Goal: Task Accomplishment & Management: Complete application form

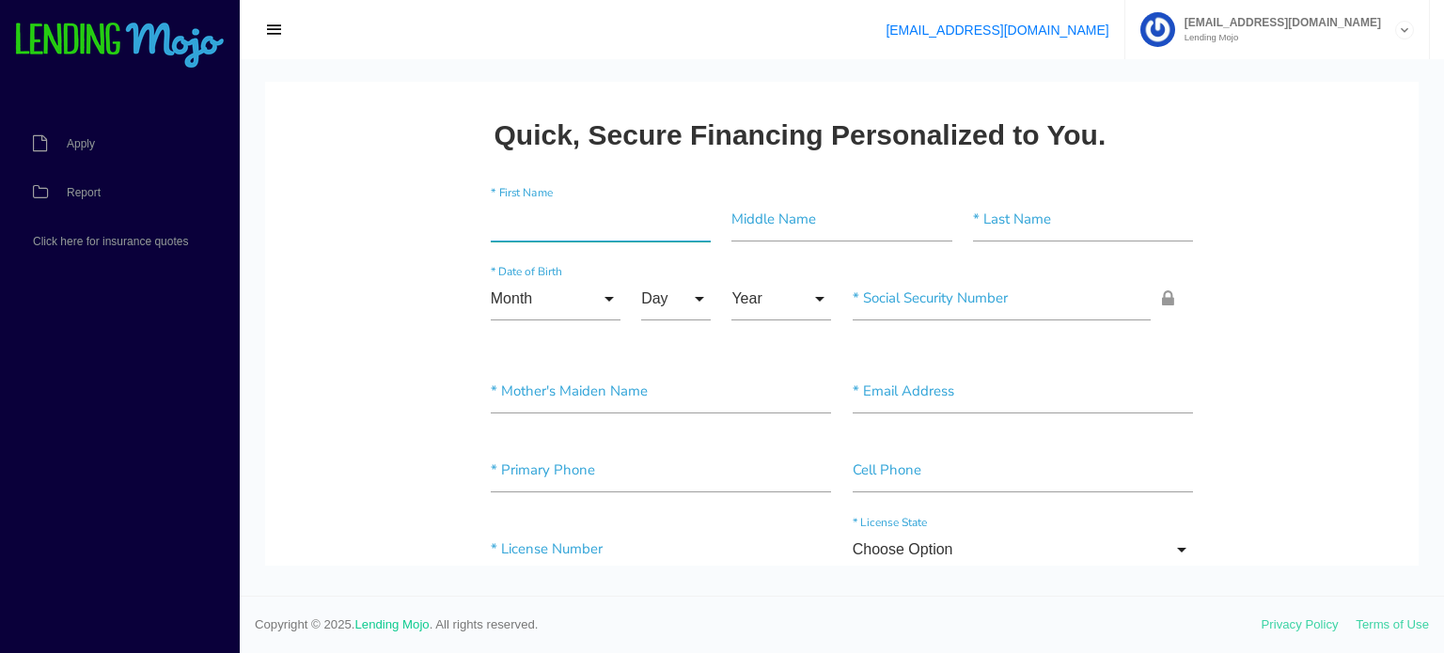
click at [567, 232] on input"] "text" at bounding box center [601, 219] width 220 height 43
paste input"] "Marcileia"
type input"] "Marcileia"
drag, startPoint x: 984, startPoint y: 211, endPoint x: 1016, endPoint y: 211, distance: 32.0
click at [984, 211] on input"] "text" at bounding box center [1083, 219] width 220 height 43
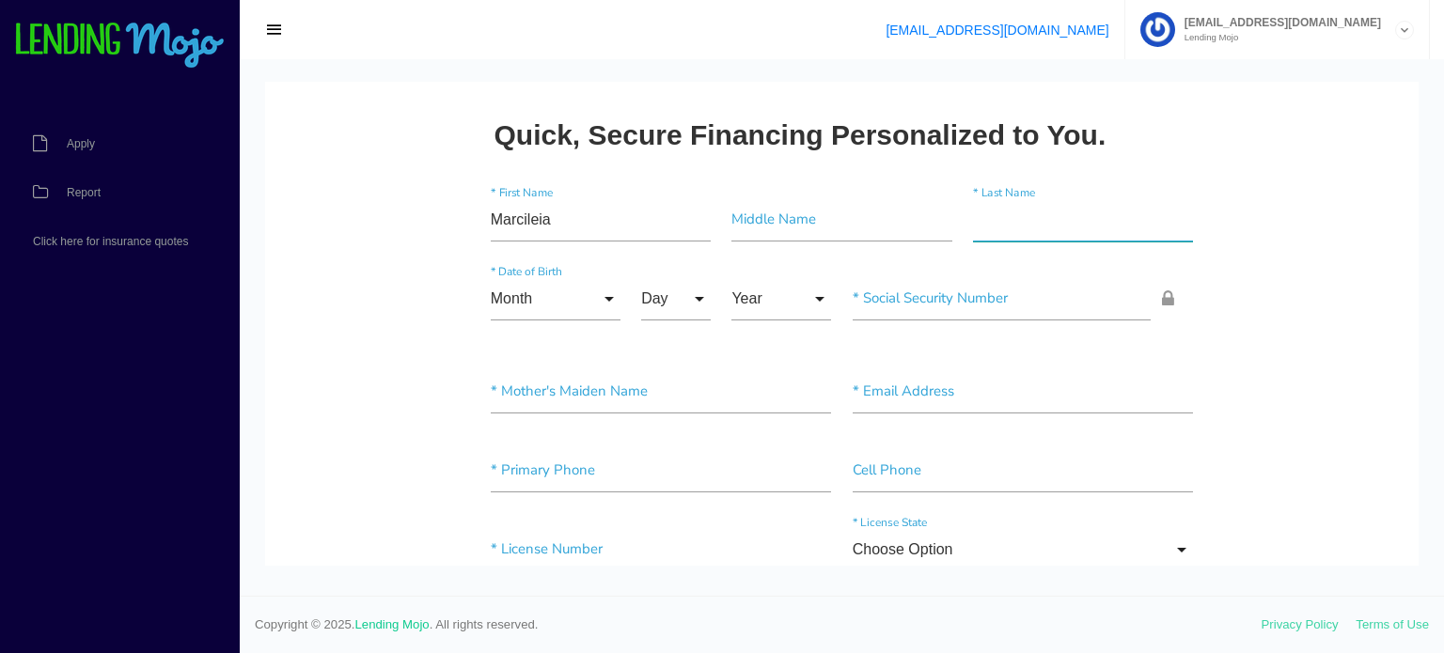
type input"] "[PERSON_NAME]"
click at [569, 290] on input "Month" at bounding box center [556, 298] width 130 height 43
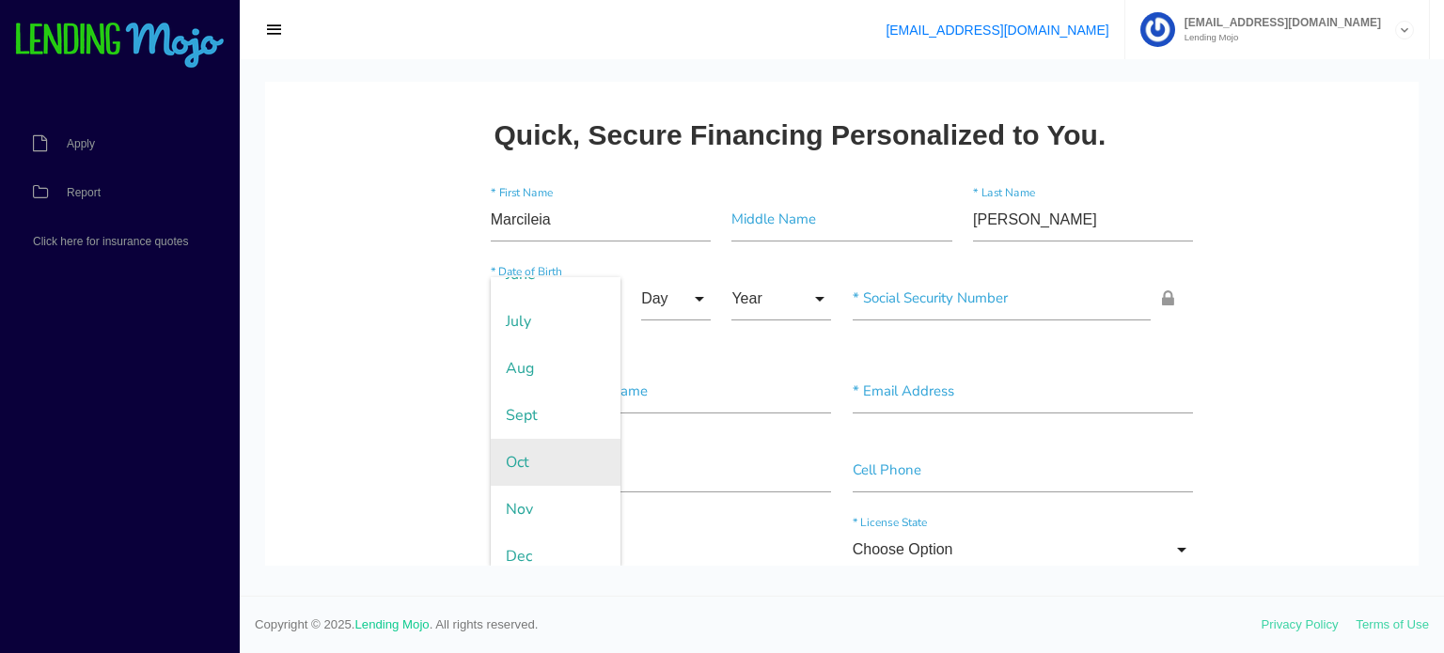
scroll to position [321, 0]
click at [534, 447] on span "Oct" at bounding box center [556, 449] width 130 height 47
type input "Oct"
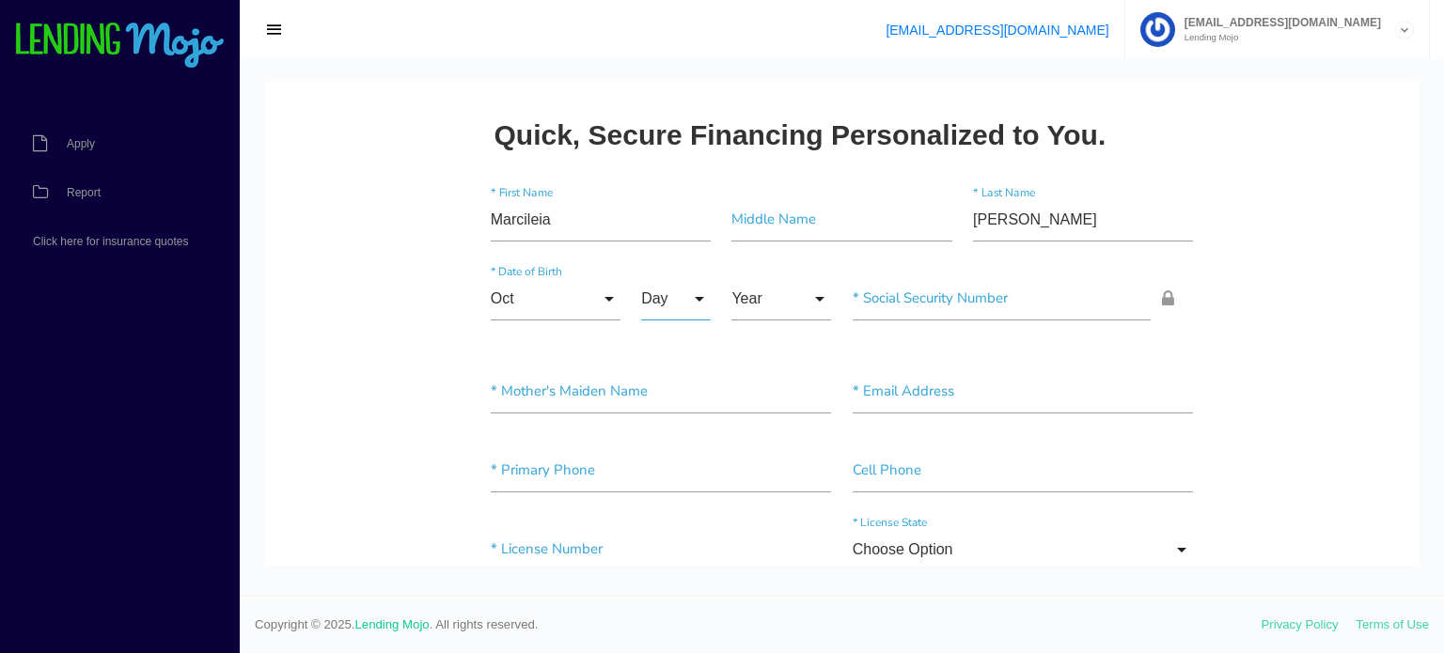
click at [661, 307] on input "Day" at bounding box center [676, 298] width 70 height 43
click at [672, 488] on span "24" at bounding box center [688, 488] width 94 height 47
type input "24"
click at [744, 291] on input "Year" at bounding box center [781, 298] width 100 height 43
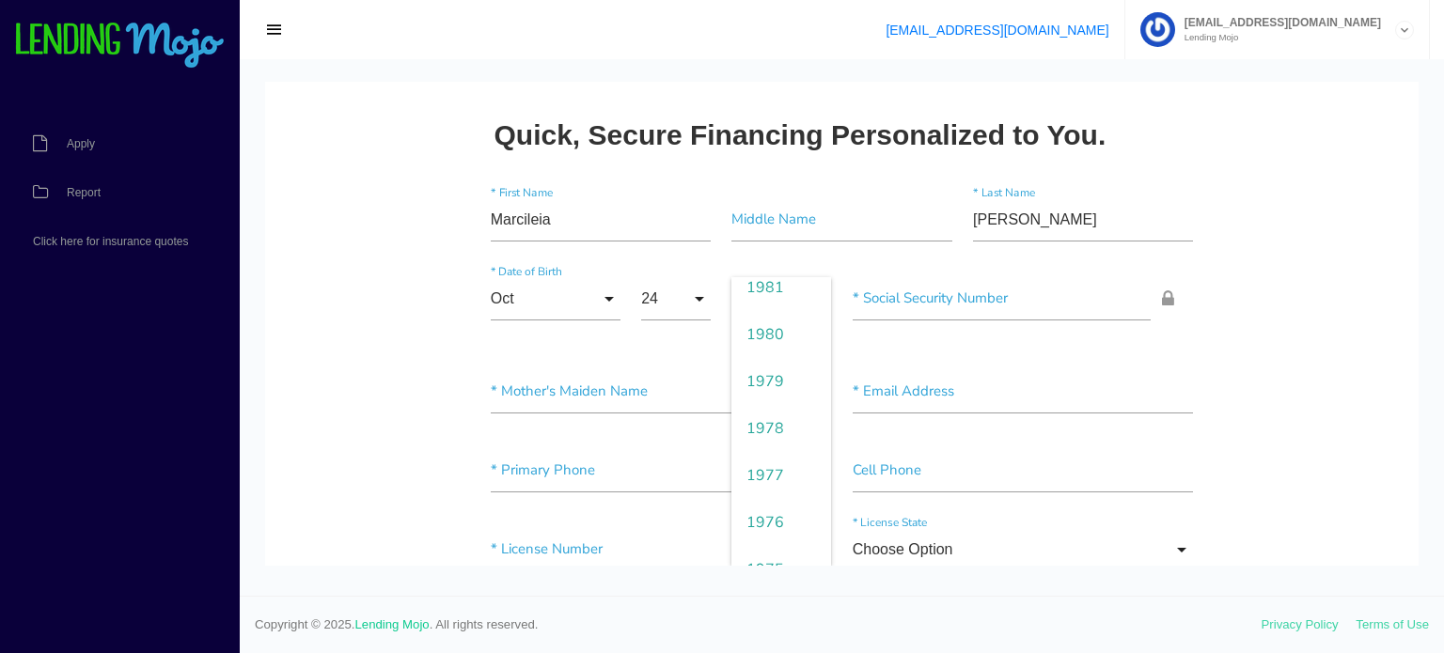
scroll to position [1316, 0]
click at [760, 399] on span "1978" at bounding box center [781, 394] width 100 height 47
type input "1978"
click at [950, 321] on div "* Social Security Number" at bounding box center [1023, 302] width 362 height 51
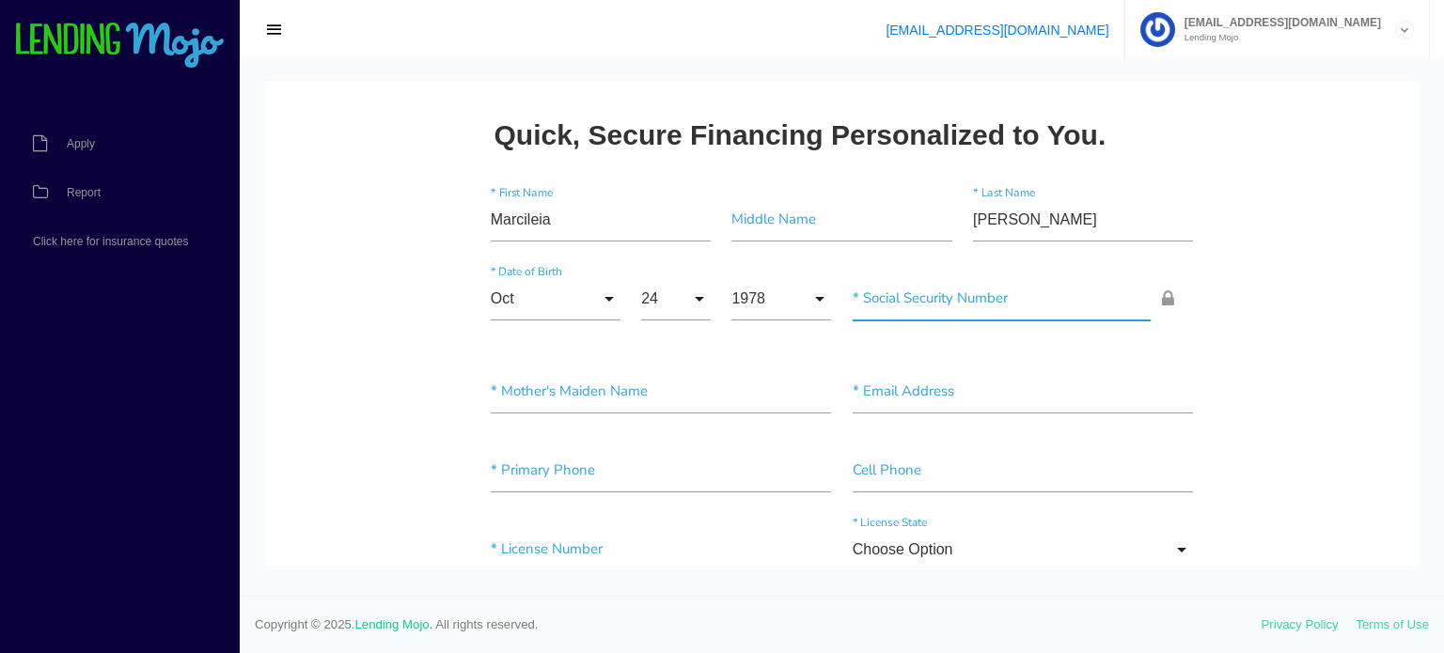
click at [960, 303] on input"] "text" at bounding box center [1002, 298] width 299 height 43
paste input "823-99-8522"
type input "823-99-8522"
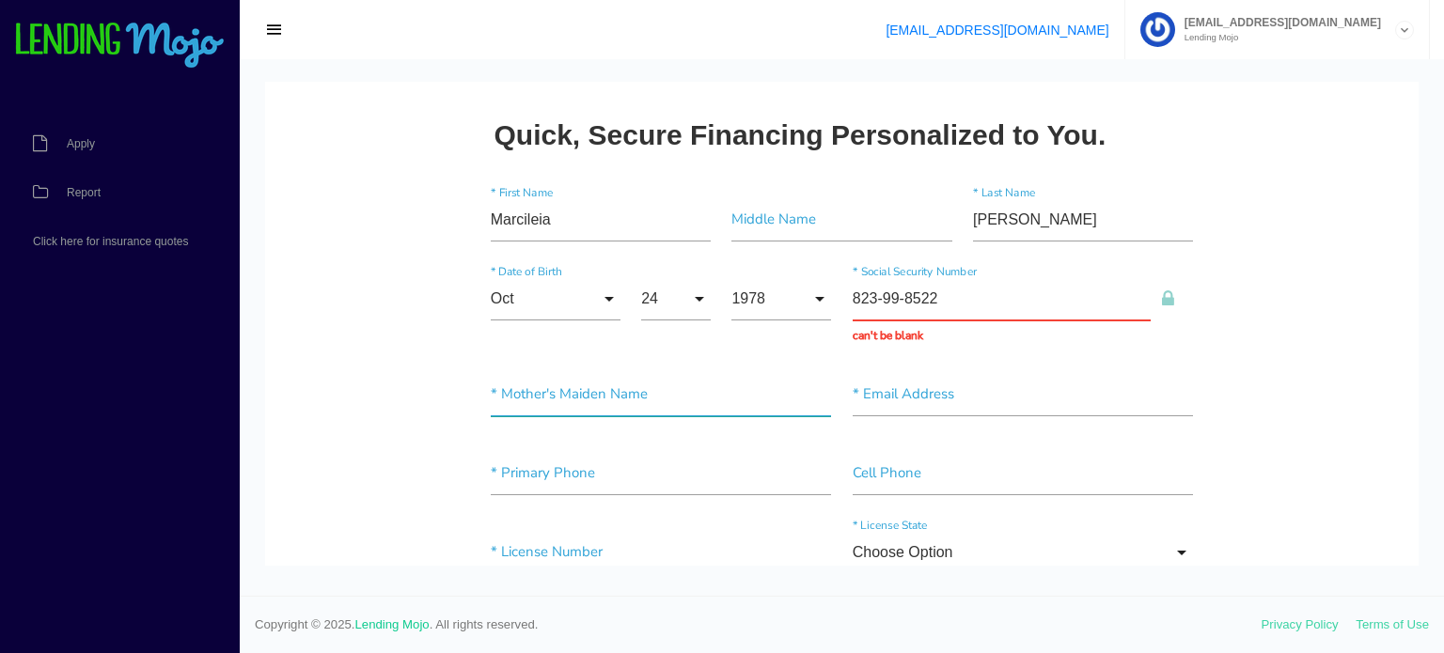
drag, startPoint x: 579, startPoint y: 405, endPoint x: 587, endPoint y: 413, distance: 11.3
click at [579, 405] on input"] "text" at bounding box center [661, 394] width 341 height 43
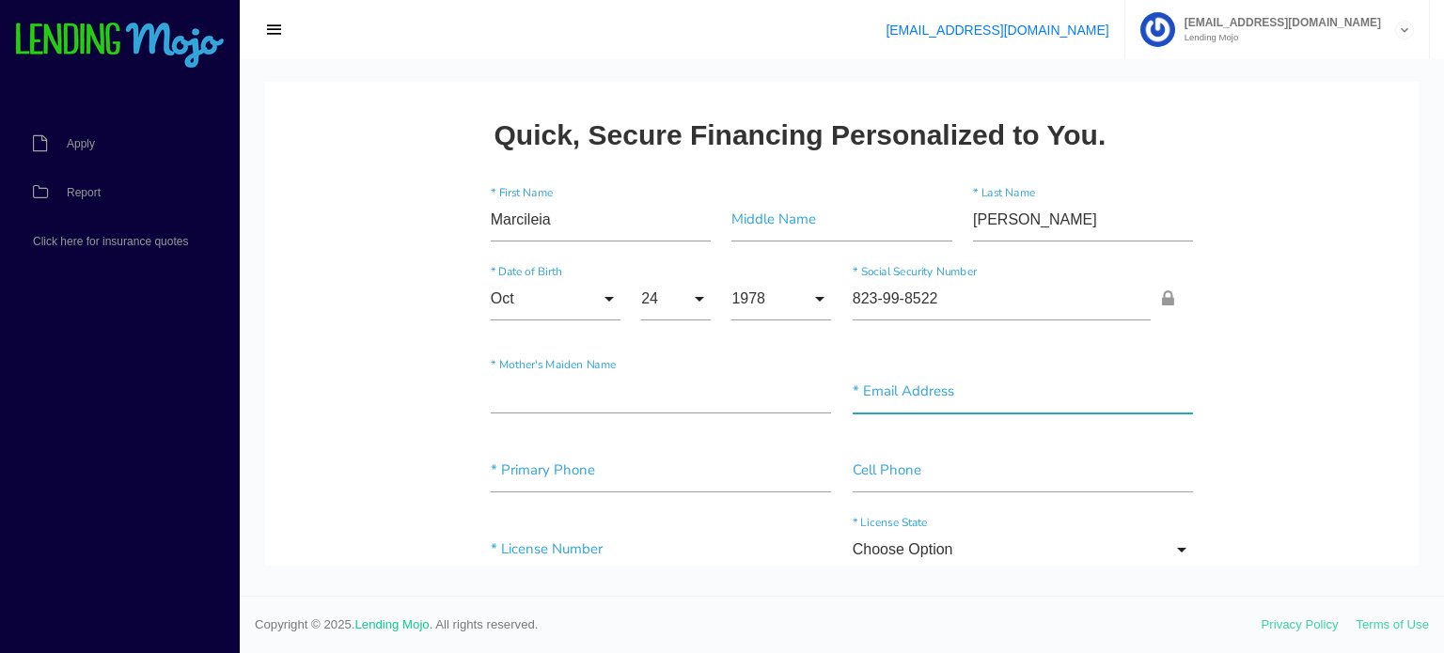
click at [908, 396] on input"] "text" at bounding box center [1023, 391] width 341 height 43
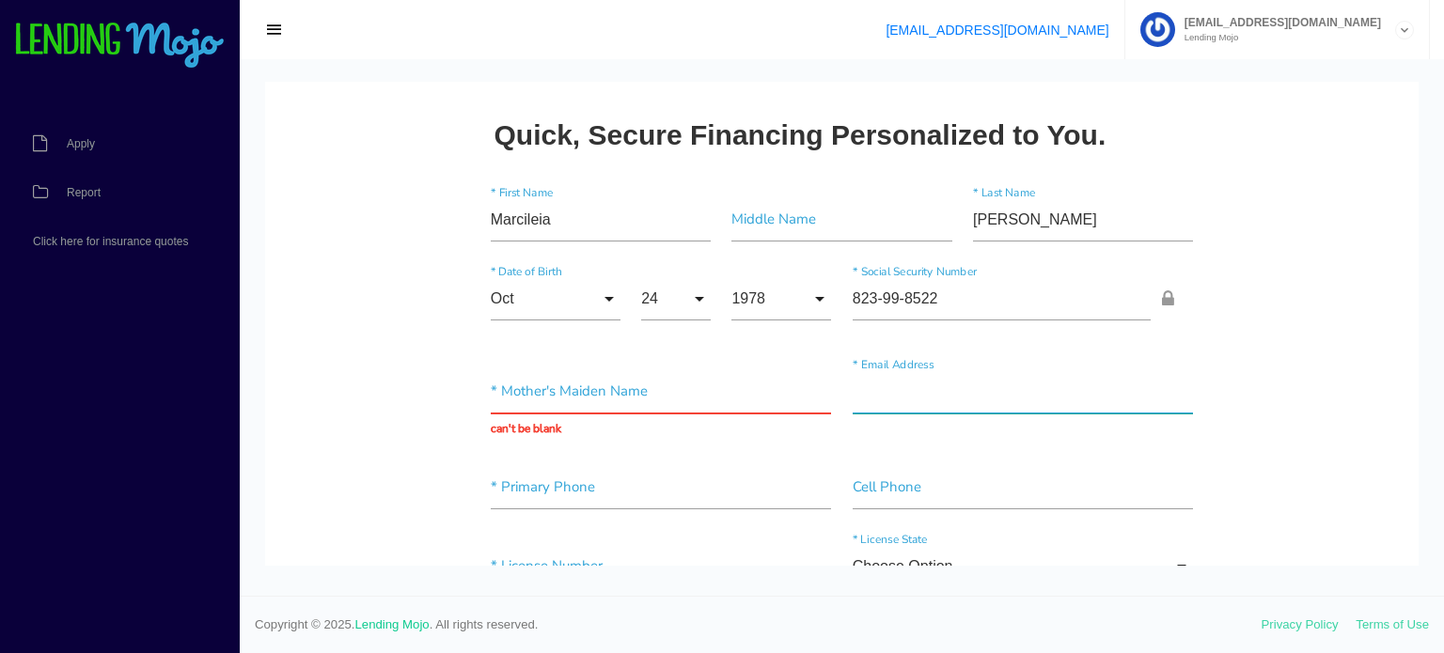
type input"] "leiaphilly@gmail.com"
click at [621, 426] on div "* Mother's Maiden Name can't be blank" at bounding box center [661, 404] width 362 height 68
click at [638, 387] on input "text" at bounding box center [661, 391] width 341 height 43
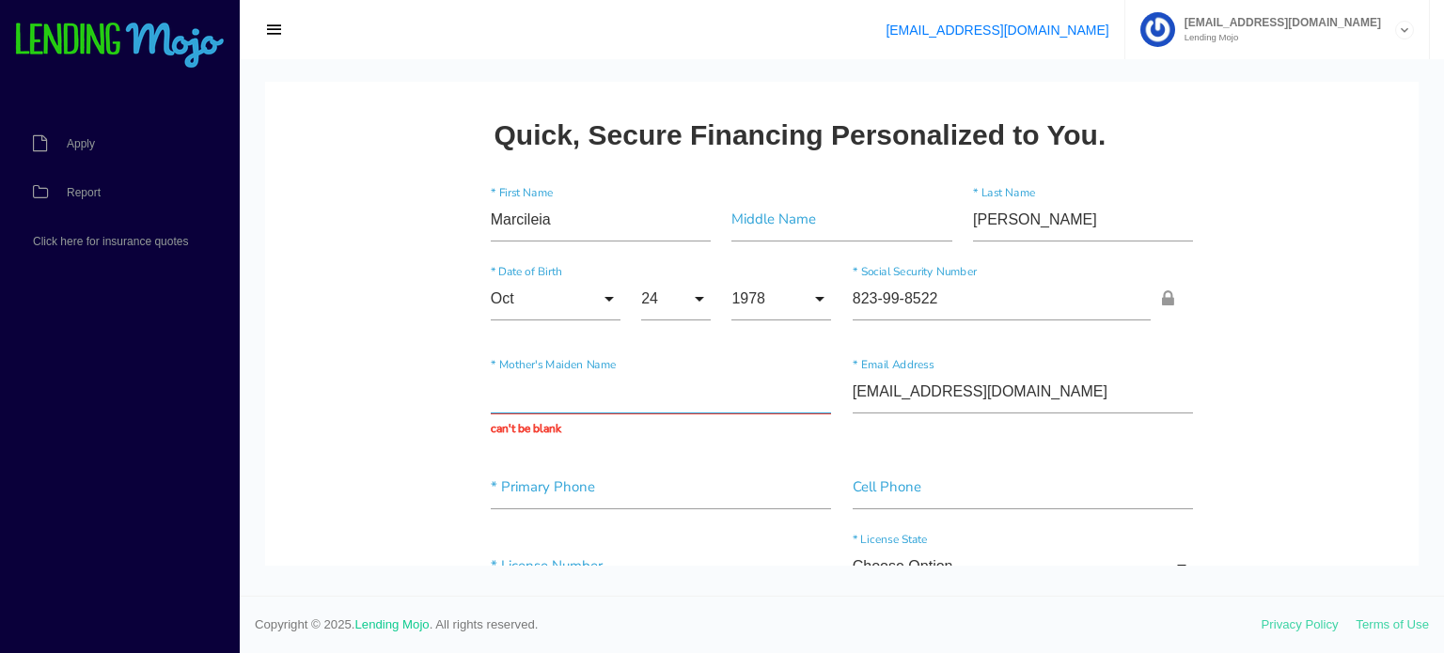
type input "Mioni Da Rocha Oliveira"
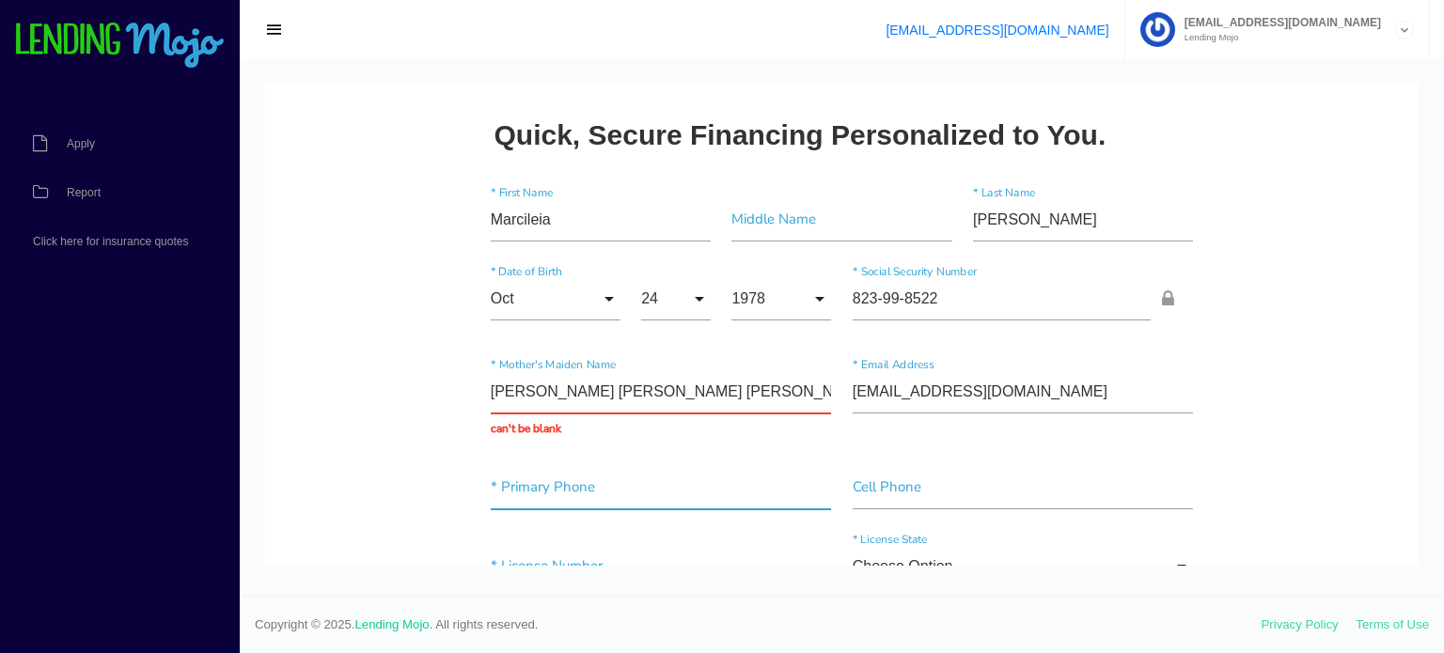
click at [571, 471] on input"] "text" at bounding box center [661, 487] width 341 height 43
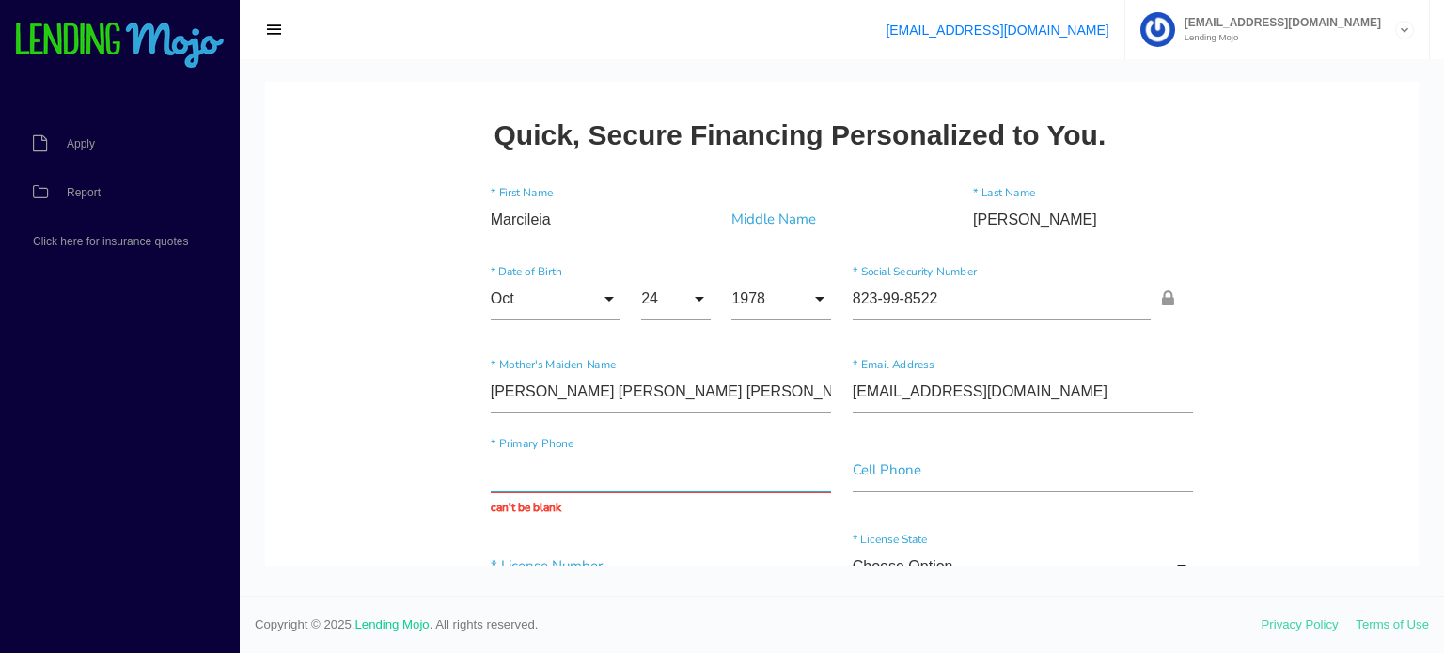
paste input "(267) 463-3057"
type input "(267) 463-3057"
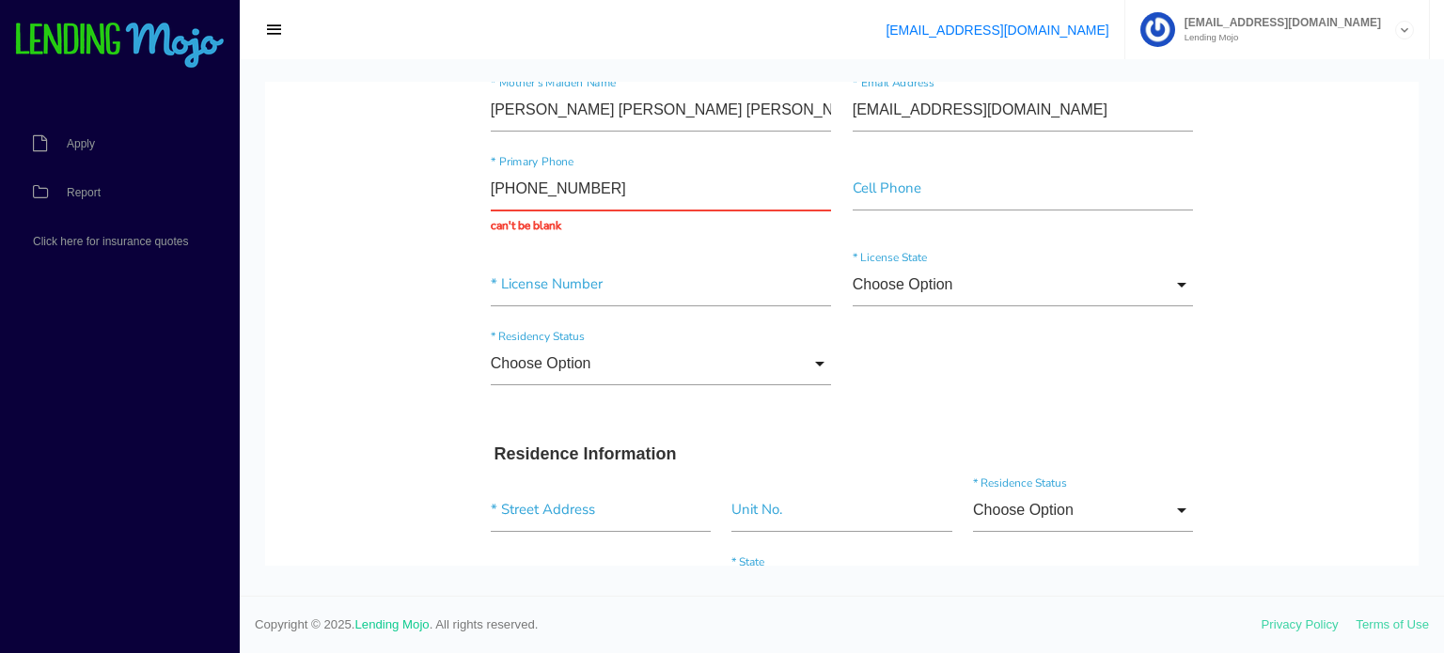
click at [664, 244] on div "Marcileia * First Name Middle Name de Oliveira * Last Name Oct Month Jan Feb Ma…" at bounding box center [842, 154] width 724 height 505
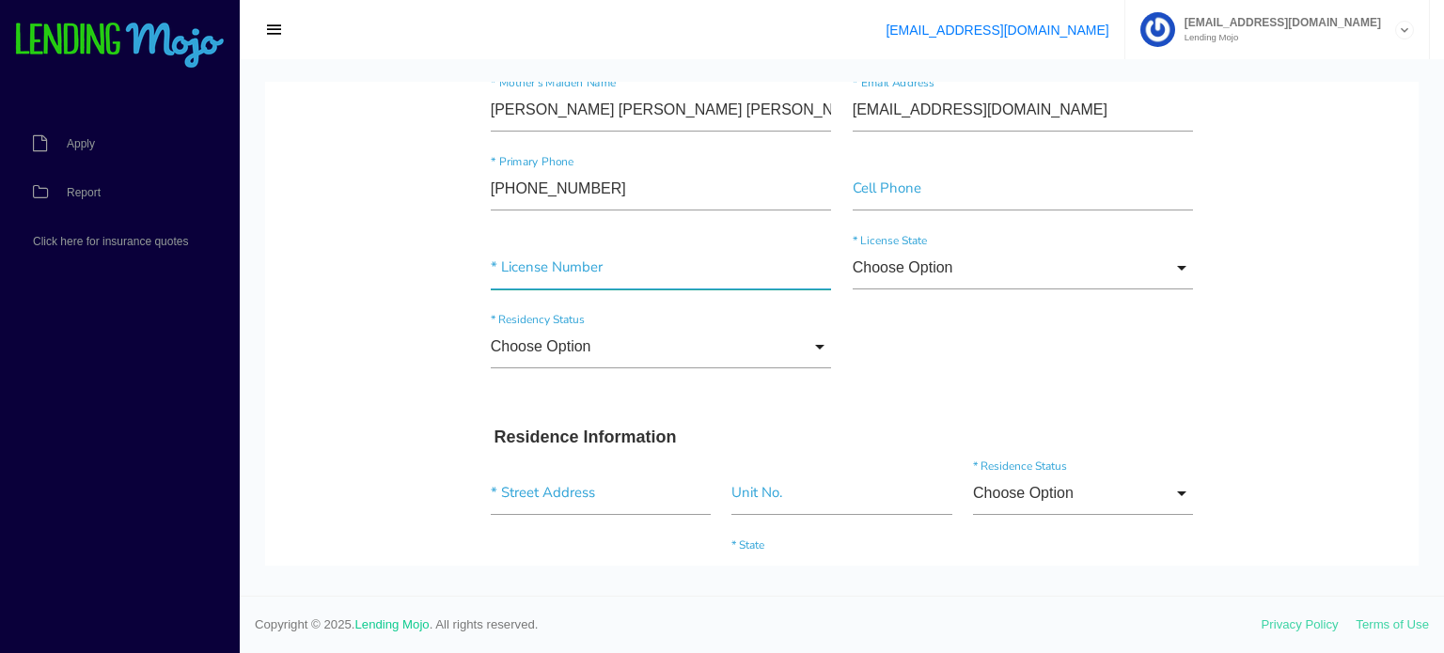
click at [638, 278] on input"] "text" at bounding box center [661, 267] width 341 height 43
type input"] "33868394"
click at [626, 346] on input "Choose Option" at bounding box center [661, 346] width 341 height 43
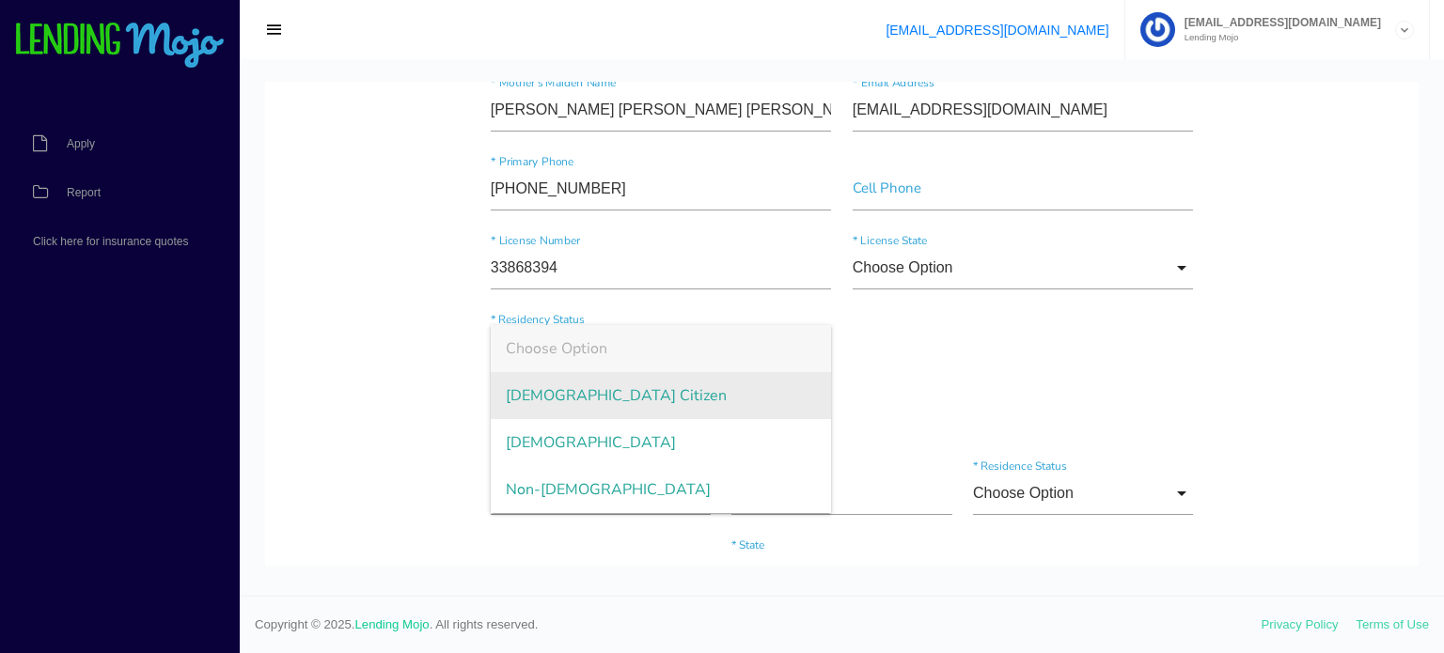
click at [559, 399] on span "US Citizen" at bounding box center [661, 395] width 341 height 47
type input "US Citizen"
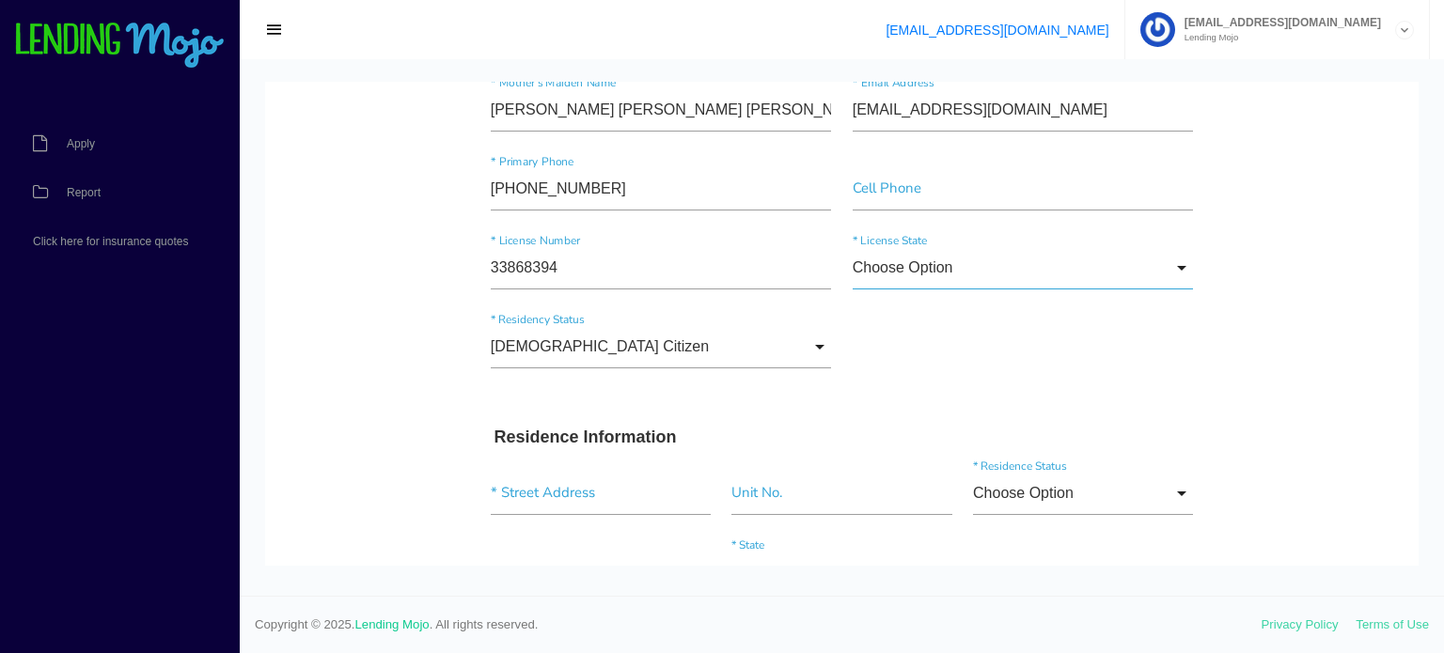
click at [934, 264] on input "Choose Option" at bounding box center [1023, 267] width 341 height 43
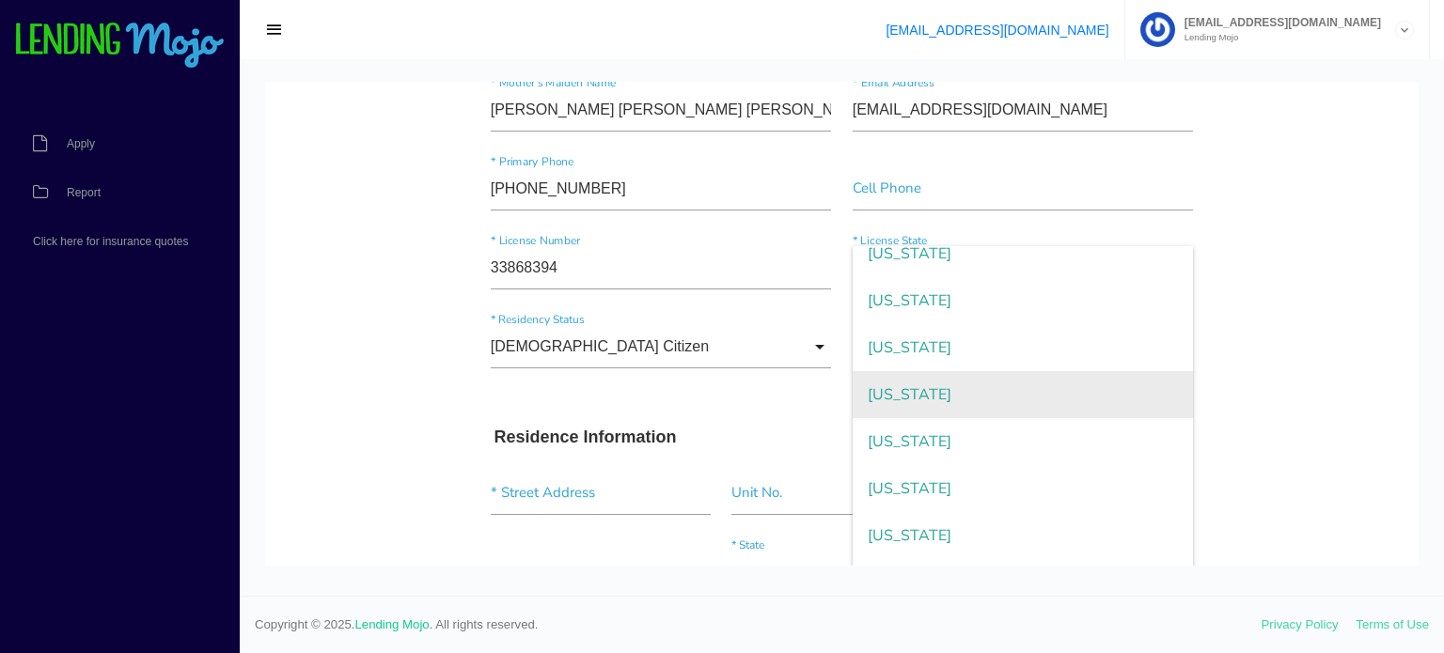
scroll to position [1786, 0]
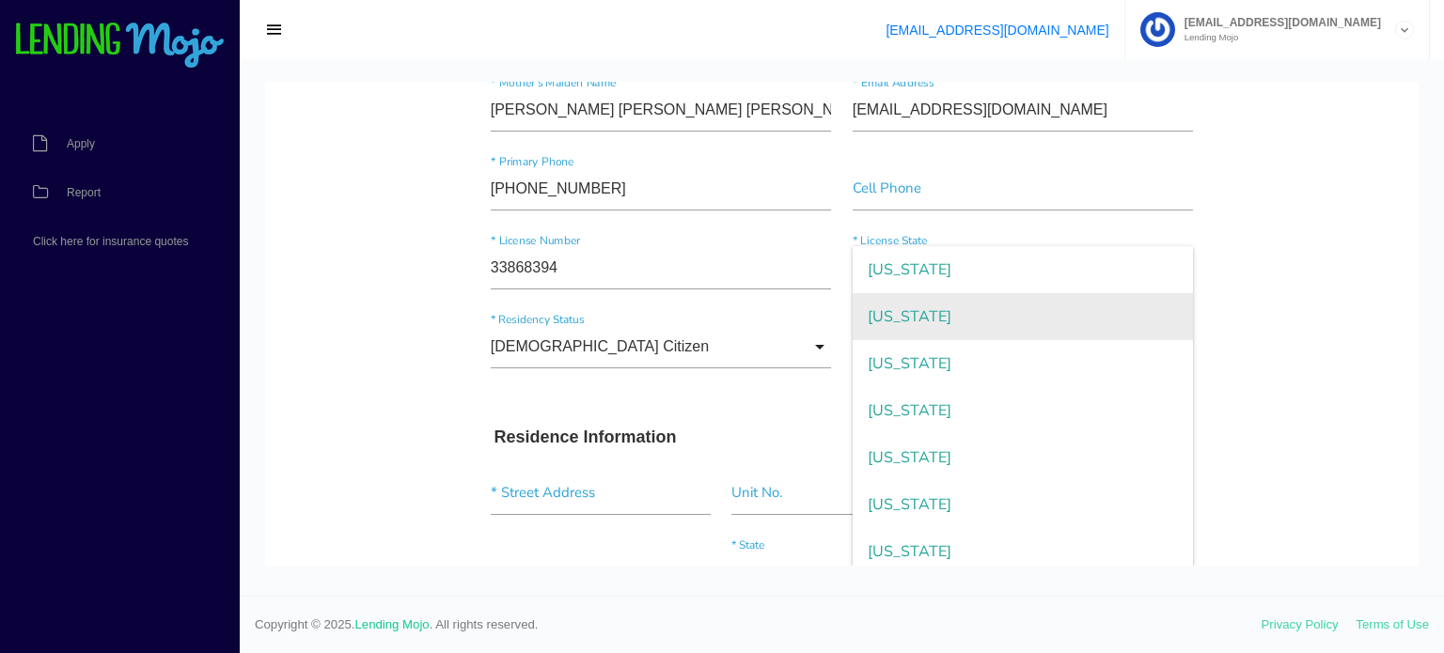
click at [929, 319] on span "Pennsylvania" at bounding box center [1023, 316] width 341 height 47
type input "Pennsylvania"
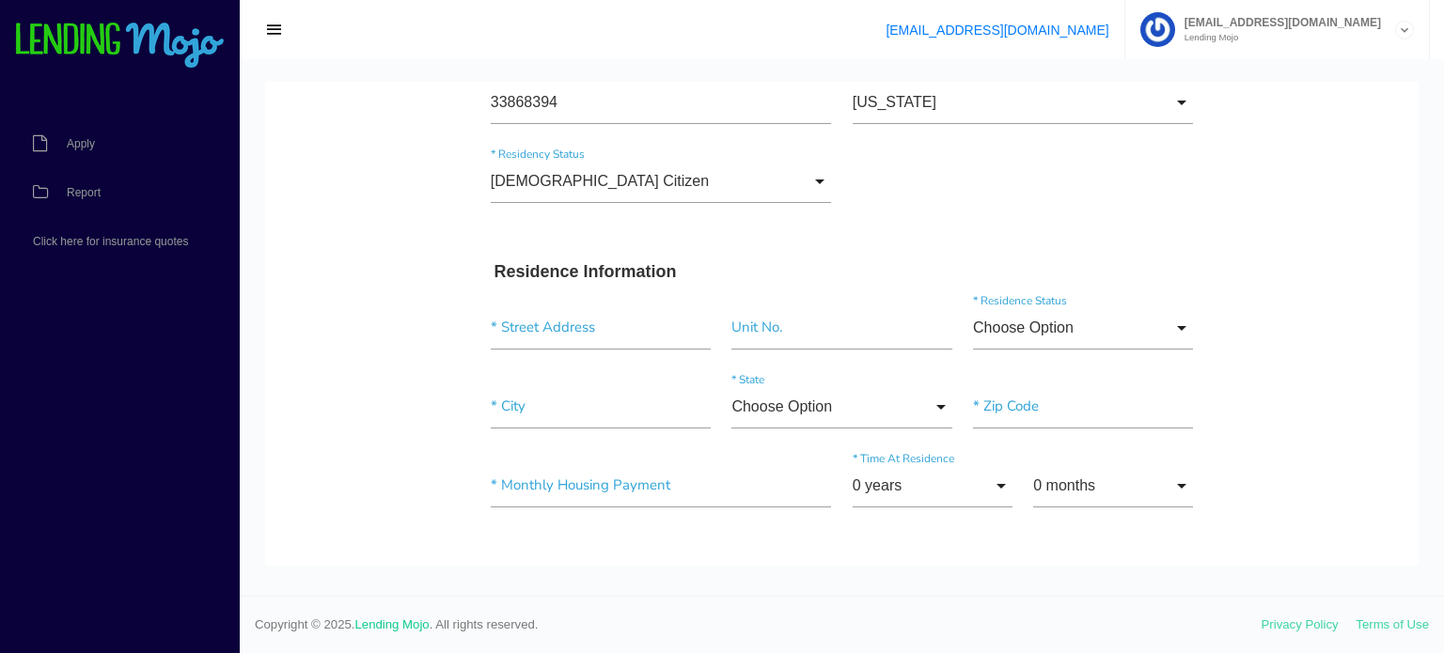
scroll to position [564, 0]
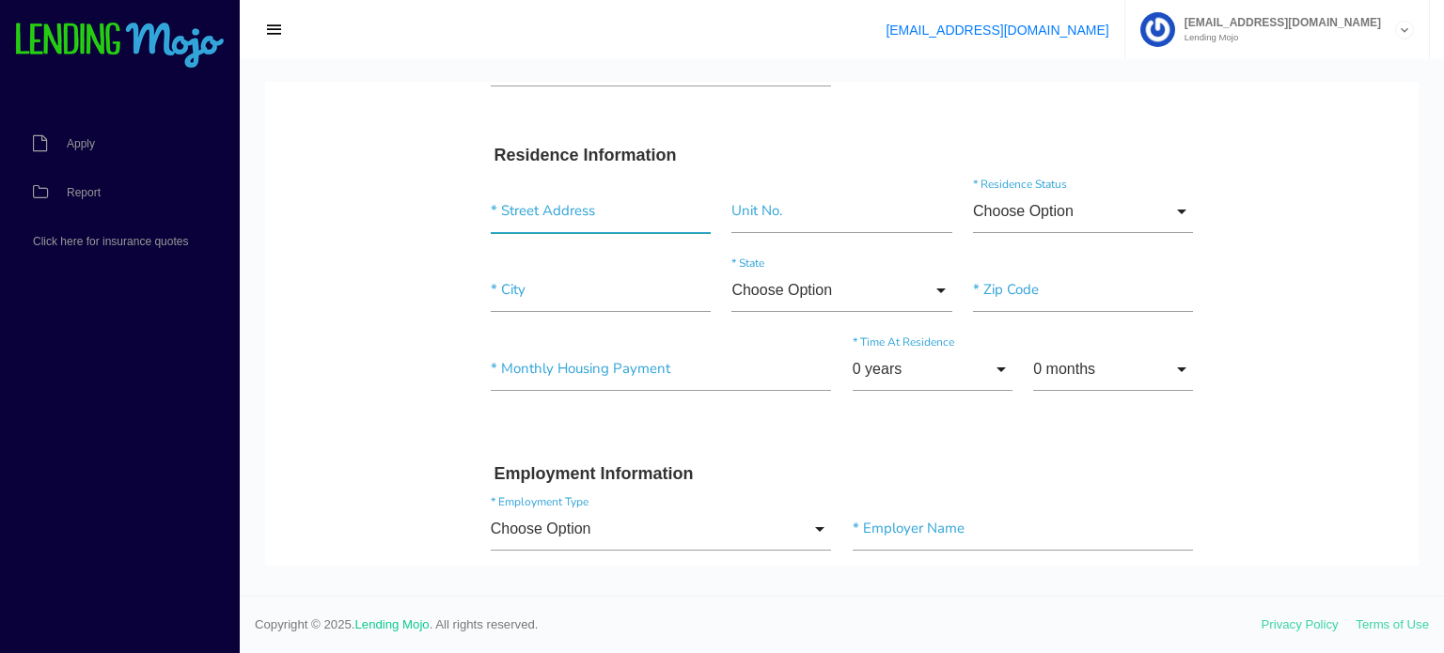
click at [690, 230] on input "text" at bounding box center [601, 211] width 220 height 43
click at [584, 221] on input "text" at bounding box center [601, 211] width 220 height 43
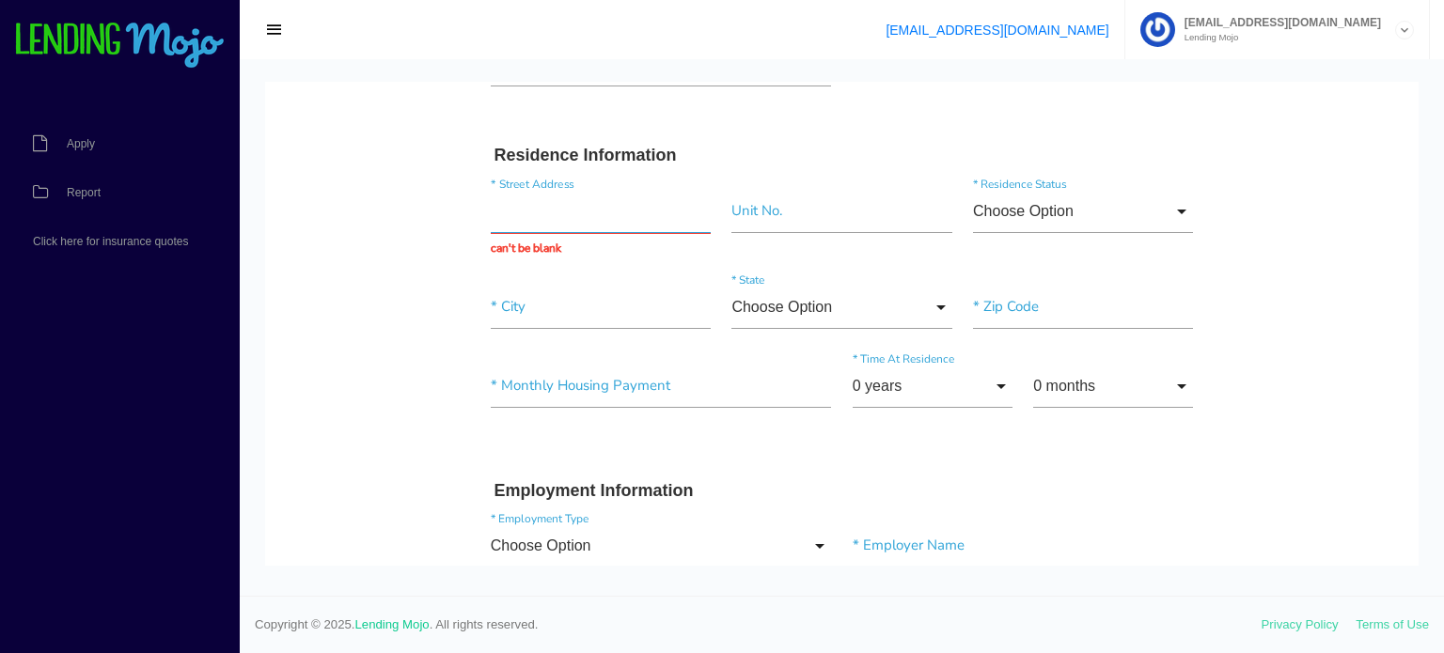
paste input "11014 Proctor Road"
click at [627, 213] on input "11014 Proctor Road" at bounding box center [601, 211] width 220 height 43
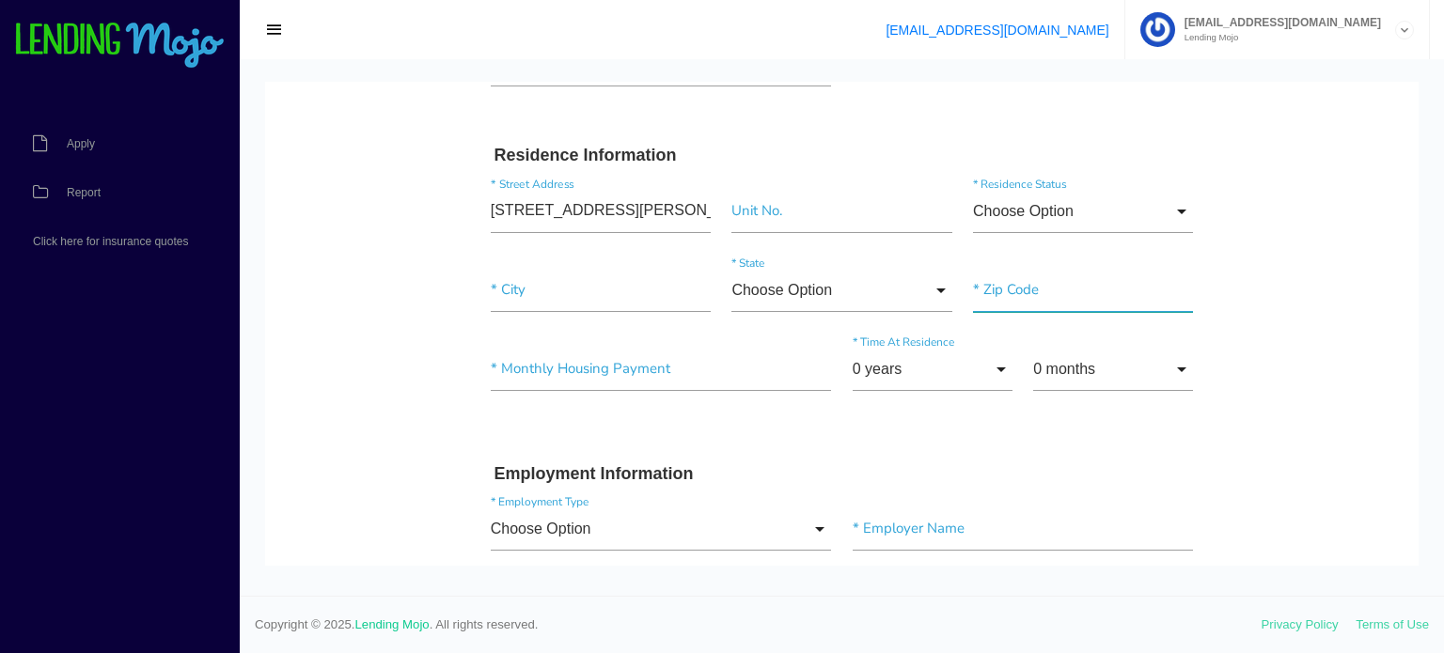
type input "11014 Proctor Rd"
type input"] "Philadelphia"
type input"] "19116"
click at [1021, 190] on input "Choose Option" at bounding box center [1083, 211] width 220 height 43
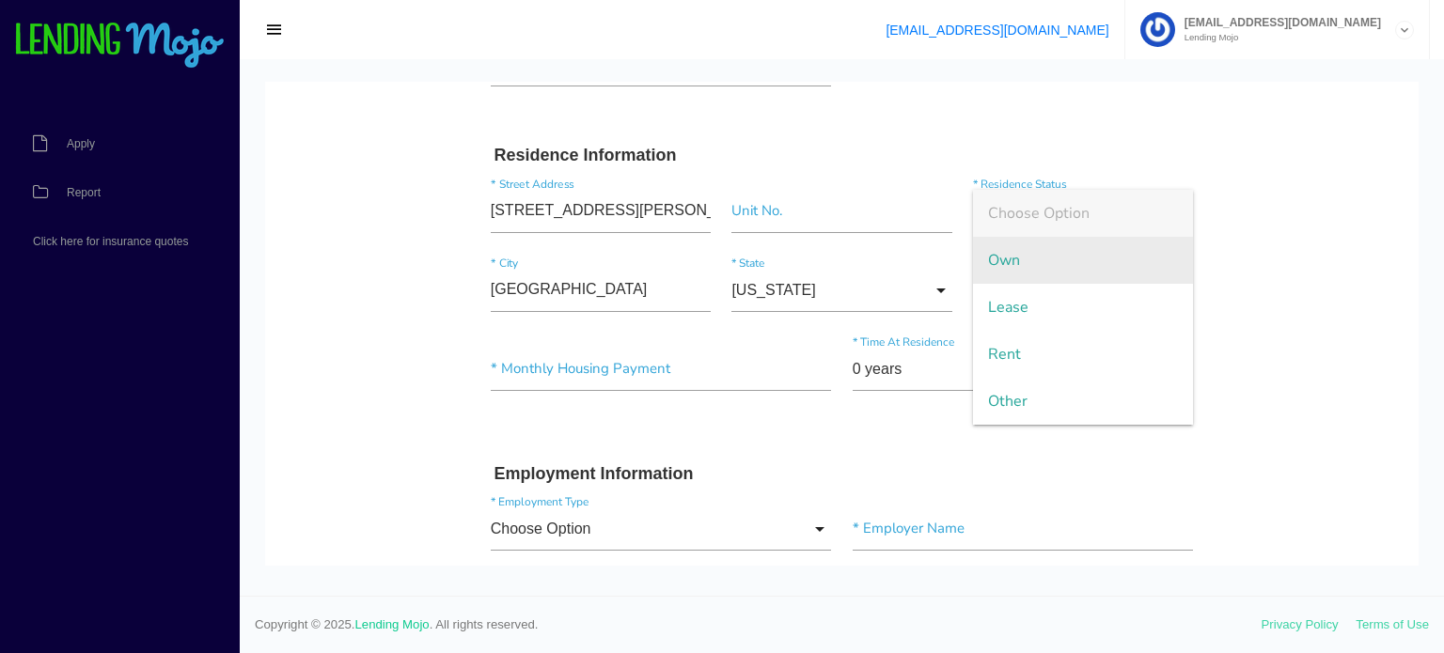
click at [993, 262] on span "Own" at bounding box center [1083, 260] width 220 height 47
type input "Own"
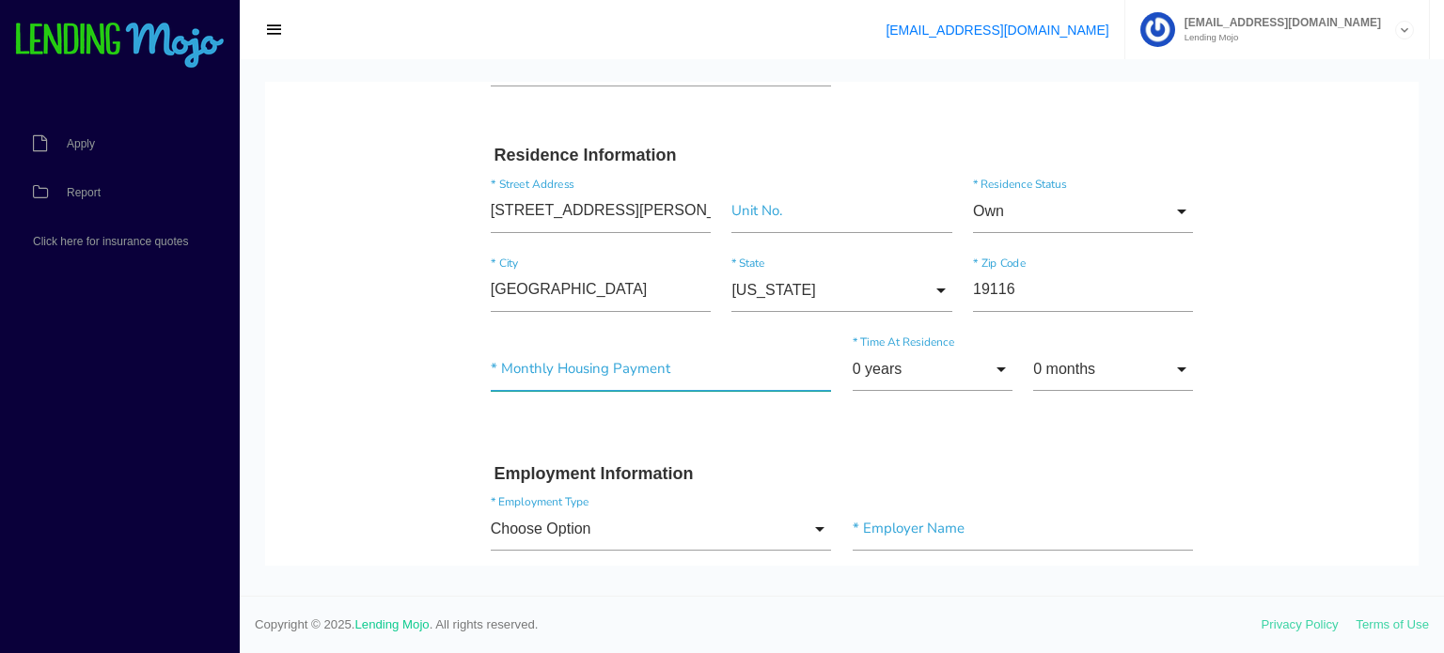
click at [560, 375] on input"] "text" at bounding box center [661, 369] width 341 height 43
click at [913, 368] on input "0 years" at bounding box center [933, 369] width 160 height 43
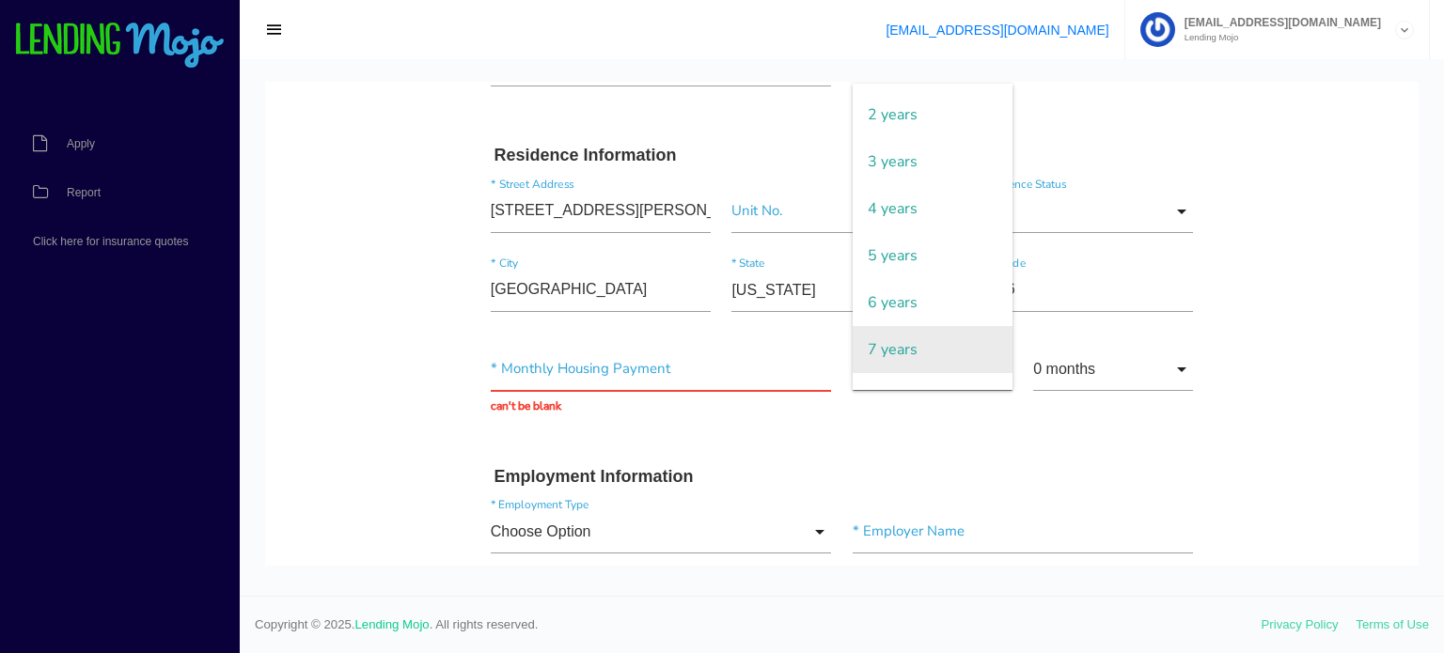
scroll to position [188, 0]
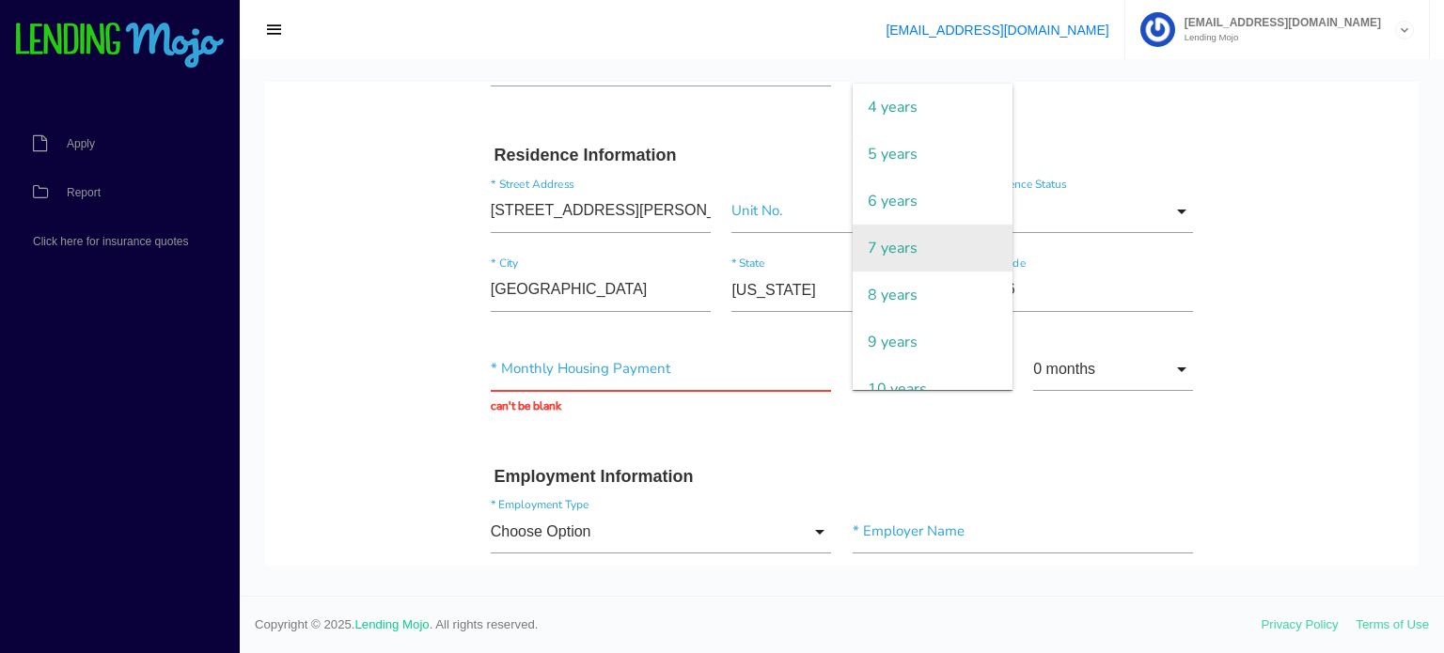
drag, startPoint x: 907, startPoint y: 156, endPoint x: 947, endPoint y: 225, distance: 79.2
click at [907, 155] on span "5 years" at bounding box center [933, 154] width 160 height 47
type input "5 years"
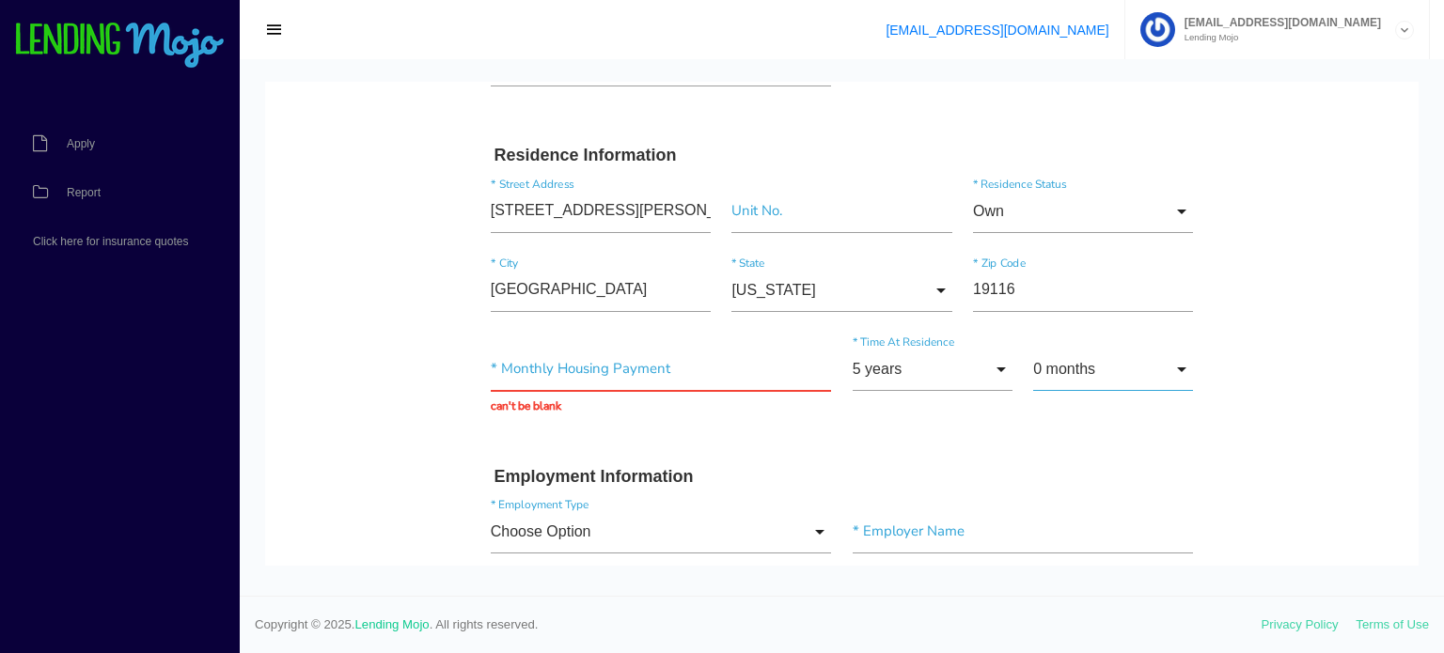
click at [1087, 364] on input "0 months" at bounding box center [1113, 369] width 160 height 43
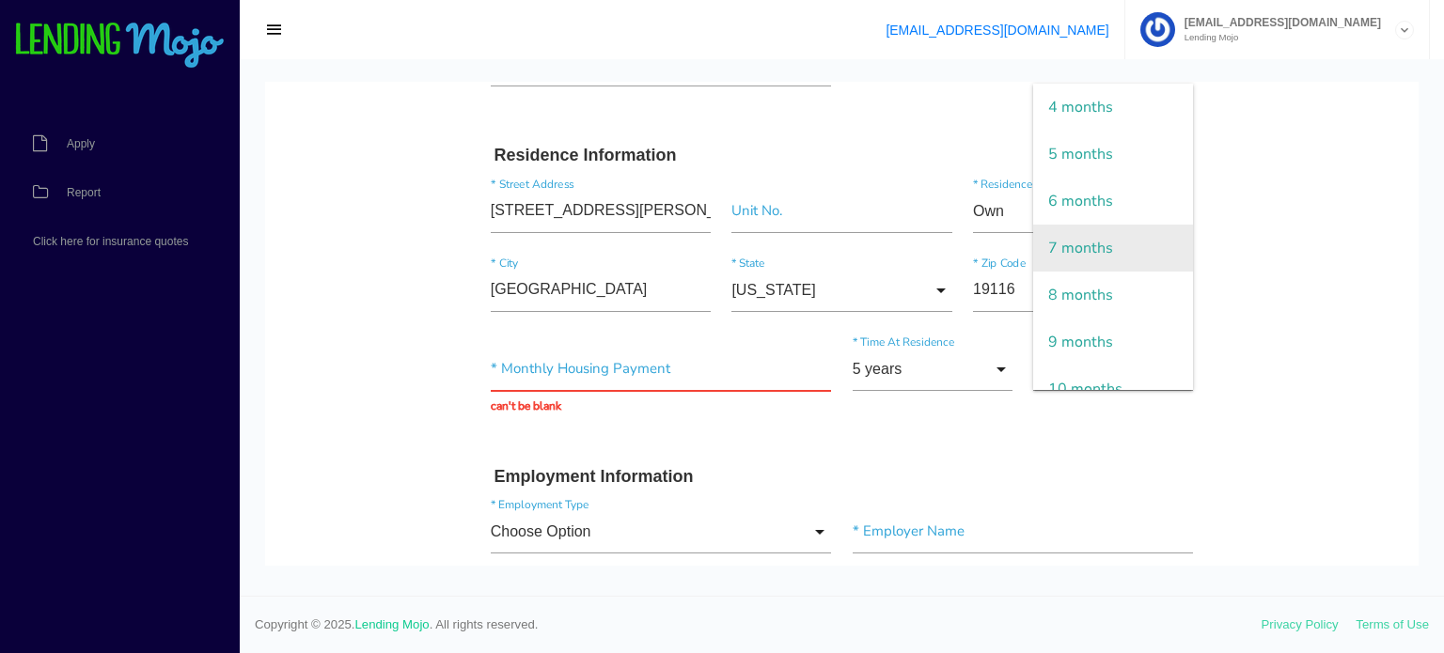
click at [1081, 249] on span "7 months" at bounding box center [1113, 248] width 160 height 47
type input "7 months"
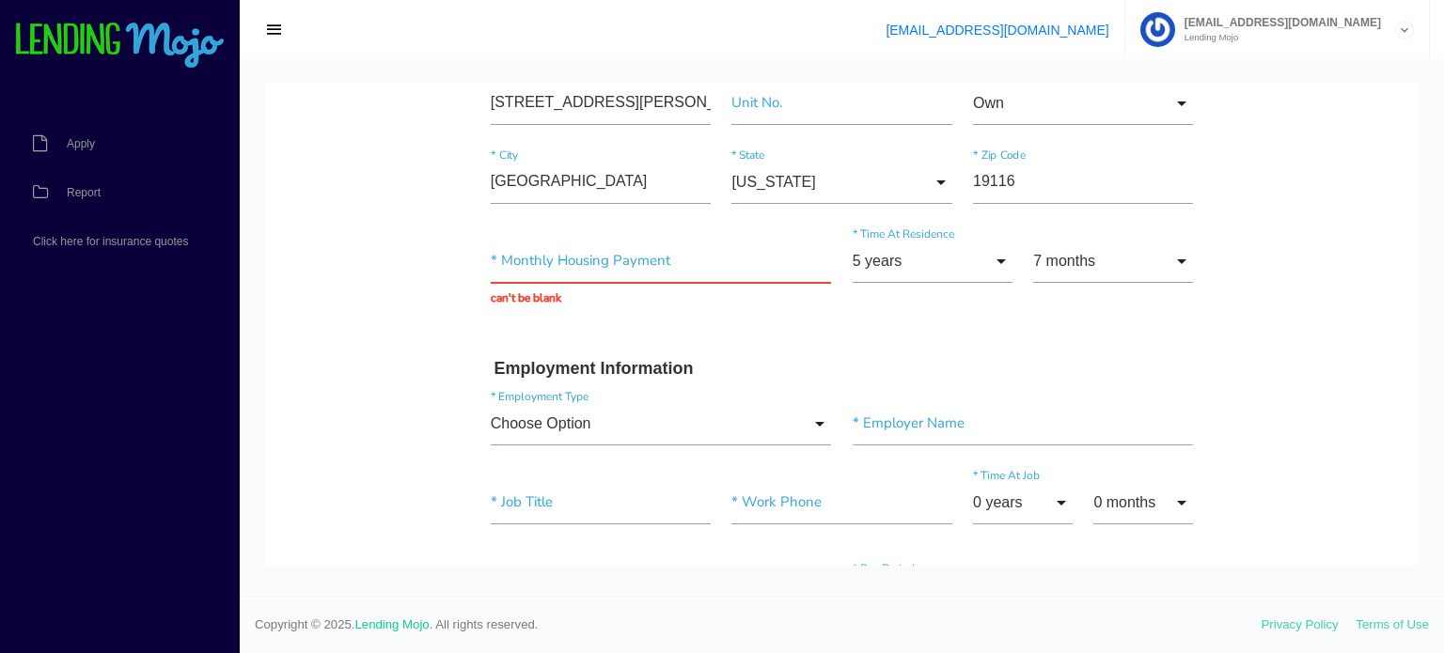
scroll to position [846, 0]
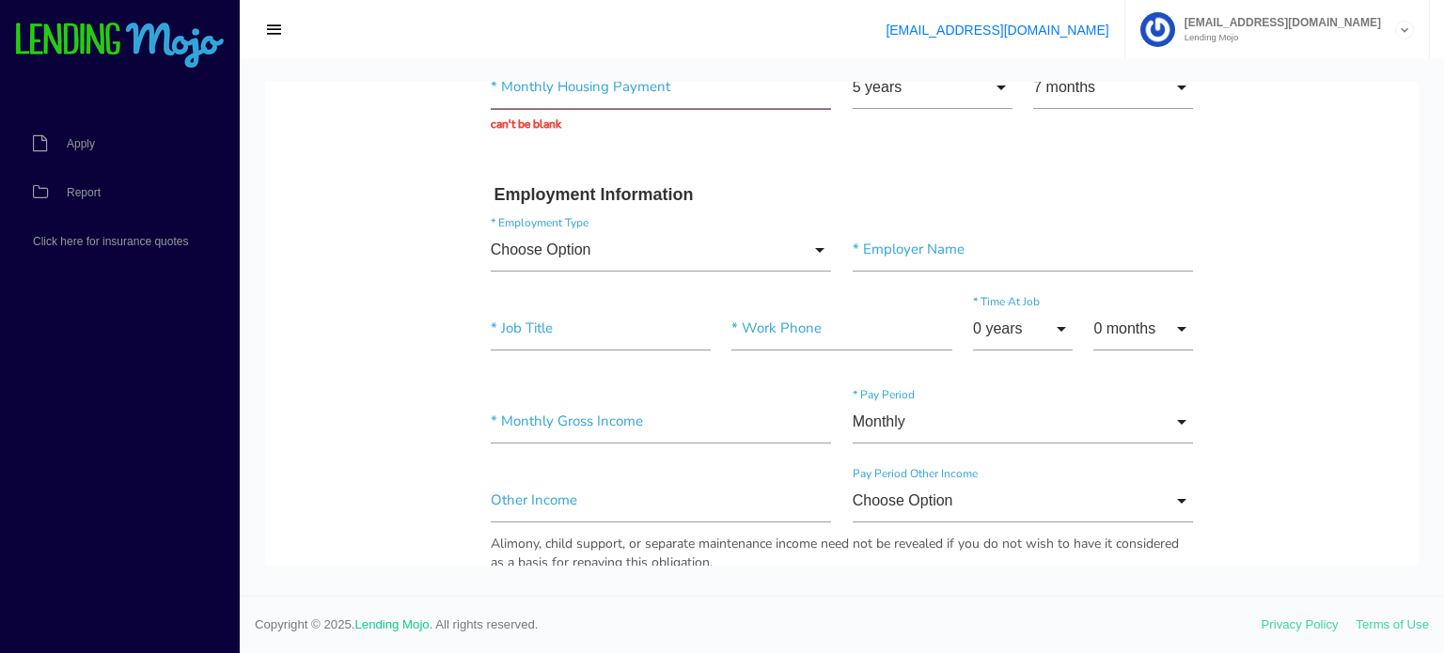
click at [594, 91] on input "text" at bounding box center [661, 87] width 341 height 43
type input "$0.00"
click at [861, 195] on h3 "Employment Information" at bounding box center [842, 195] width 696 height 21
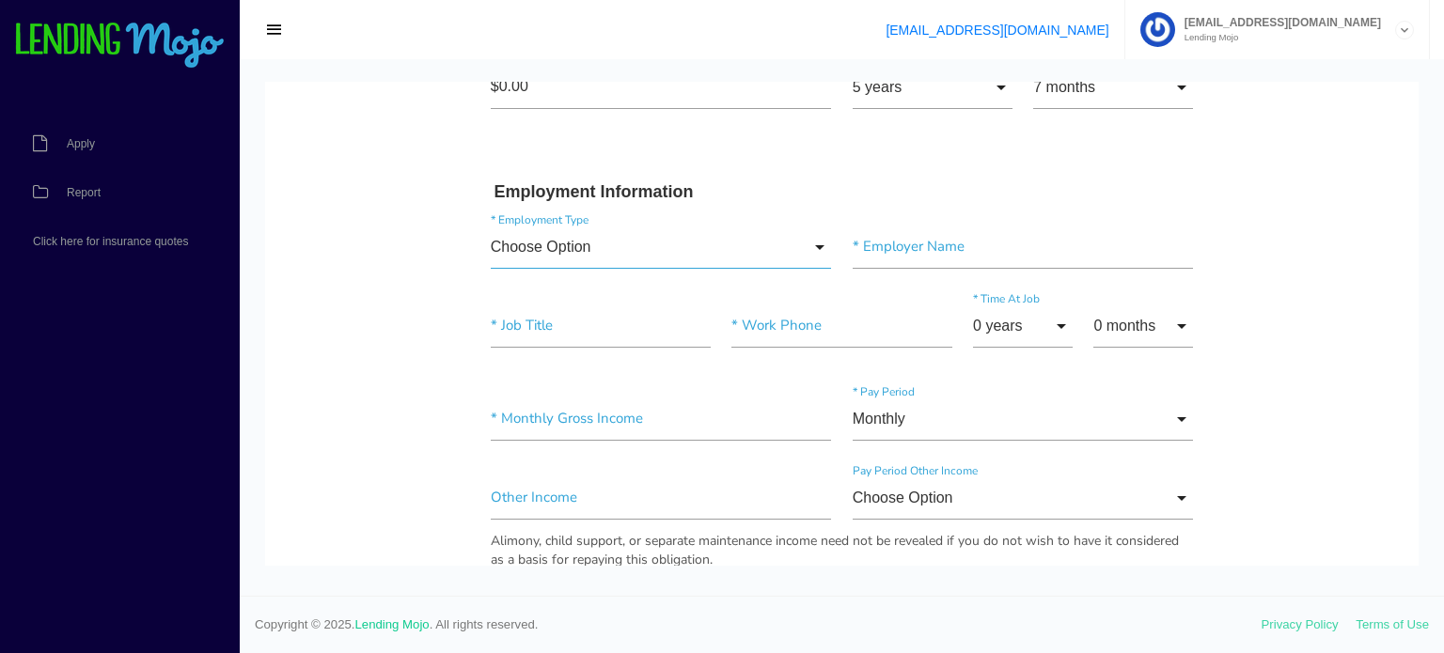
click at [636, 249] on input "Choose Option" at bounding box center [661, 247] width 341 height 43
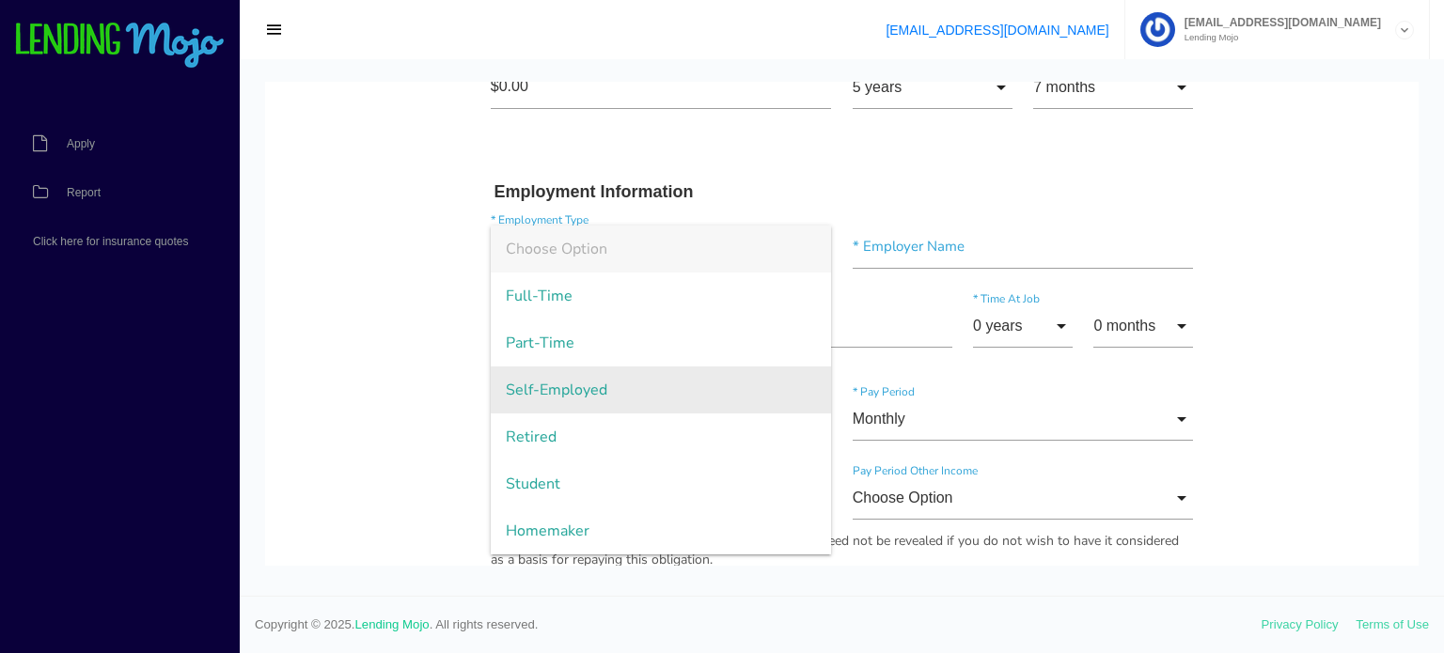
click at [597, 386] on span "Self-Employed" at bounding box center [661, 390] width 341 height 47
type input "Self-Employed"
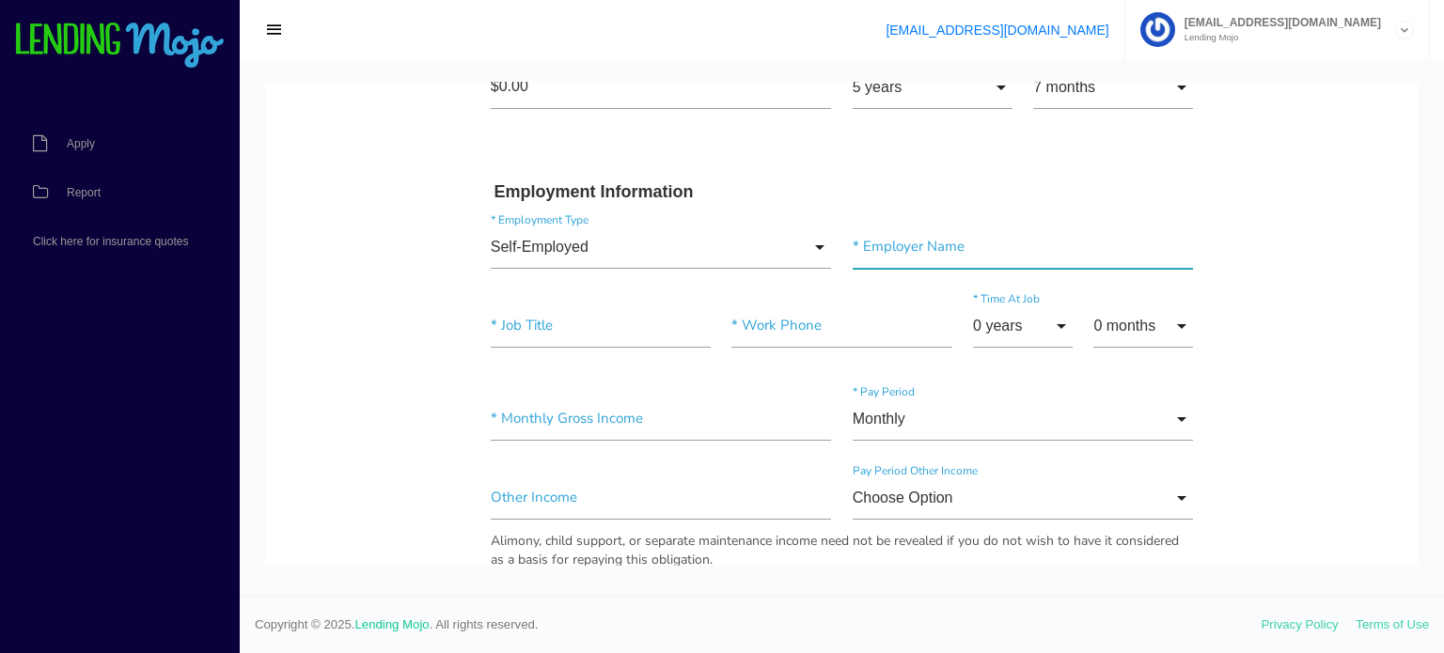
click at [894, 253] on input"] "text" at bounding box center [1023, 247] width 341 height 43
type input"] "Self employed"
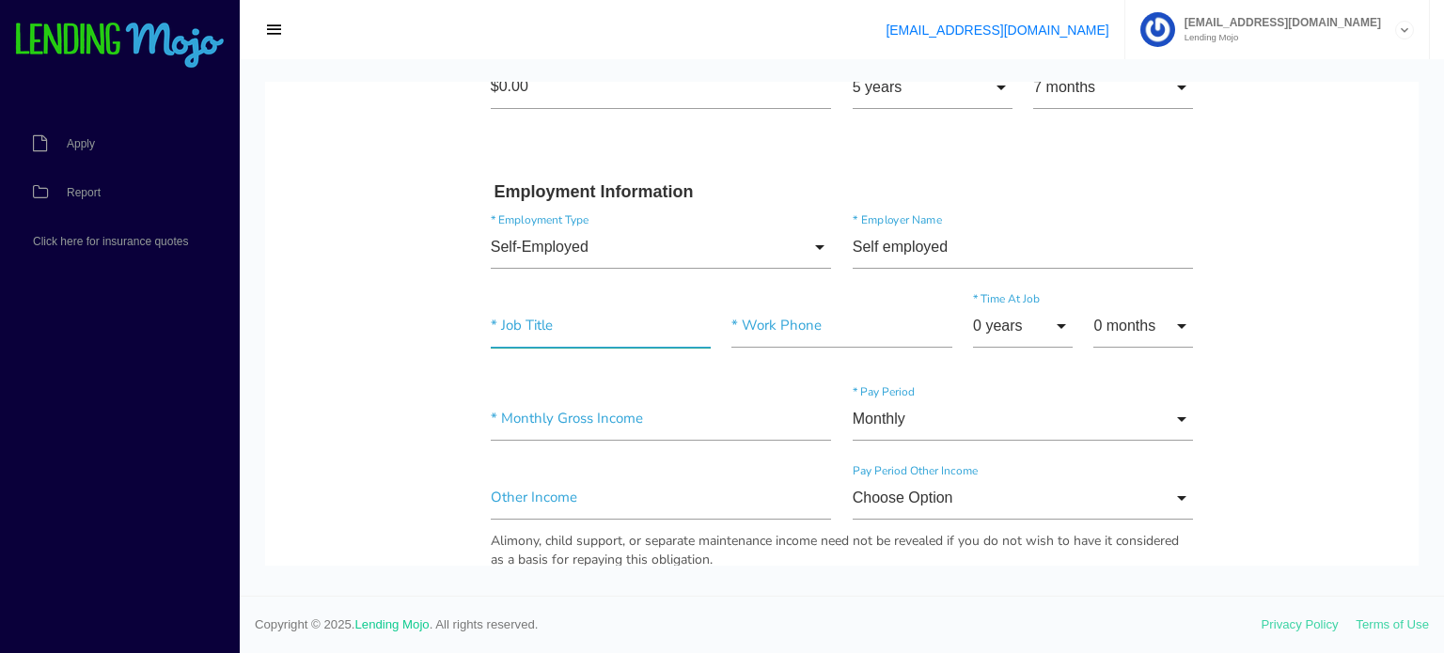
click at [569, 322] on input"] "text" at bounding box center [601, 326] width 220 height 43
type input"] "Owner"
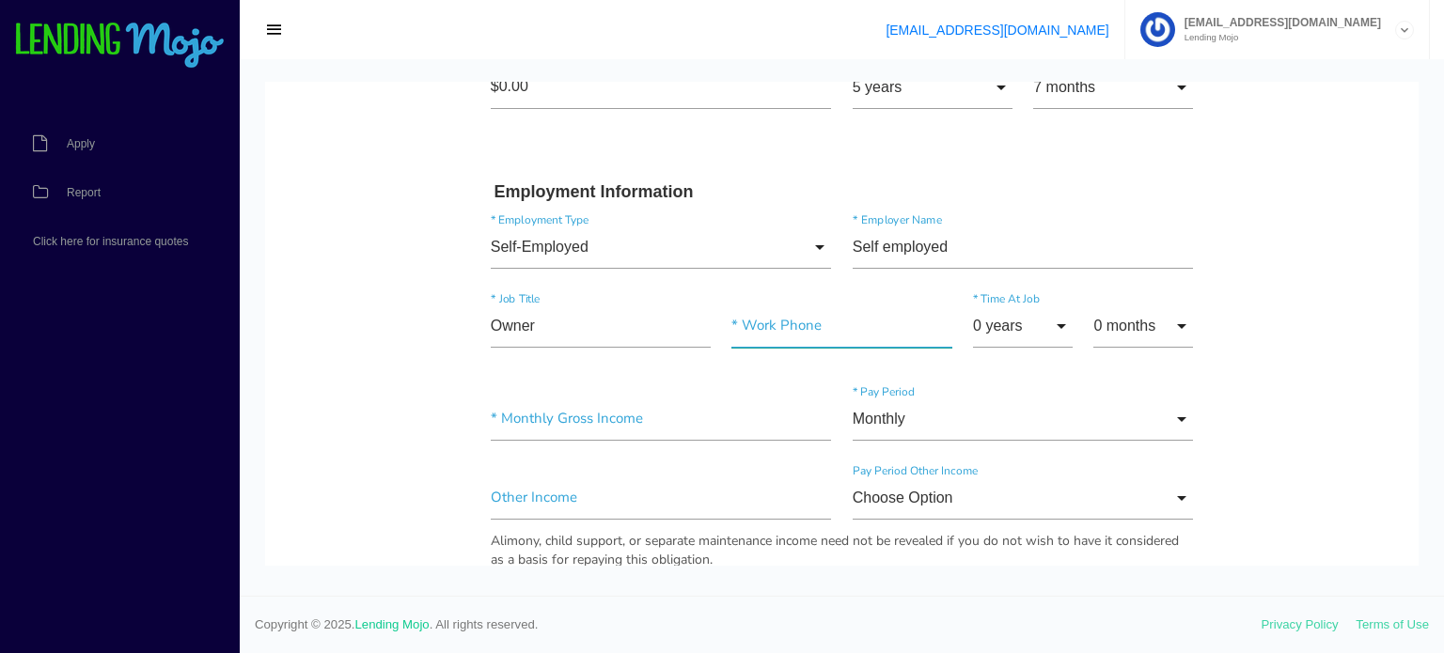
drag, startPoint x: 801, startPoint y: 315, endPoint x: 789, endPoint y: 314, distance: 12.3
click at [801, 315] on input"] "text" at bounding box center [841, 326] width 220 height 43
paste input "(267) 463-3057"
type input "(267) 463-3057"
click at [1004, 326] on input "0 years" at bounding box center [1023, 326] width 100 height 43
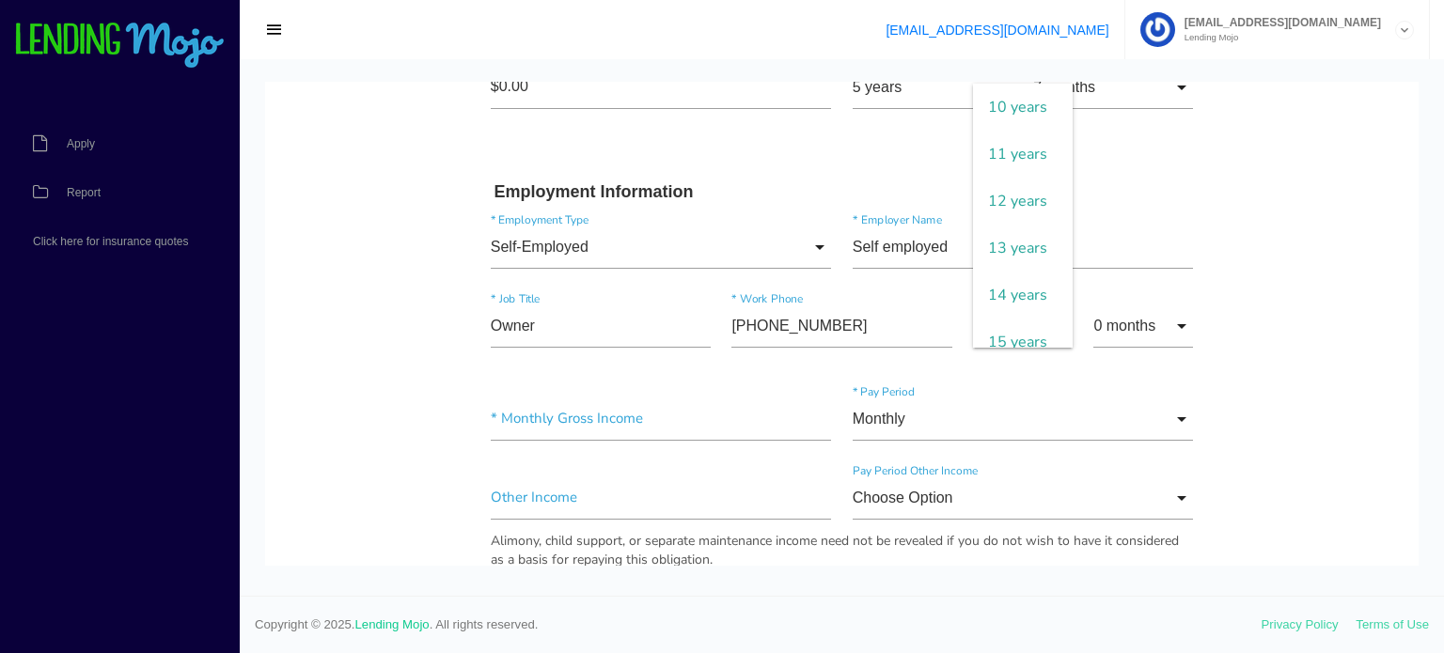
scroll to position [470, 0]
click at [999, 123] on span "10 years" at bounding box center [1023, 107] width 100 height 47
type input "10 years"
click at [1113, 340] on input "0 months" at bounding box center [1143, 326] width 100 height 43
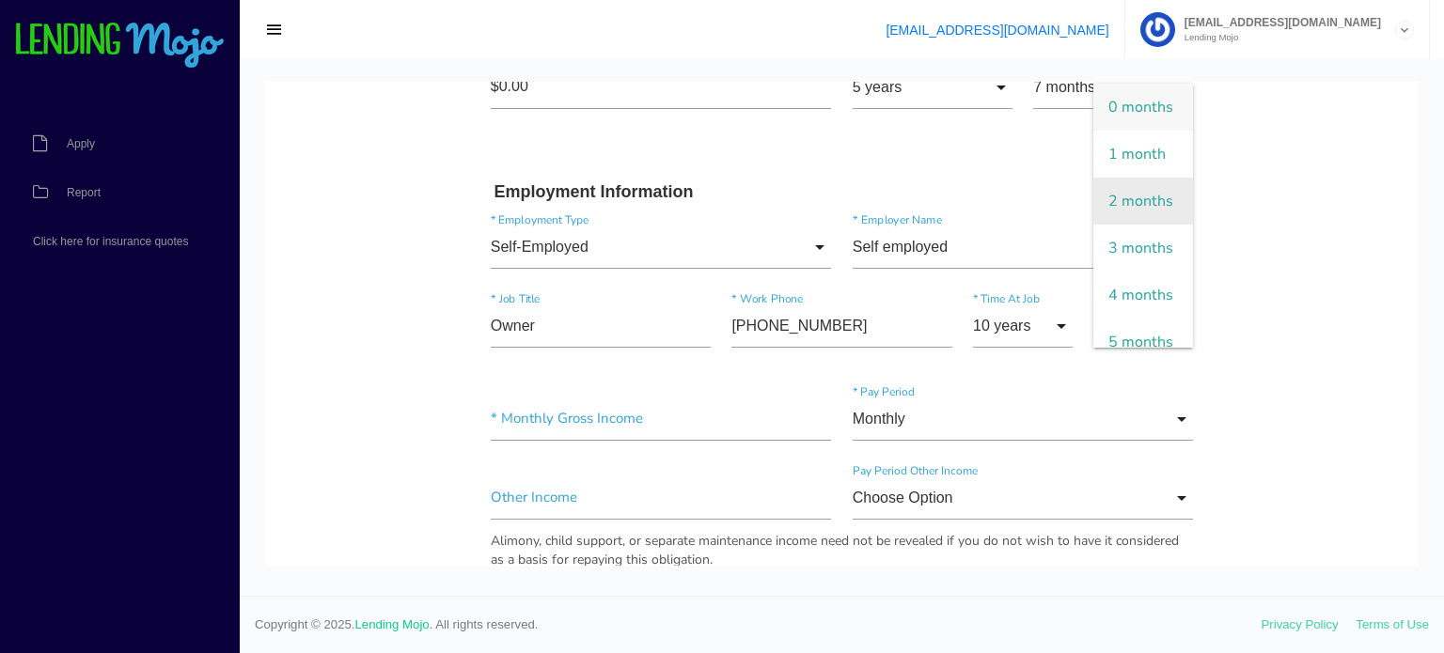
scroll to position [188, 0]
click at [1135, 178] on span "5 months" at bounding box center [1143, 154] width 100 height 47
type input "5 months"
click at [1244, 278] on body "Quick, Secure Financing Personalized to You. Marcileia * First Name Middle Name…" at bounding box center [841, 470] width 1153 height 2469
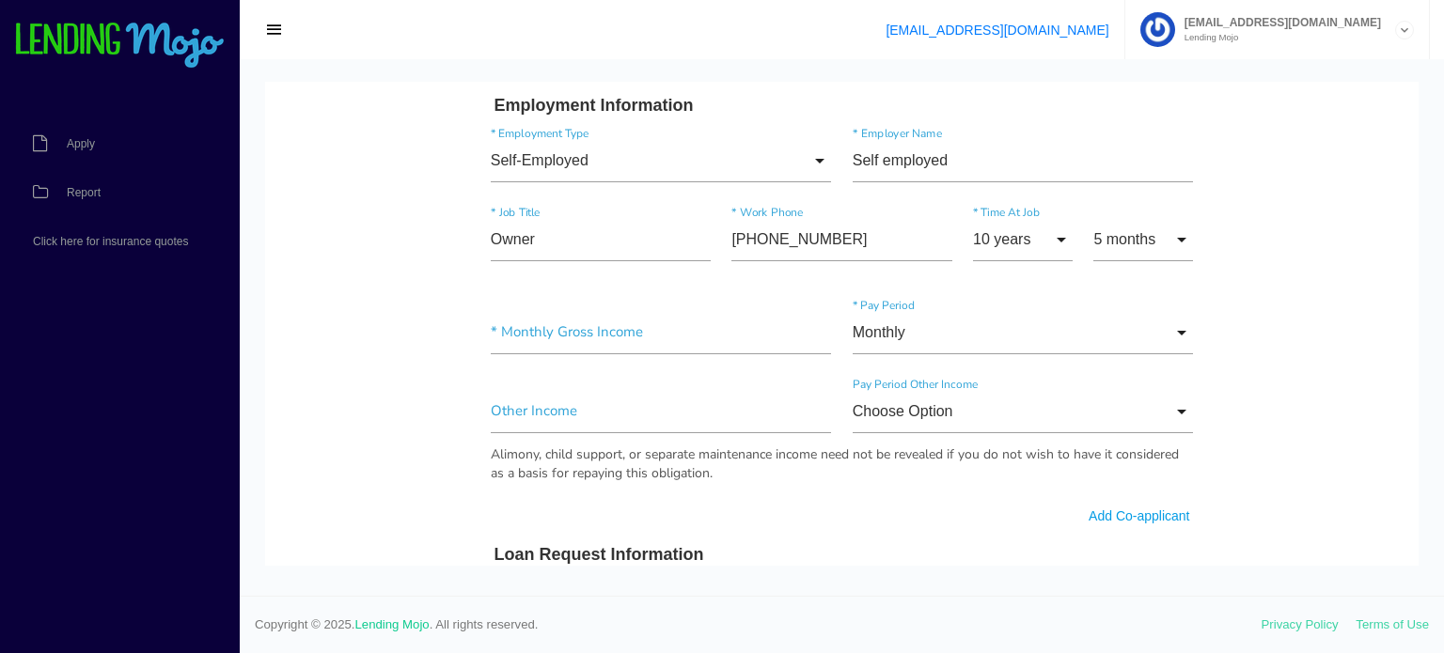
scroll to position [1034, 0]
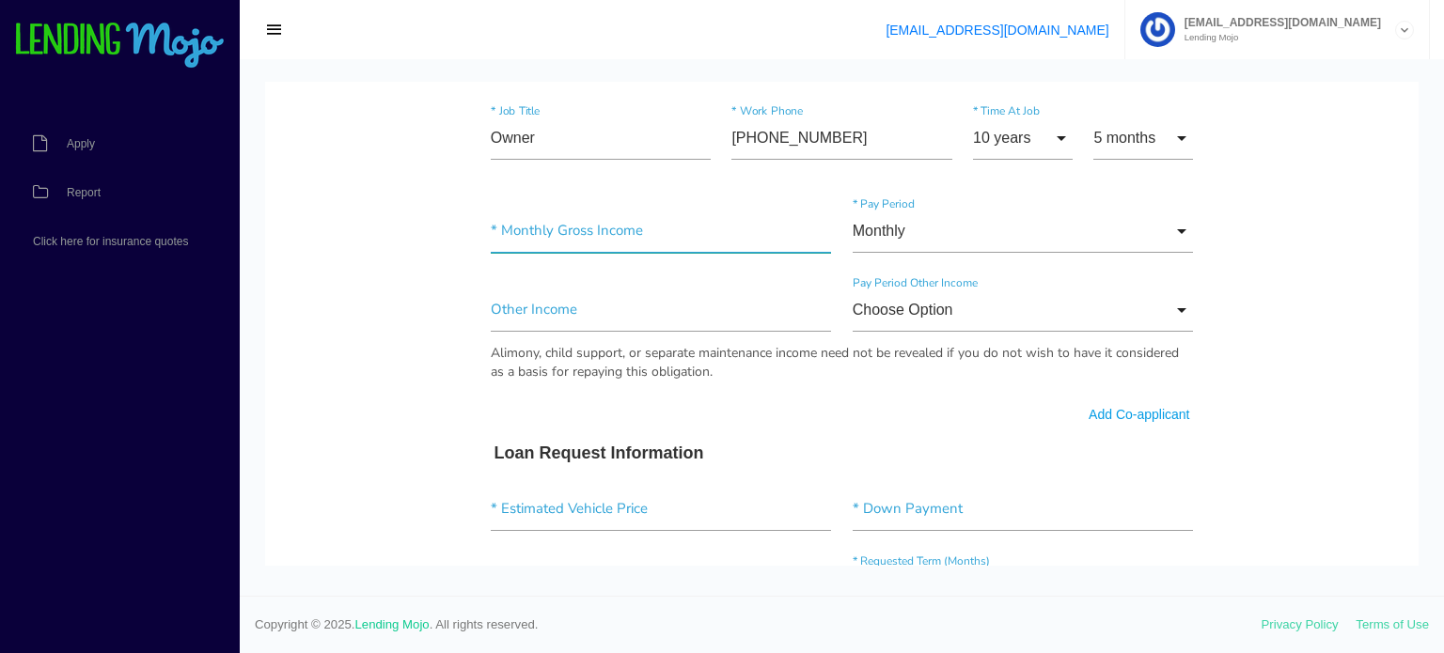
click at [618, 218] on input"] "text" at bounding box center [661, 231] width 341 height 43
type input"] "$15,000.00"
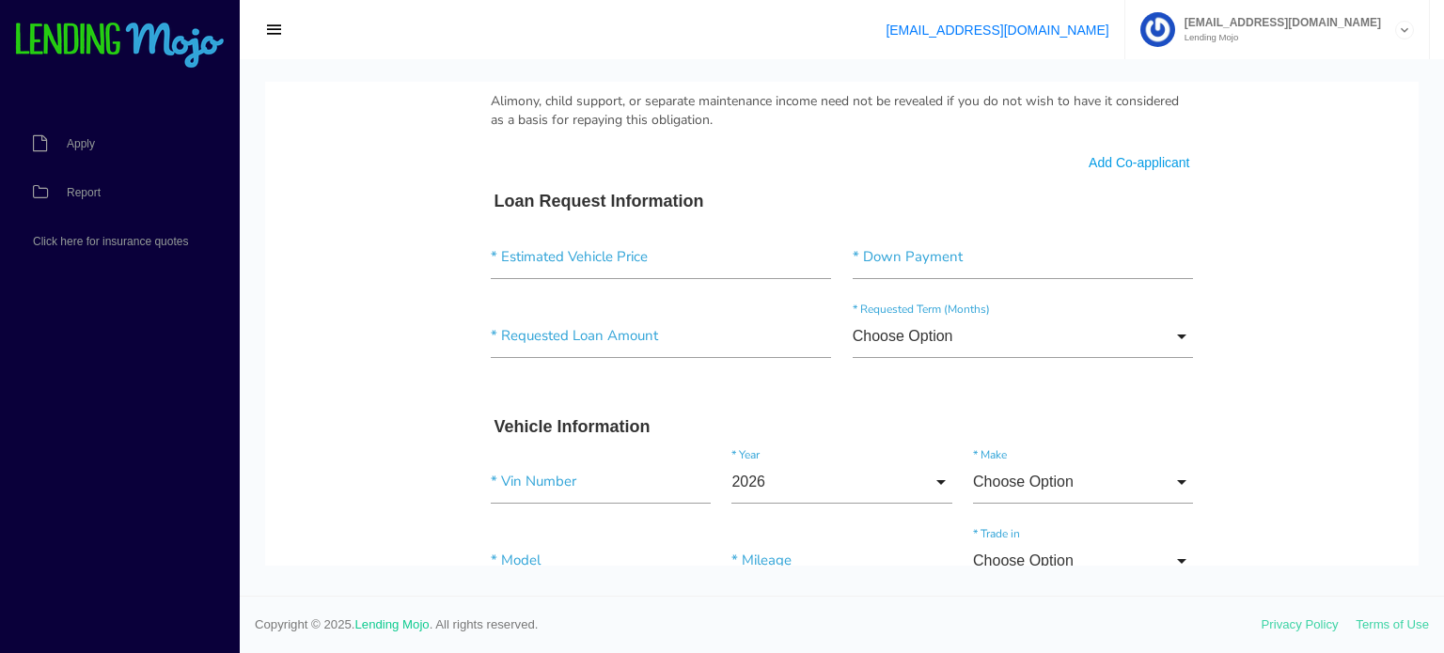
scroll to position [1316, 0]
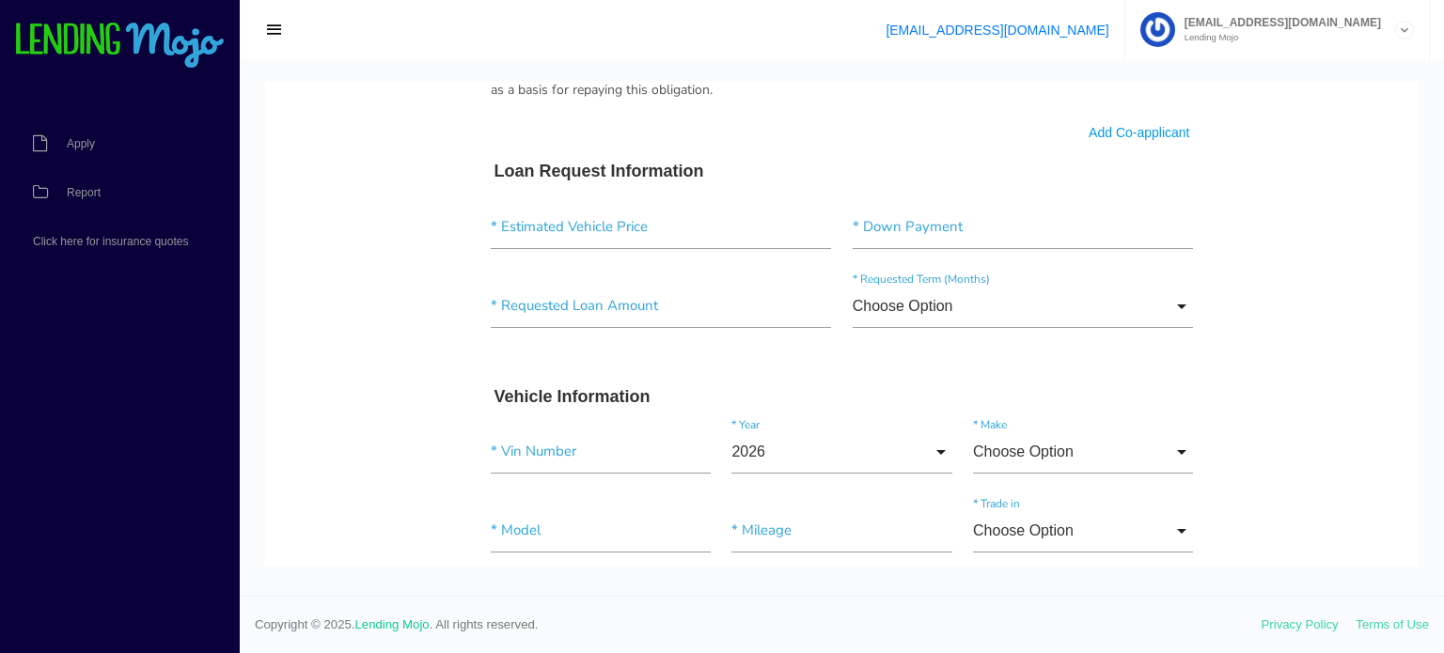
click at [586, 255] on div "* Estimated Vehicle Price * Down Payment" at bounding box center [842, 231] width 724 height 79
click at [620, 231] on input"] "text" at bounding box center [661, 227] width 341 height 43
type input"] "$60,997.00"
drag, startPoint x: 957, startPoint y: 223, endPoint x: 944, endPoint y: 244, distance: 25.3
click at [957, 223] on input"] "text" at bounding box center [1023, 227] width 341 height 43
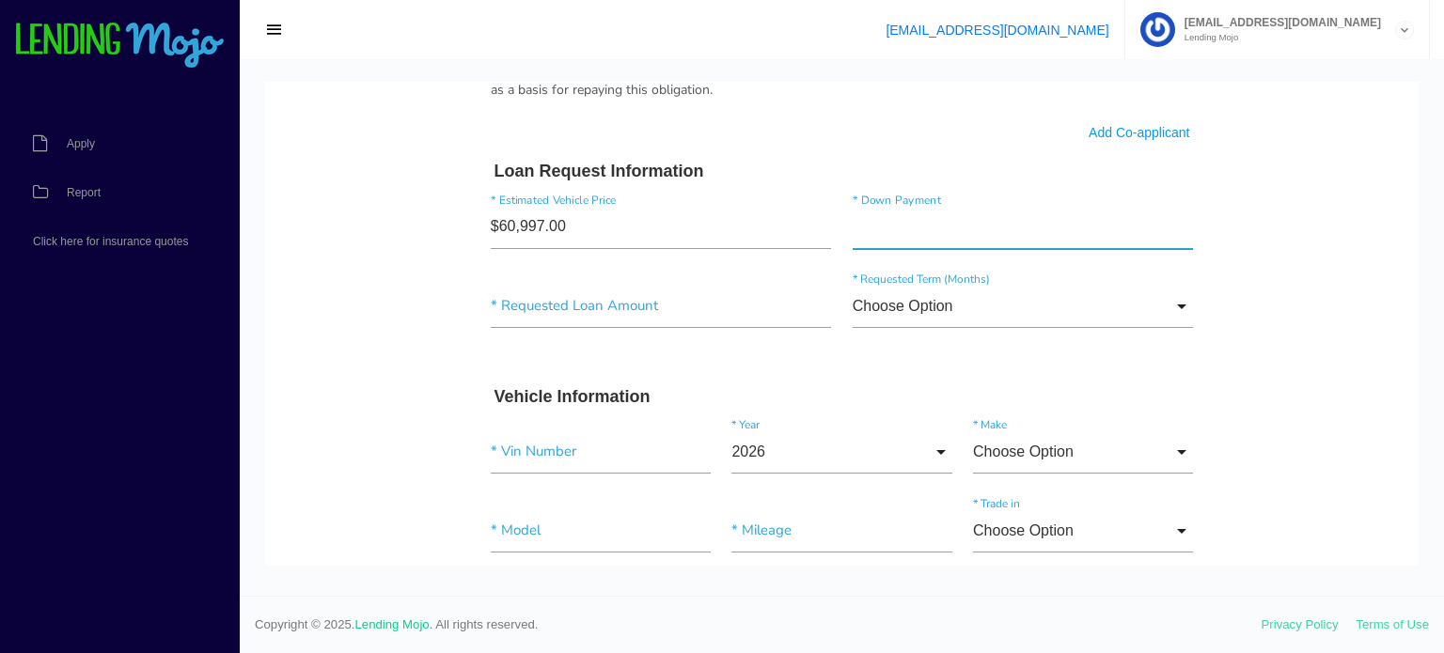
type input"] "$6,000.00"
click at [649, 303] on input"] "text" at bounding box center [661, 306] width 341 height 43
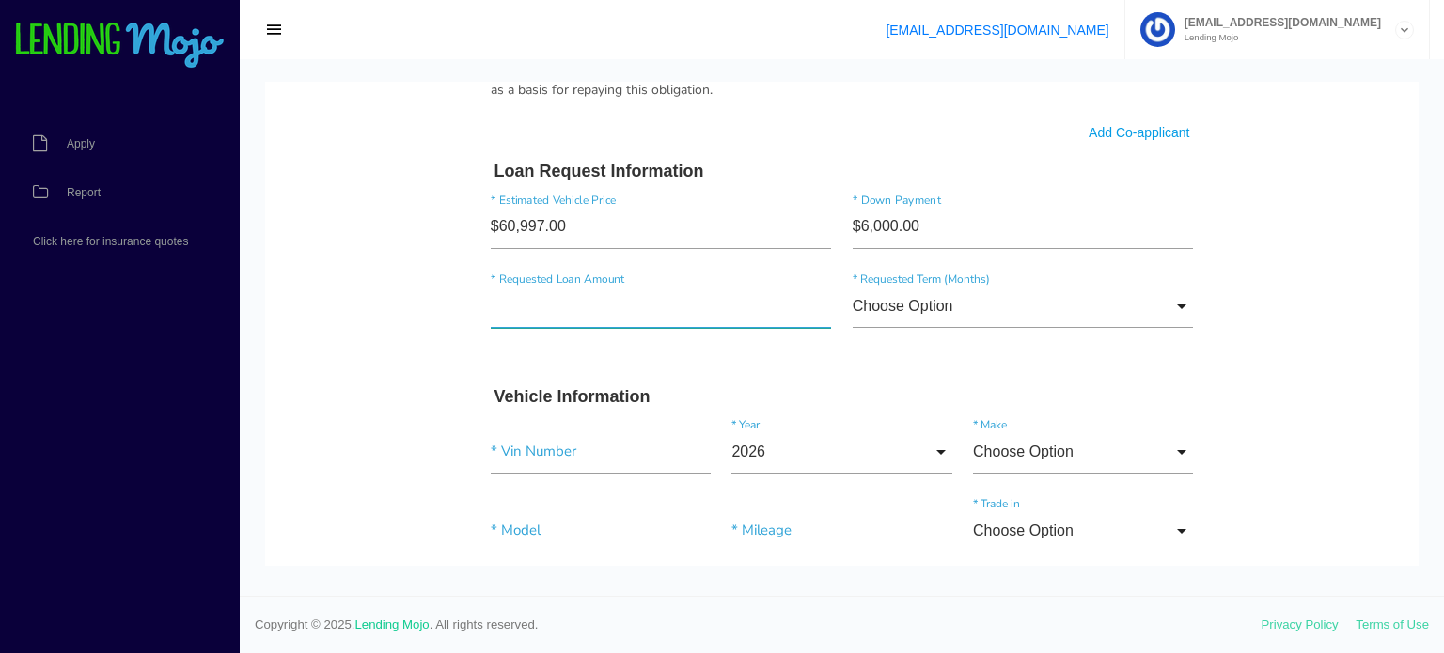
type input"] "$54,000.00"
click at [947, 305] on input "Choose Option" at bounding box center [1023, 306] width 341 height 43
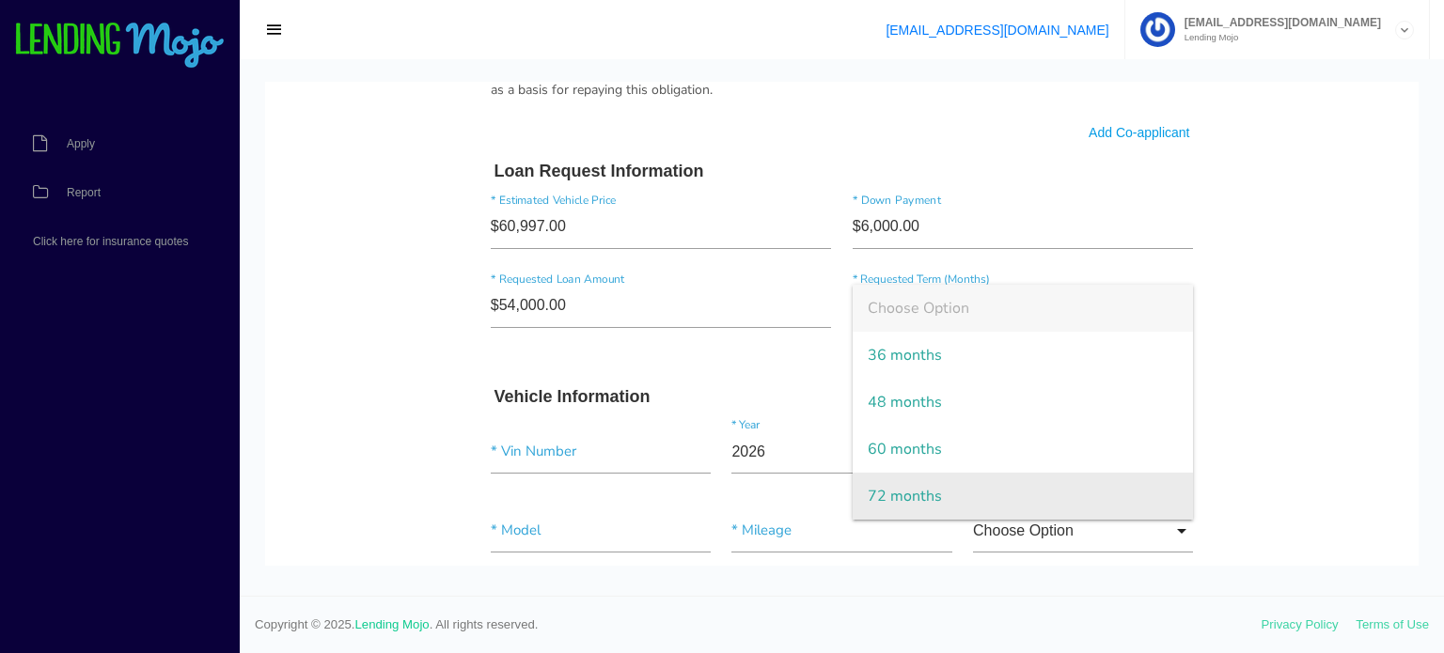
click at [893, 493] on span "72 months" at bounding box center [1023, 496] width 341 height 47
type input "72 months"
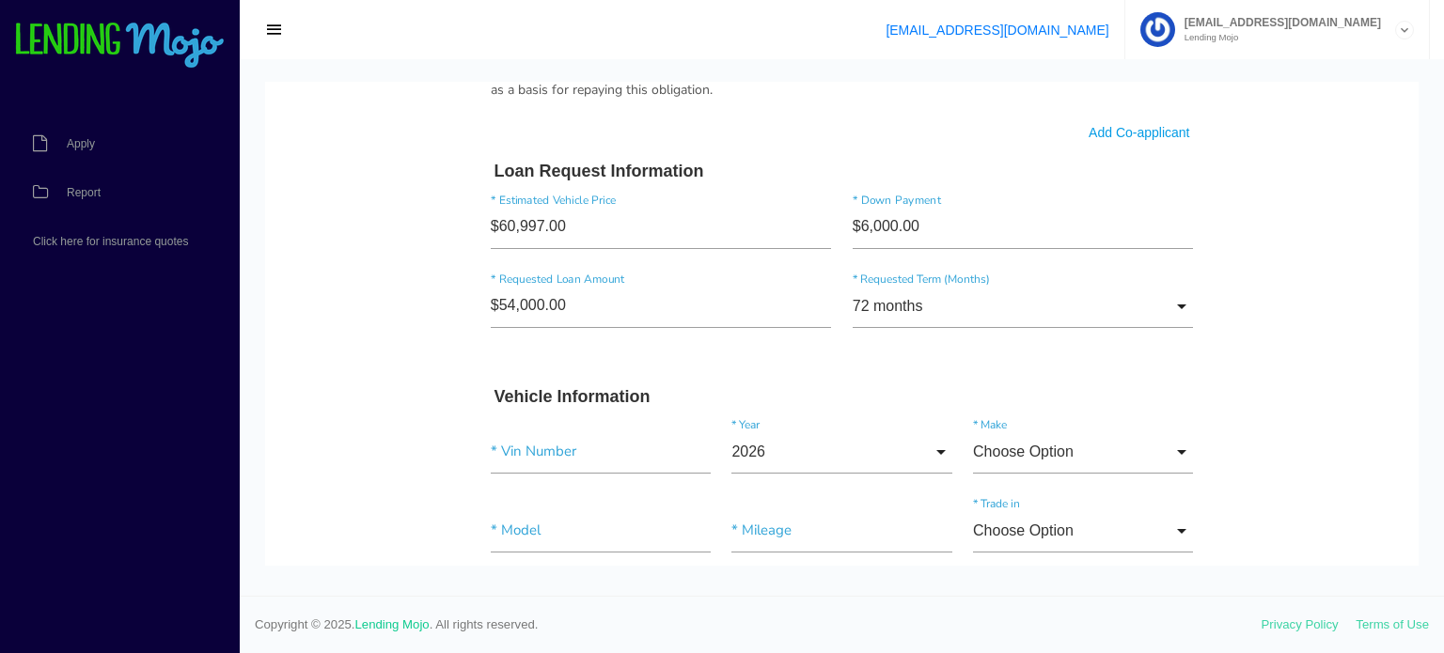
click at [1284, 376] on body "Quick, Secure Financing Personalized to You. Marcileia * First Name Middle Name…" at bounding box center [841, 0] width 1153 height 2469
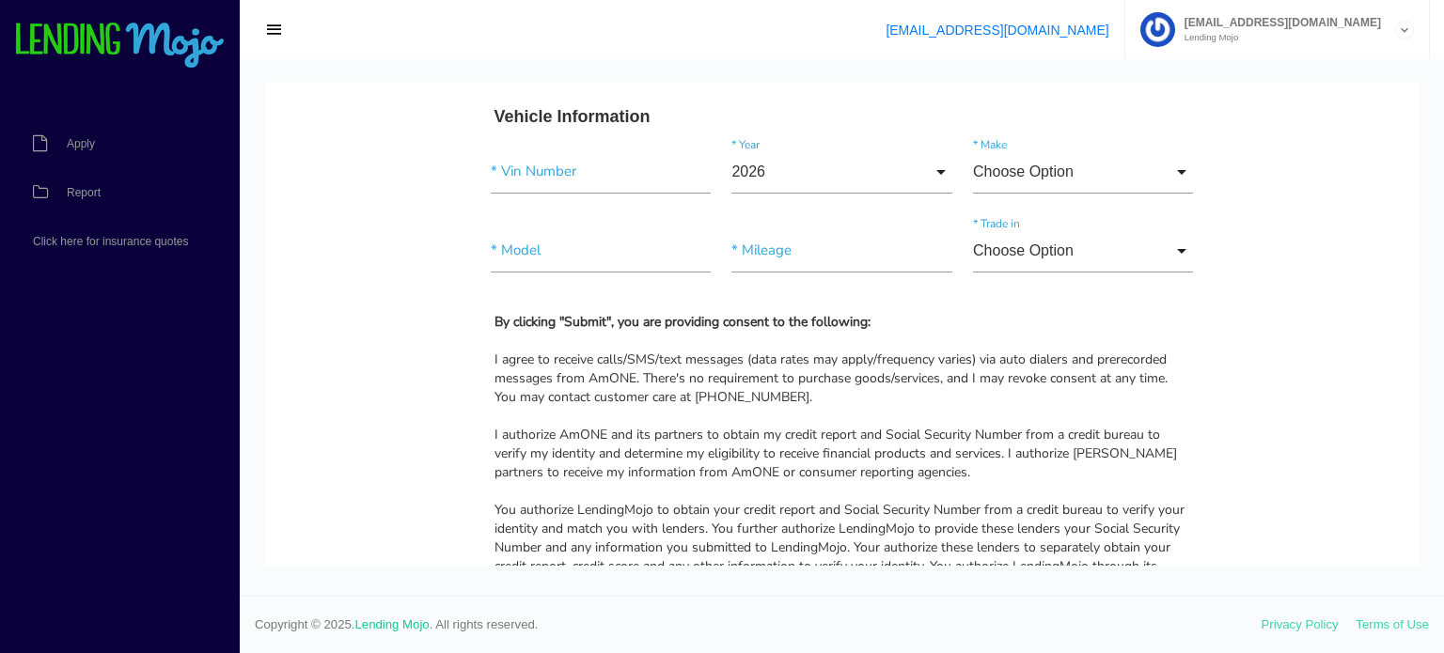
scroll to position [1598, 0]
click at [542, 174] on input"] "text" at bounding box center [601, 170] width 220 height 43
type input"] "[US_VEHICLE_IDENTIFICATION_NUMBER]"
click at [821, 174] on input "2026" at bounding box center [841, 170] width 220 height 43
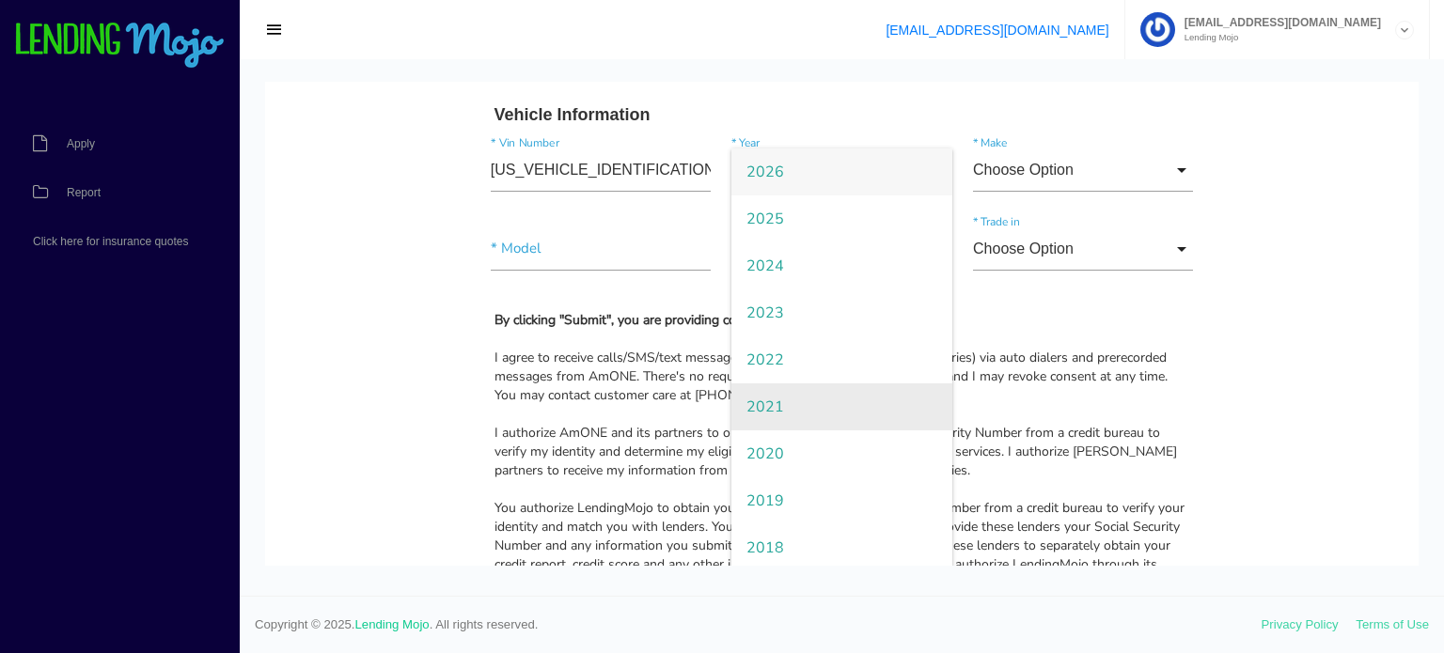
drag, startPoint x: 781, startPoint y: 405, endPoint x: 790, endPoint y: 399, distance: 10.7
click at [785, 403] on span "2021" at bounding box center [841, 407] width 220 height 47
type input "2021"
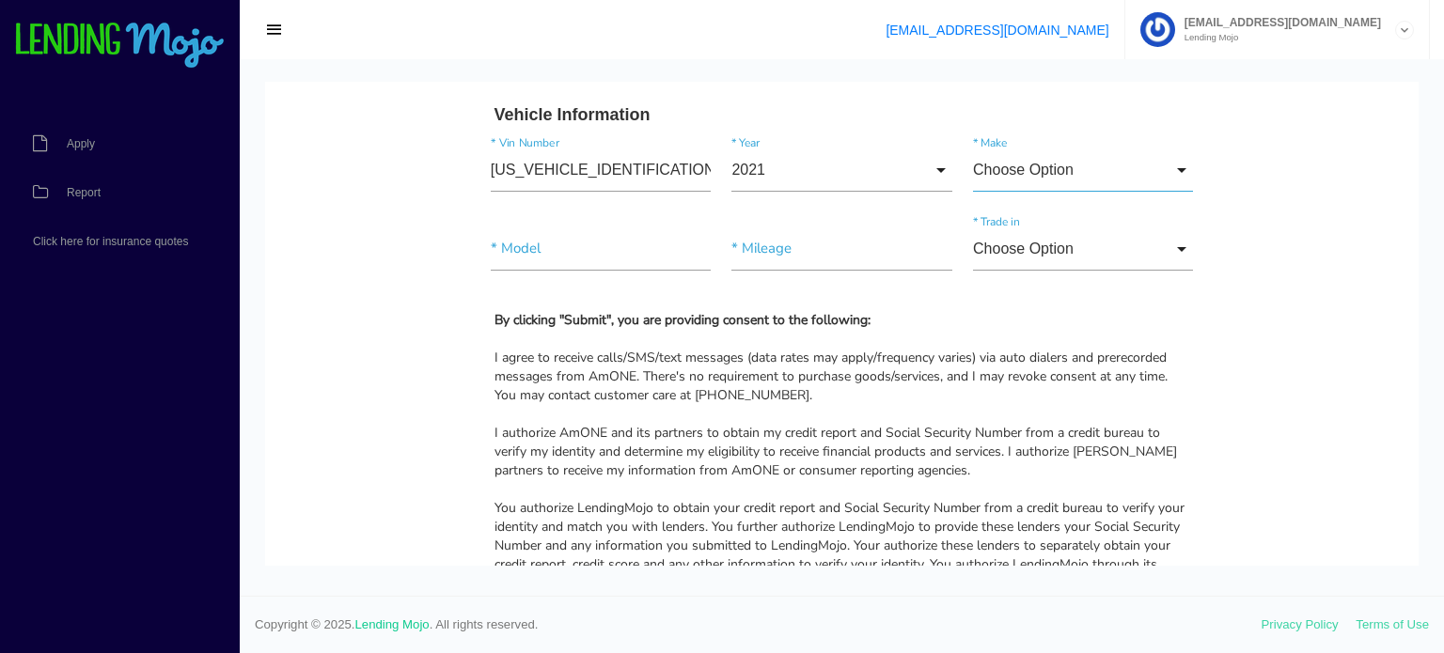
click at [1055, 149] on input "Choose Option" at bounding box center [1083, 170] width 220 height 43
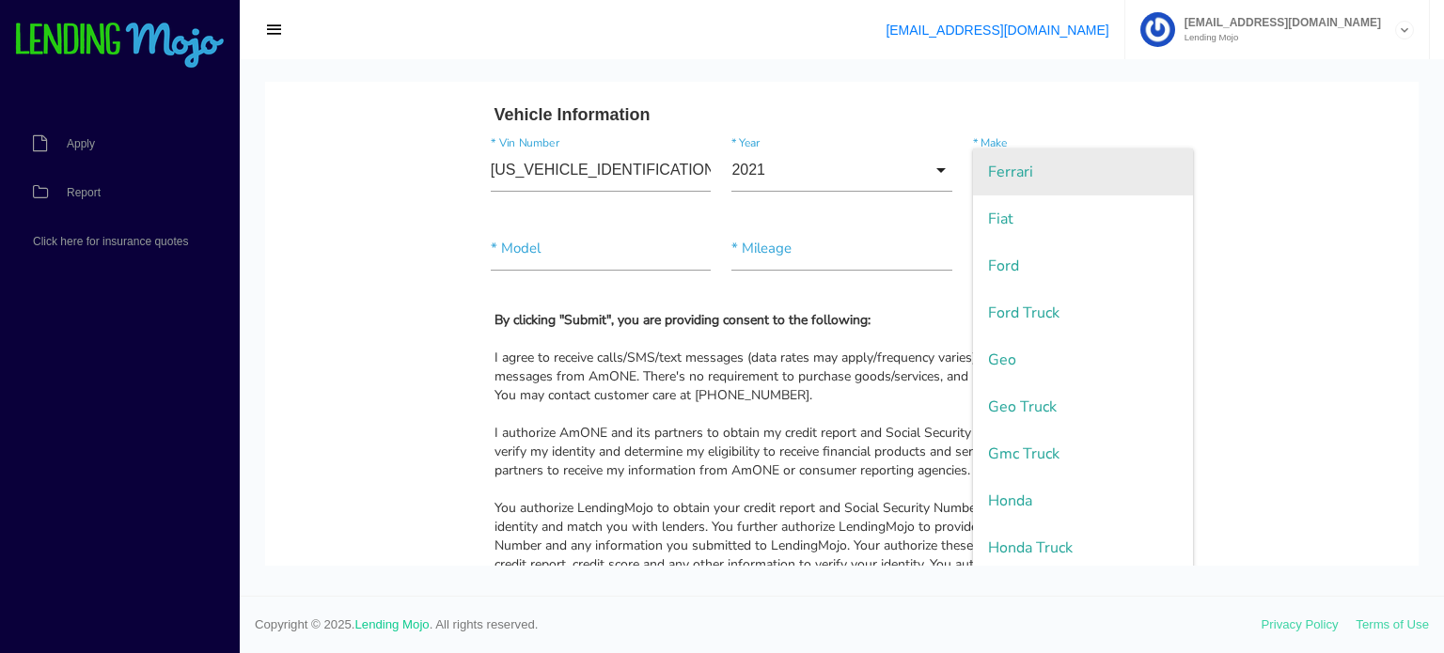
scroll to position [1504, 0]
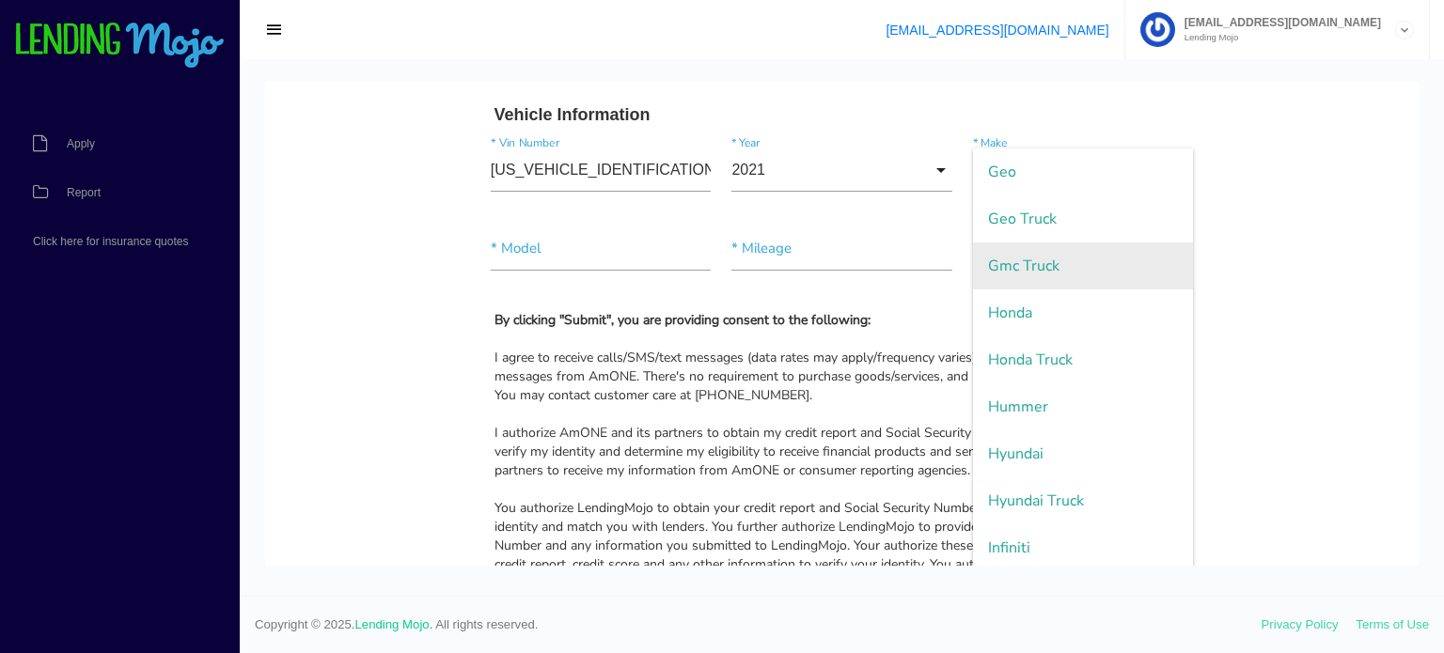
click at [1041, 267] on span "Gmc Truck" at bounding box center [1083, 266] width 220 height 47
type input "Gmc Truck"
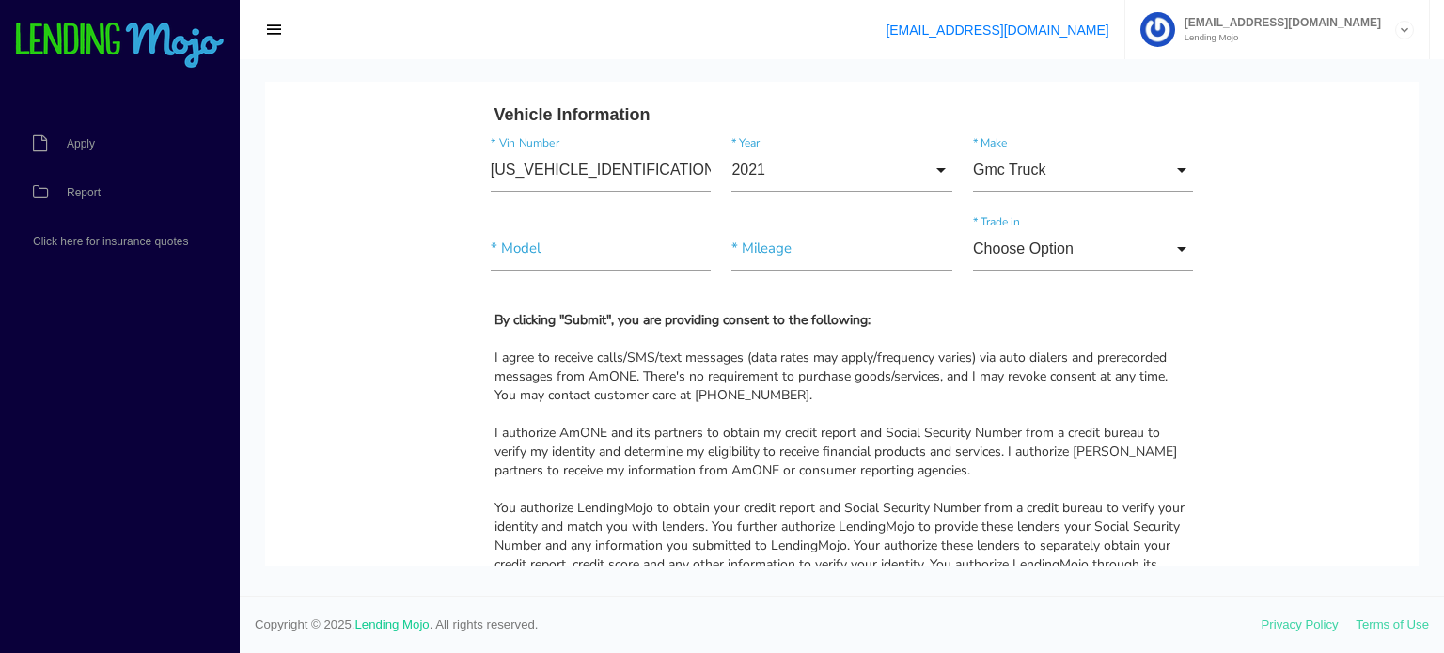
click at [544, 250] on input"] "text" at bounding box center [601, 248] width 220 height 43
type input"] "Yukon XL 1500 Denali"
click at [761, 261] on input"] "text" at bounding box center [841, 248] width 220 height 43
type input"] "48,110"
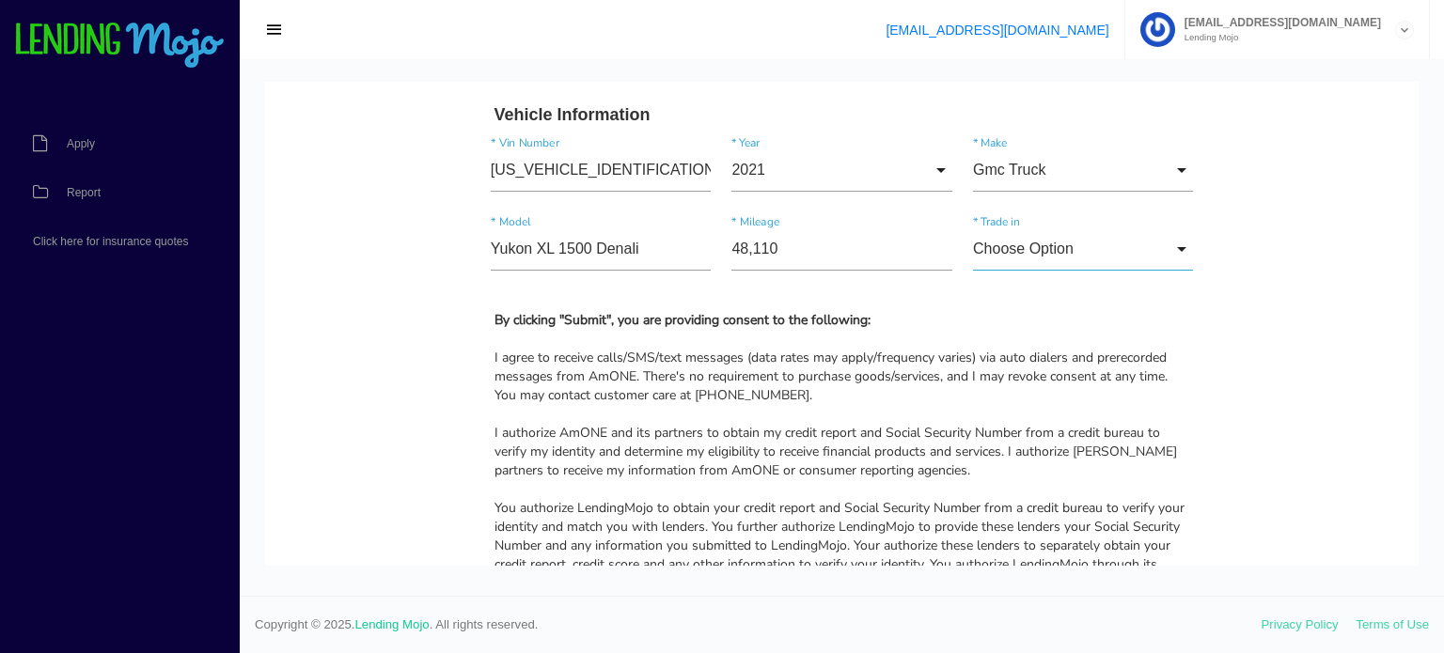
click at [996, 251] on input "Choose Option" at bounding box center [1083, 248] width 220 height 43
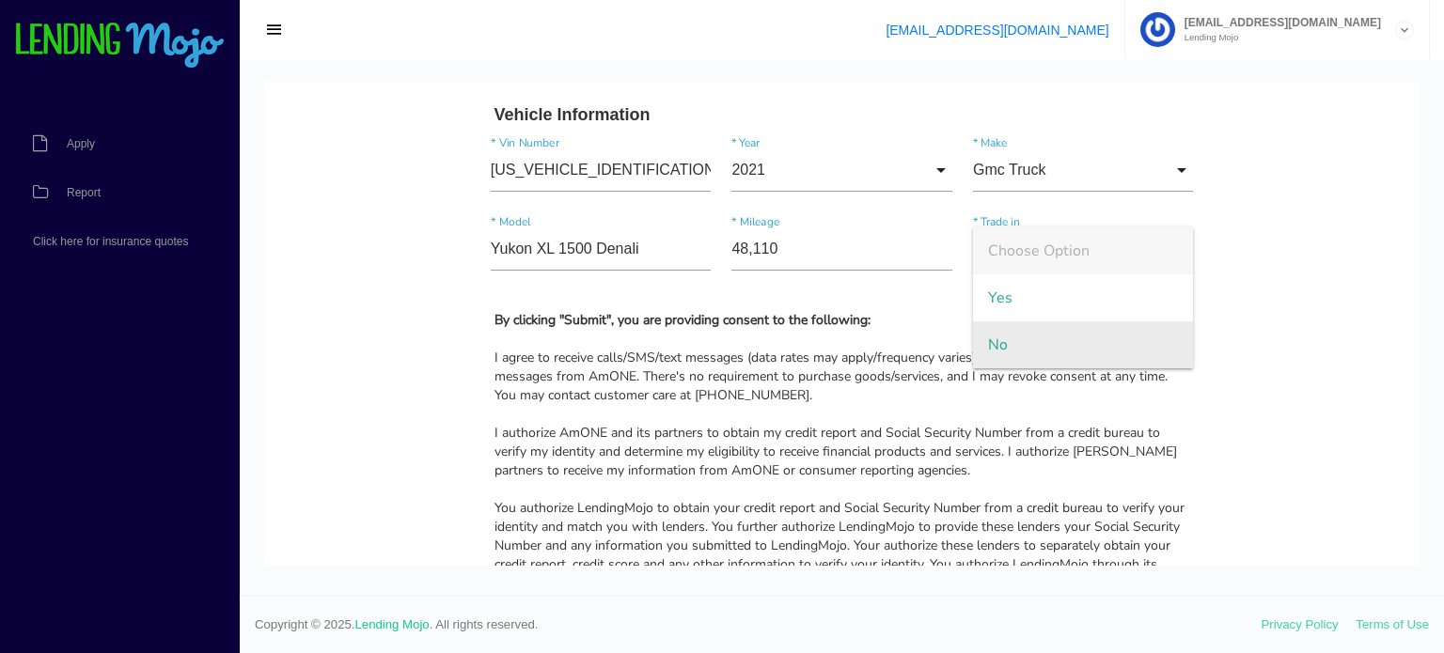
click at [1004, 349] on span "No" at bounding box center [1083, 344] width 220 height 47
type input "No"
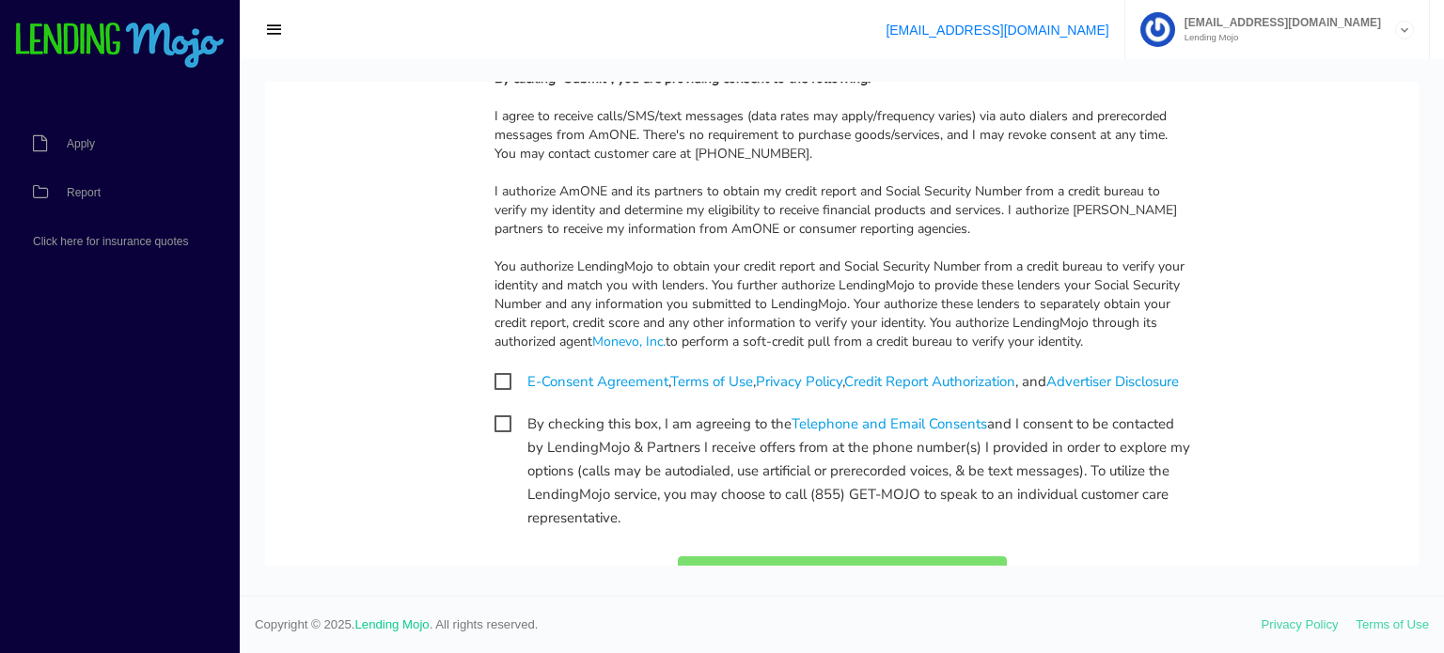
scroll to position [2002, 0]
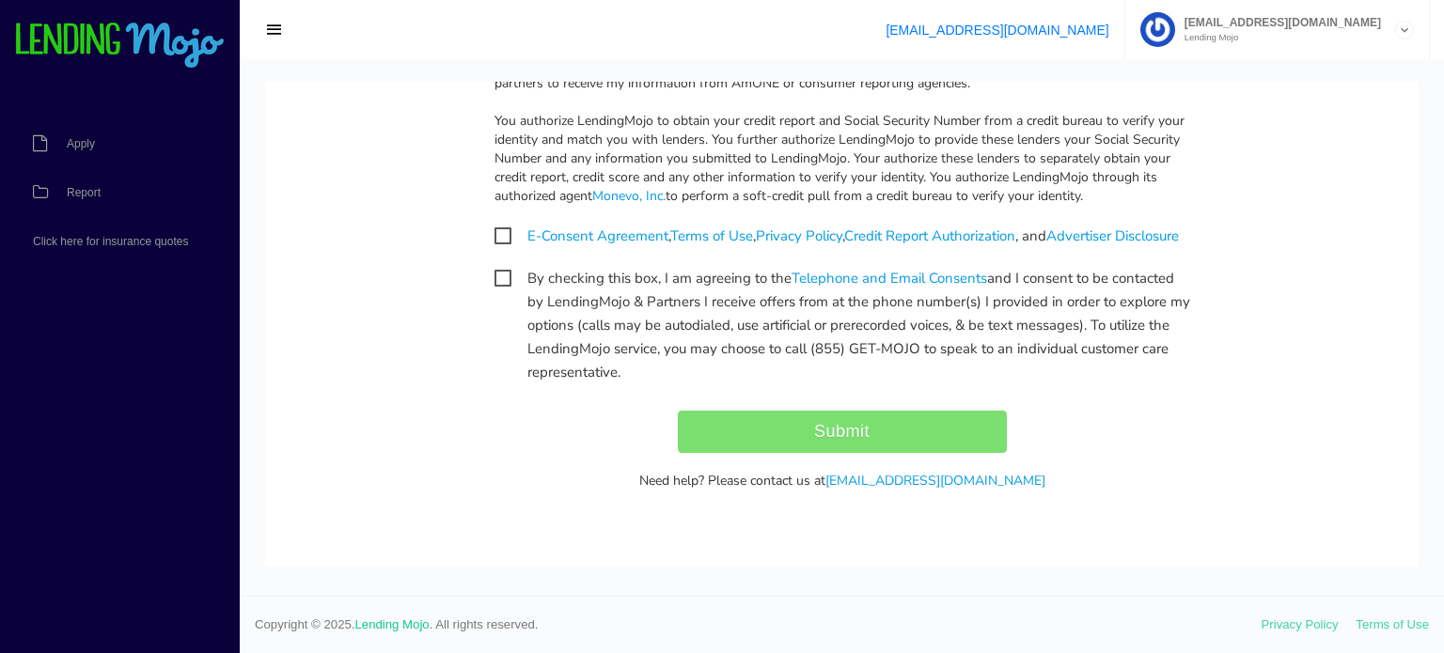
click at [496, 225] on span "E-Consent Agreement , Terms of Use , Privacy Policy , Credit Report Authorizati…" at bounding box center [836, 236] width 684 height 23
checkbox input "true"
click at [494, 292] on div "By checking this box, I am agreeing to the Telephone and Email Consents and I c…" at bounding box center [842, 325] width 724 height 116
click at [494, 281] on span "By checking this box, I am agreeing to the Telephone and Email Consents and I c…" at bounding box center [842, 278] width 696 height 23
checkbox input "true"
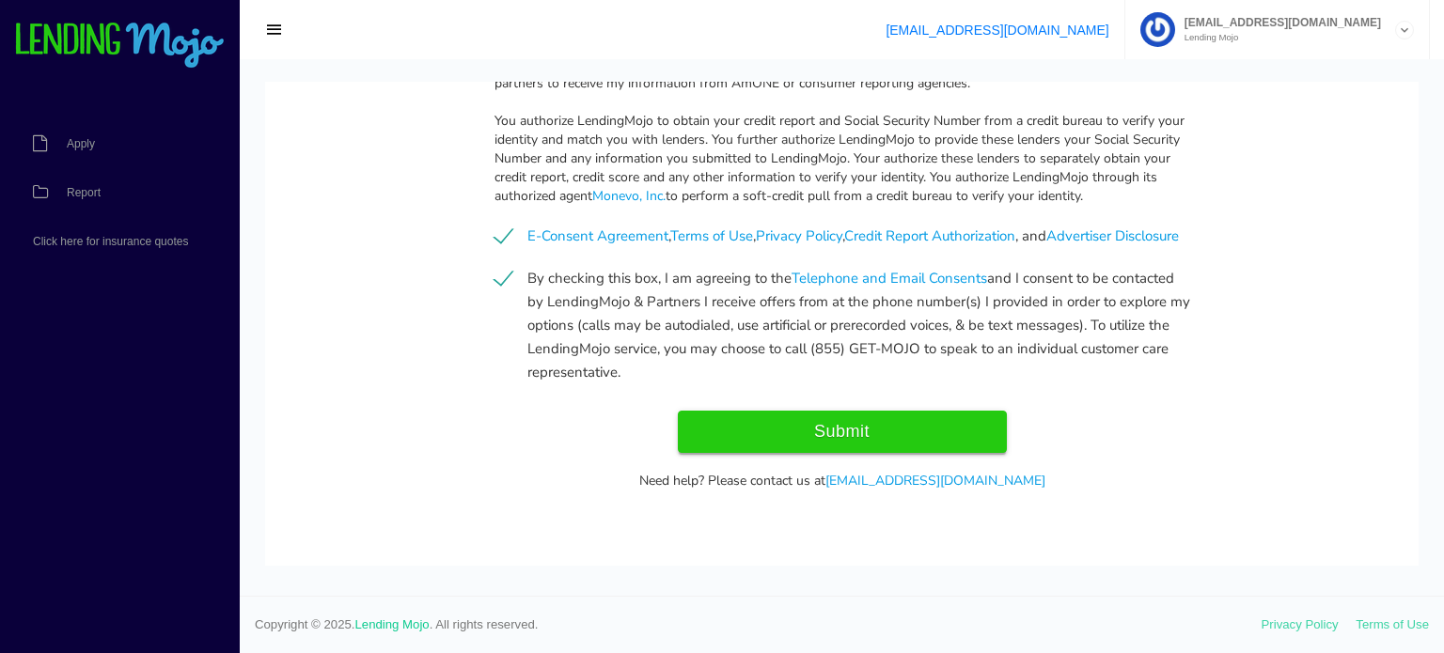
click at [776, 424] on input "Submit" at bounding box center [842, 432] width 329 height 42
type input "Submitting..."
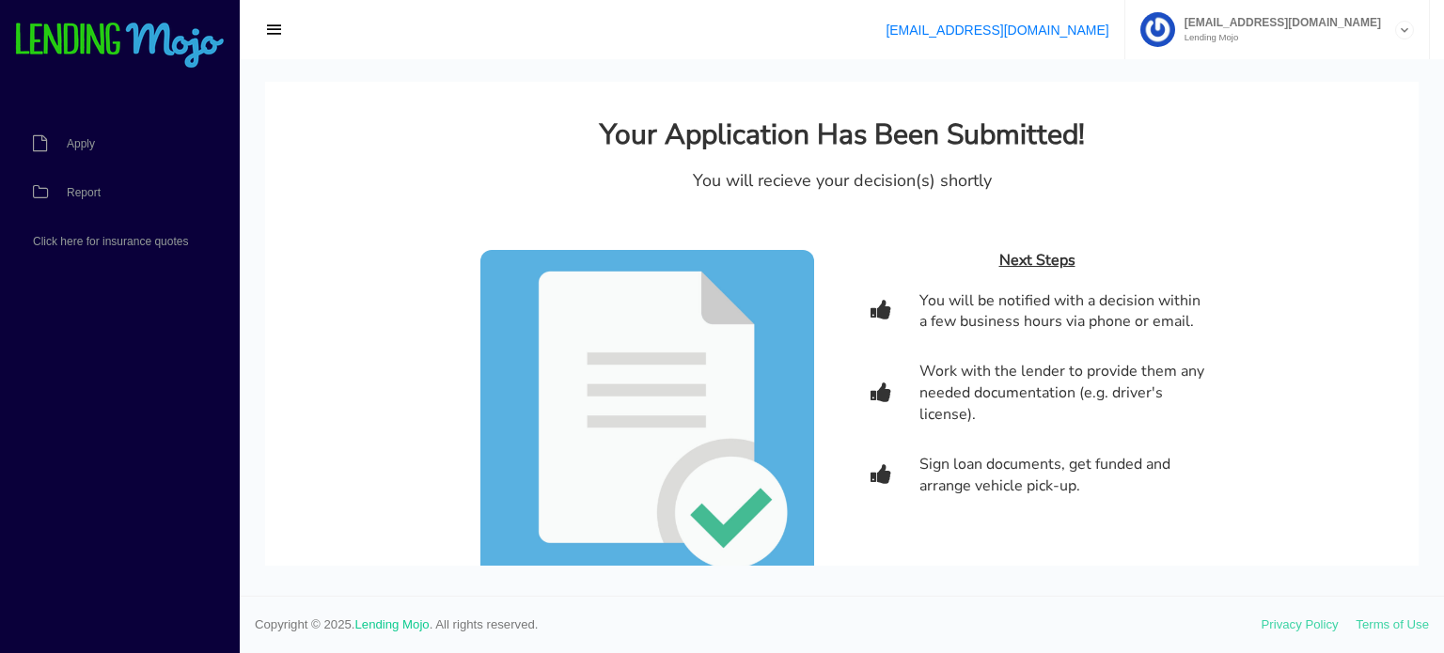
scroll to position [0, 0]
click at [117, 192] on link "Report" at bounding box center [110, 192] width 221 height 49
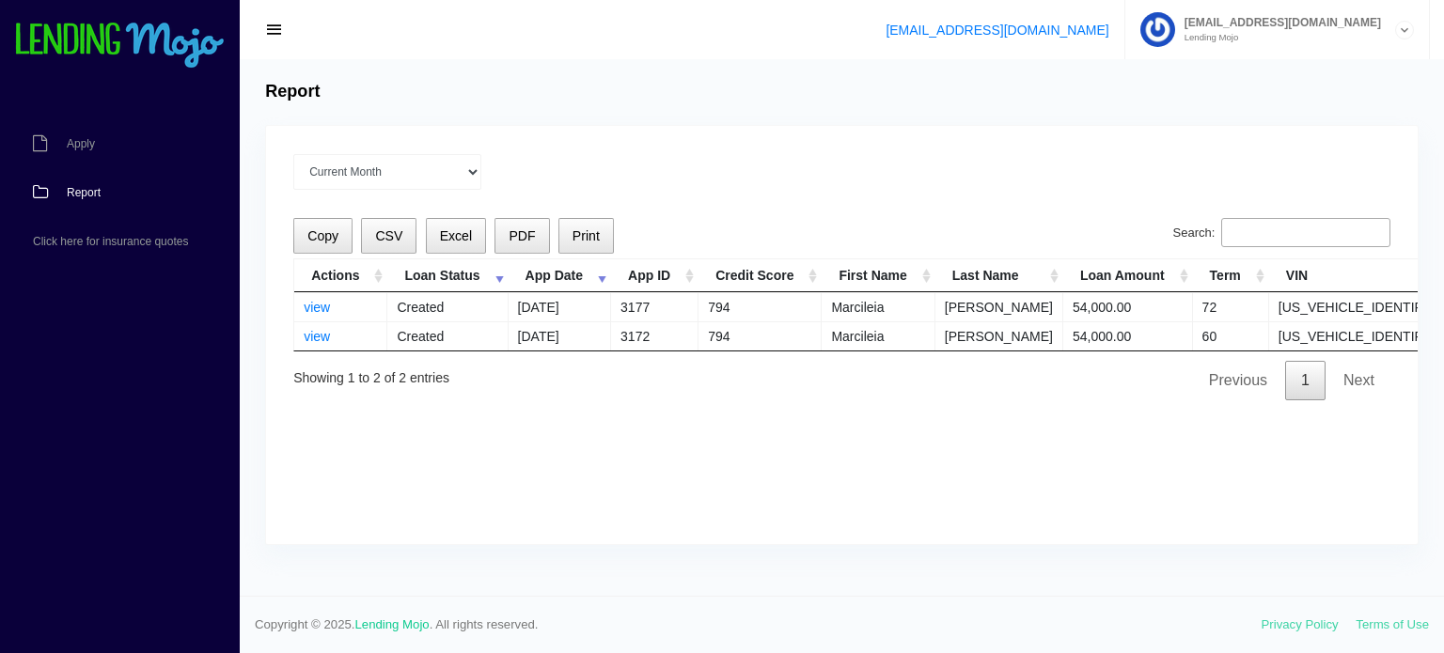
click at [126, 35] on img at bounding box center [119, 46] width 211 height 47
click at [68, 42] on img at bounding box center [119, 46] width 211 height 47
click at [320, 337] on link "view" at bounding box center [317, 336] width 26 height 15
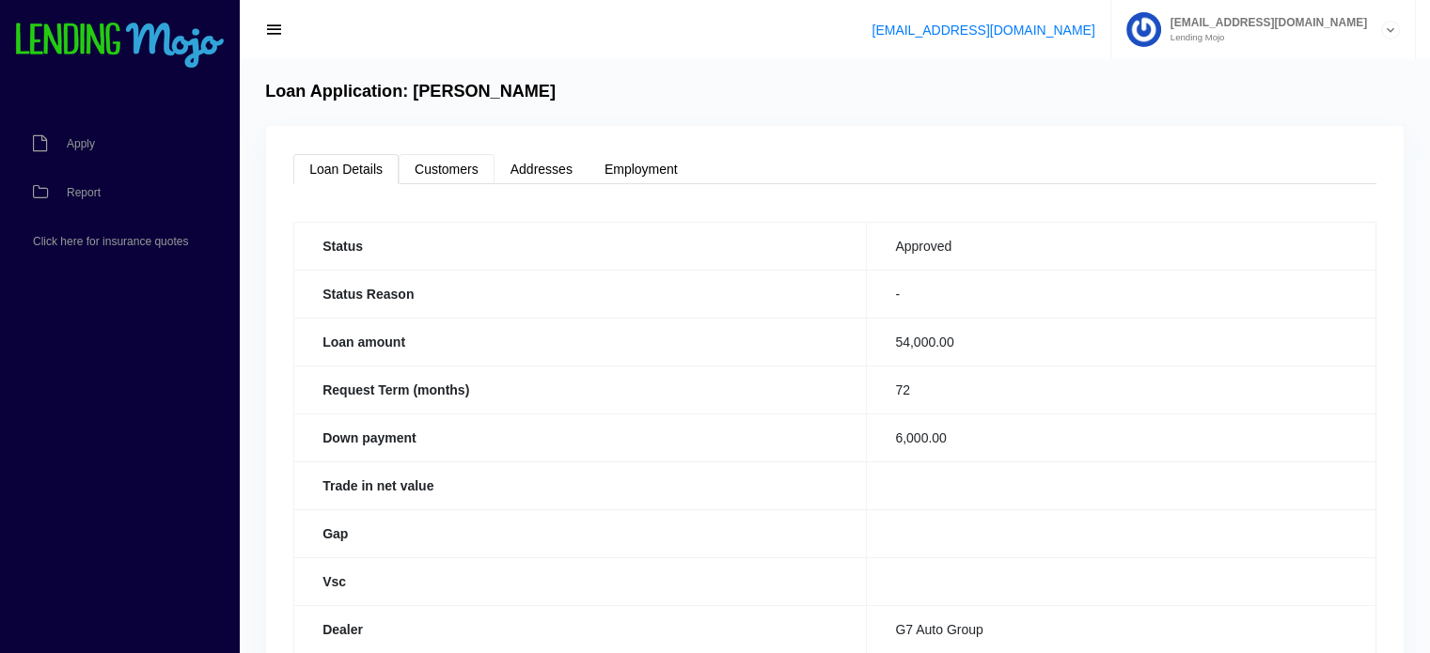
click at [474, 164] on link "Customers" at bounding box center [447, 169] width 96 height 30
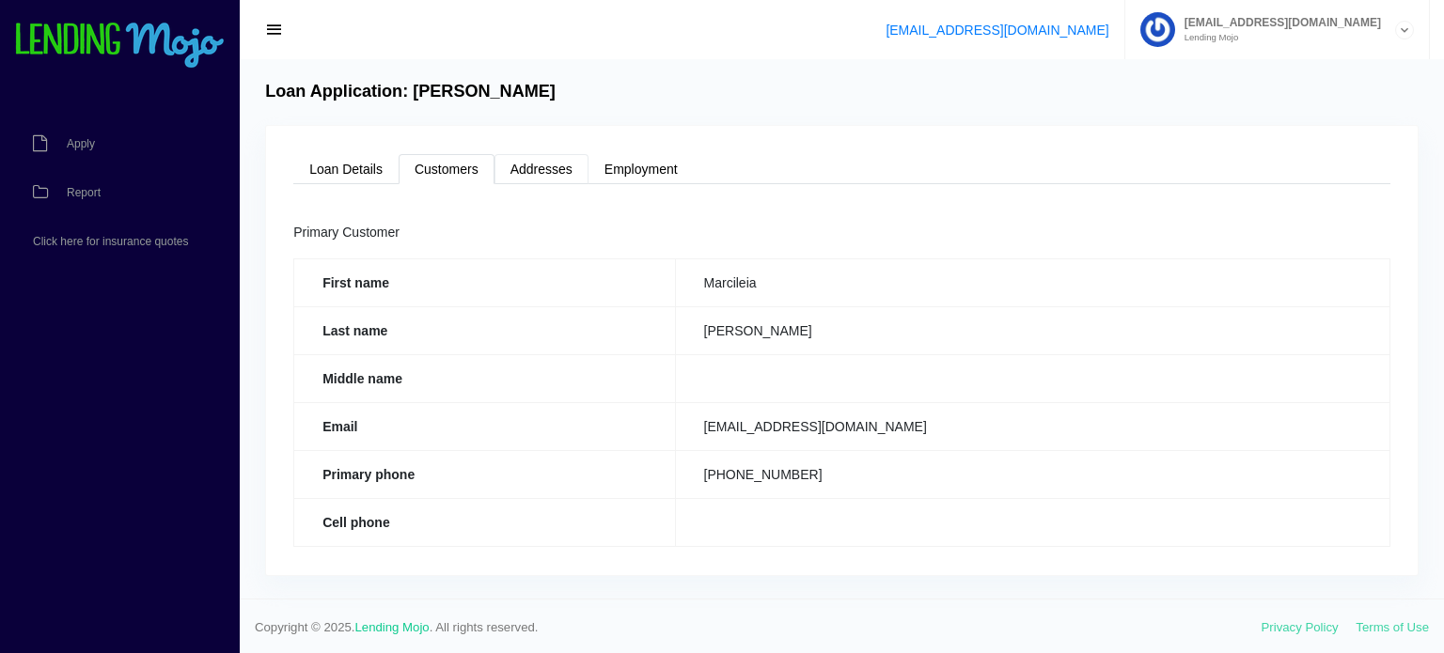
click at [554, 163] on link "Addresses" at bounding box center [541, 169] width 94 height 30
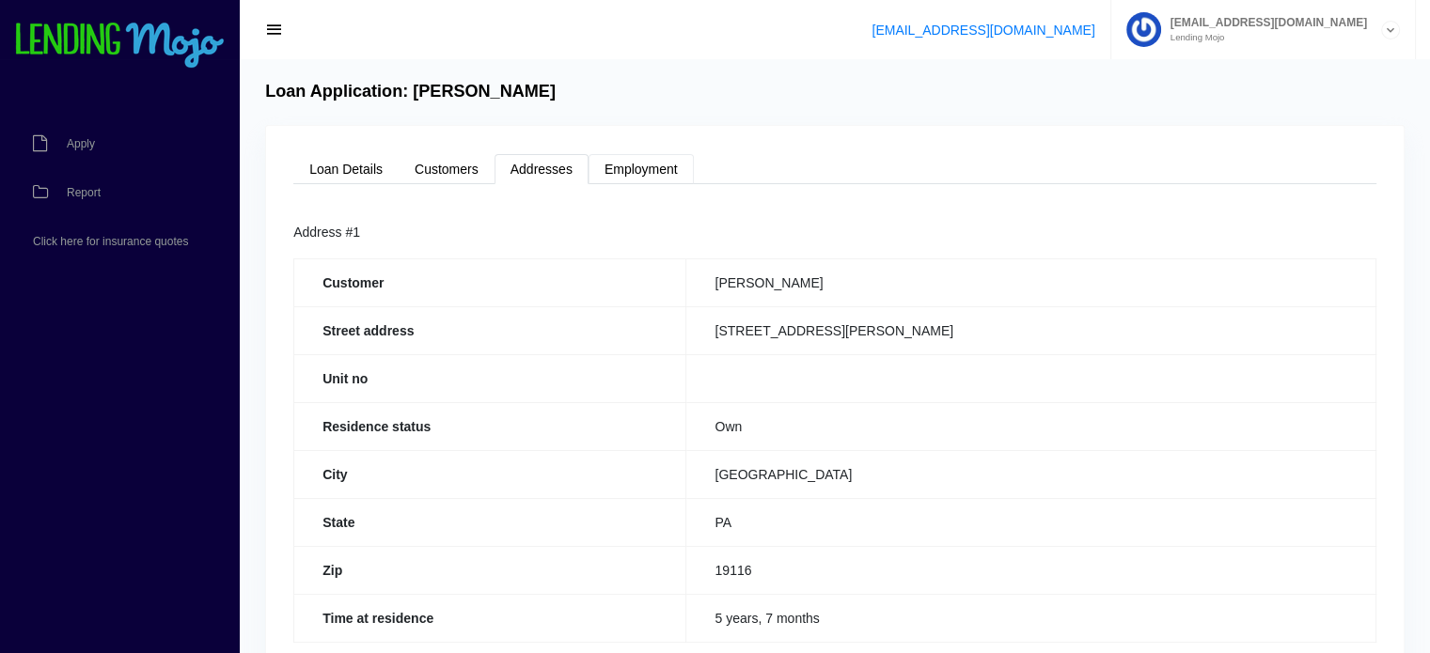
click at [654, 171] on link "Employment" at bounding box center [640, 169] width 105 height 30
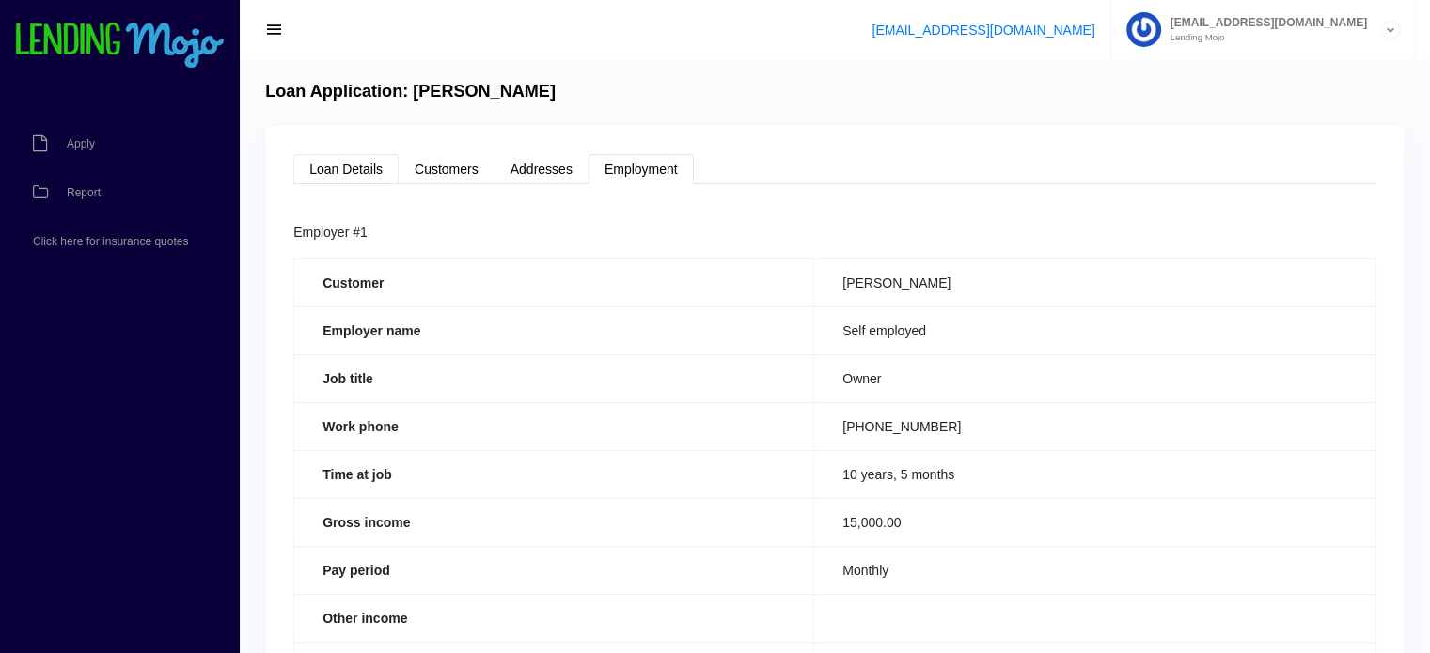
click at [342, 158] on link "Loan Details" at bounding box center [345, 169] width 105 height 30
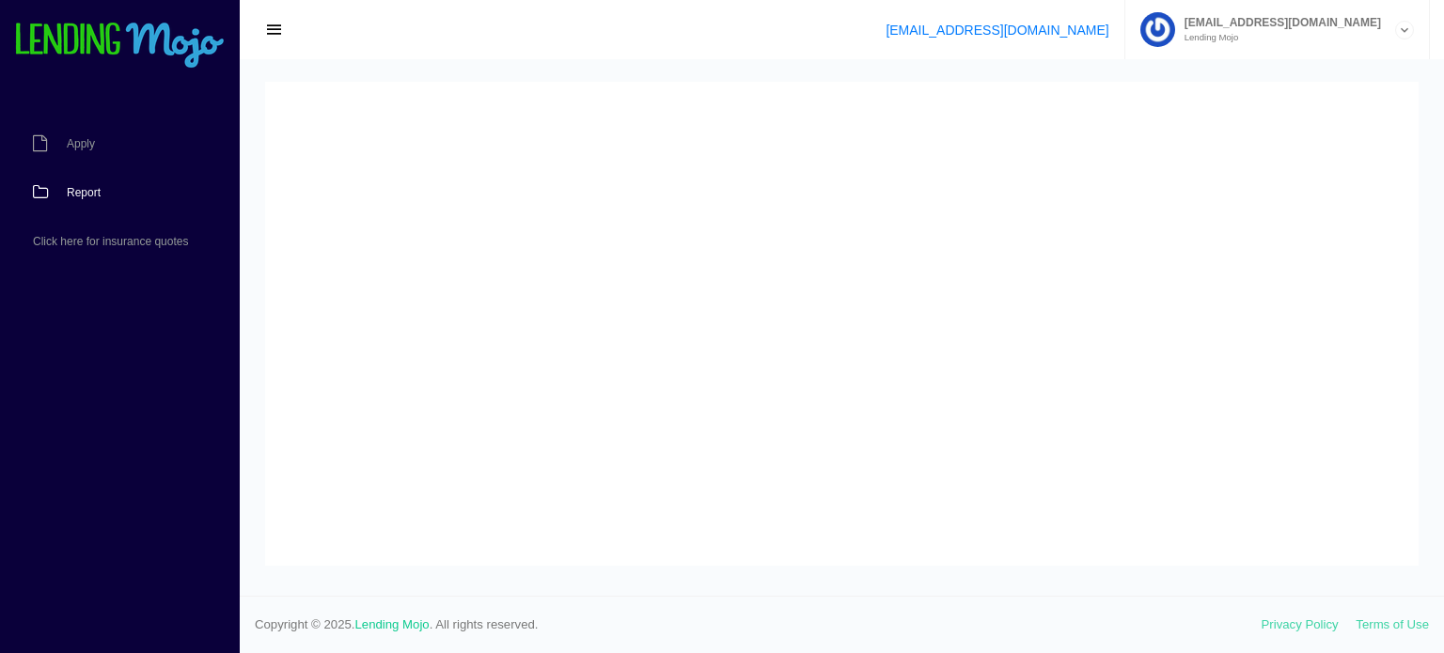
click at [89, 192] on span "Report" at bounding box center [84, 192] width 34 height 11
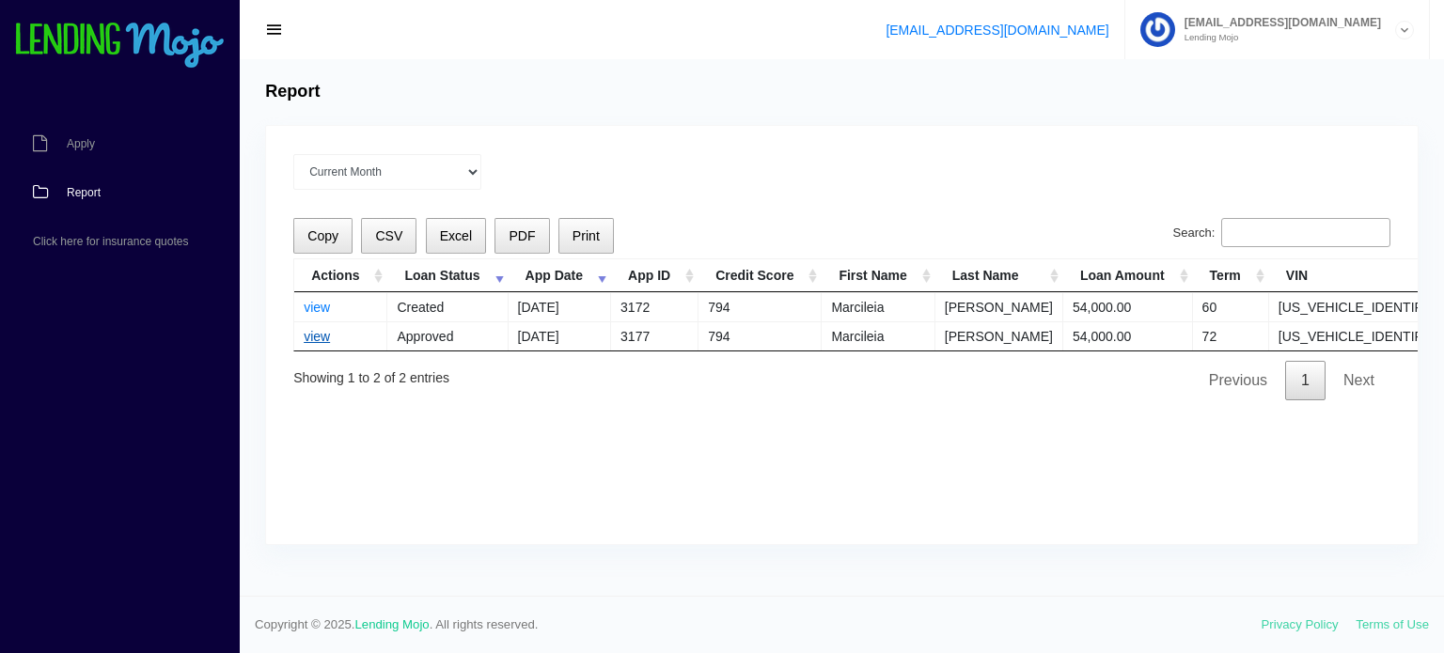
click at [322, 337] on link "view" at bounding box center [317, 336] width 26 height 15
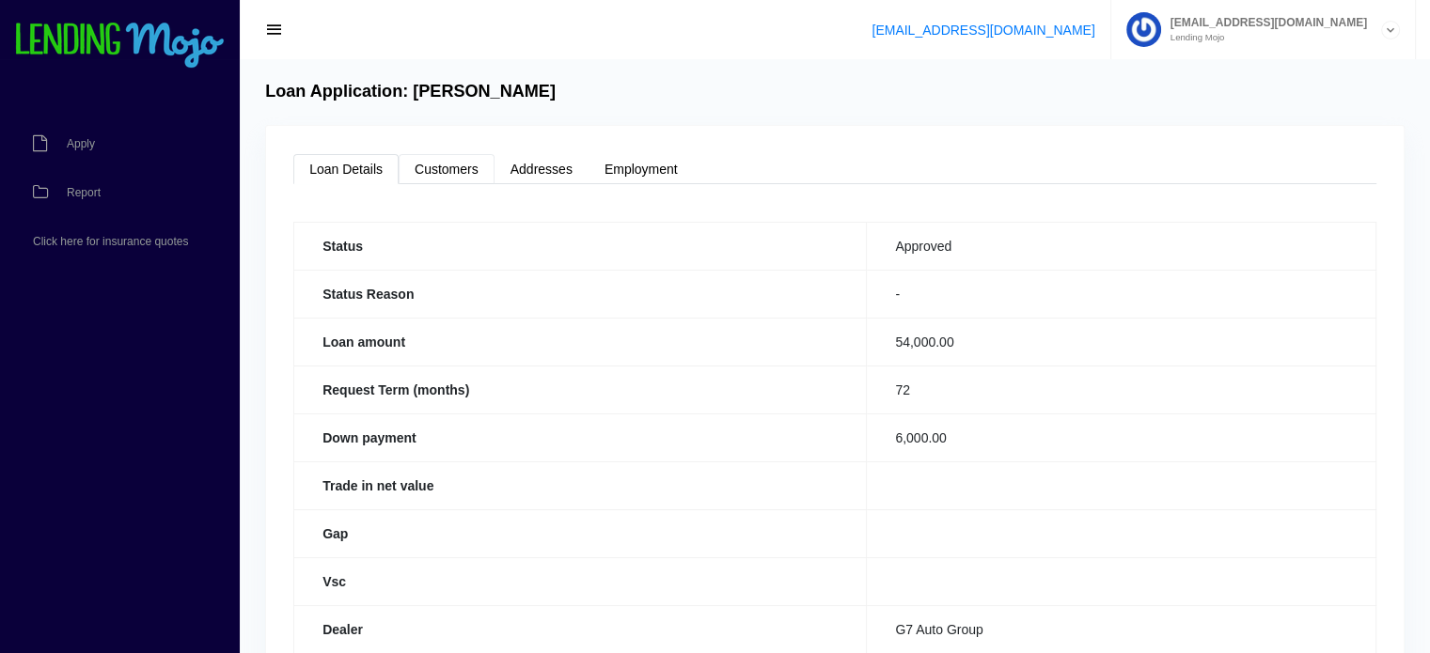
click at [459, 161] on link "Customers" at bounding box center [447, 169] width 96 height 30
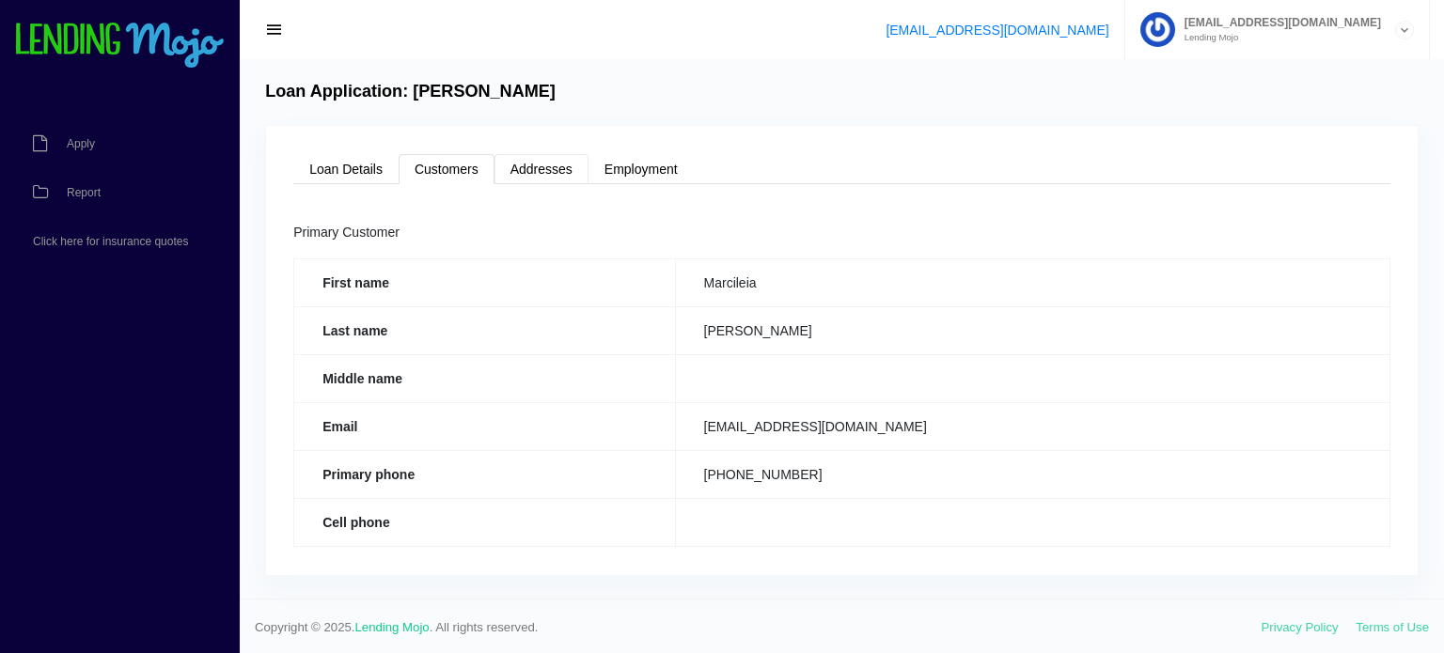
click at [550, 164] on link "Addresses" at bounding box center [541, 169] width 94 height 30
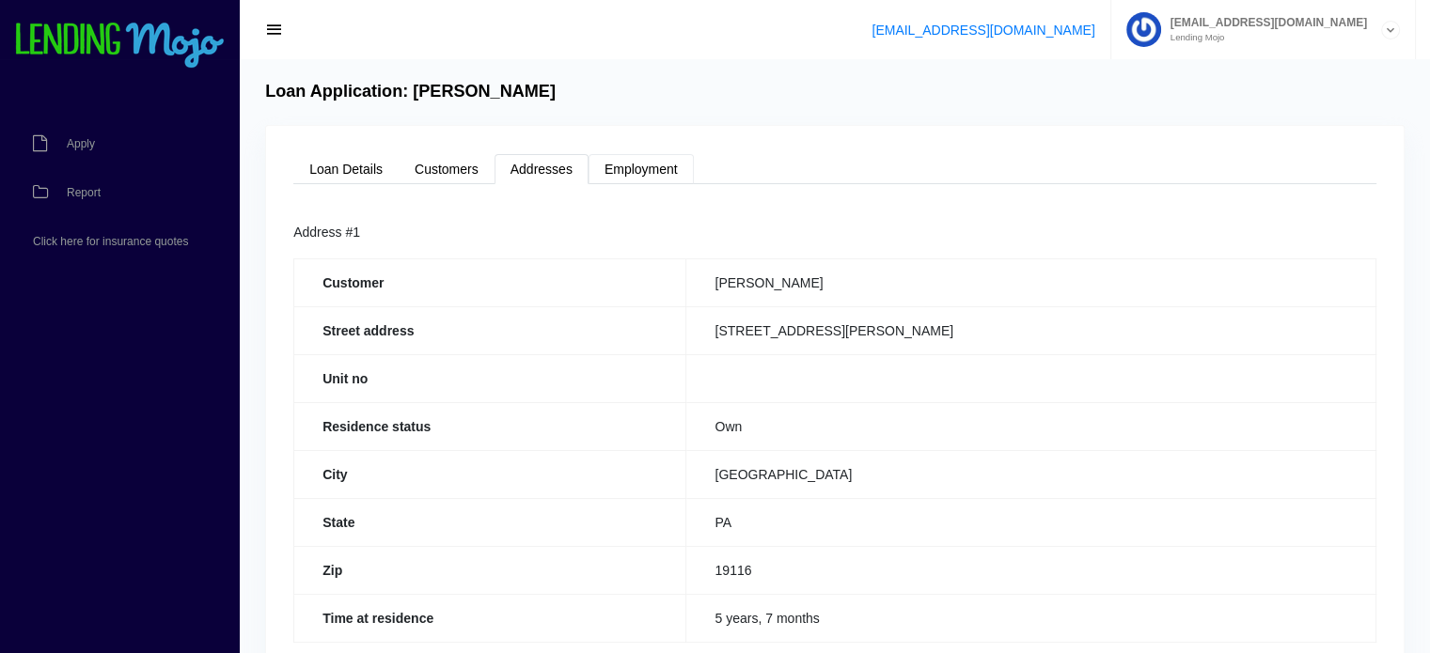
click at [645, 161] on link "Employment" at bounding box center [640, 169] width 105 height 30
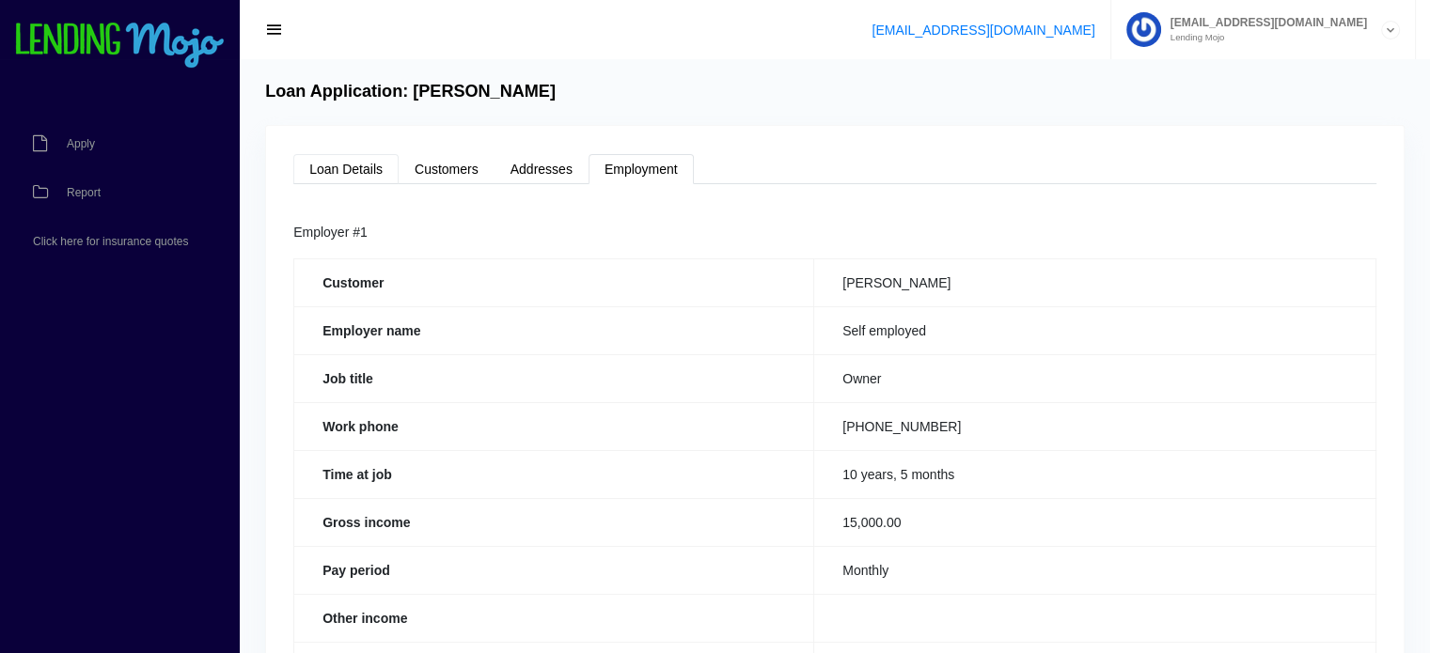
click at [332, 161] on link "Loan Details" at bounding box center [345, 169] width 105 height 30
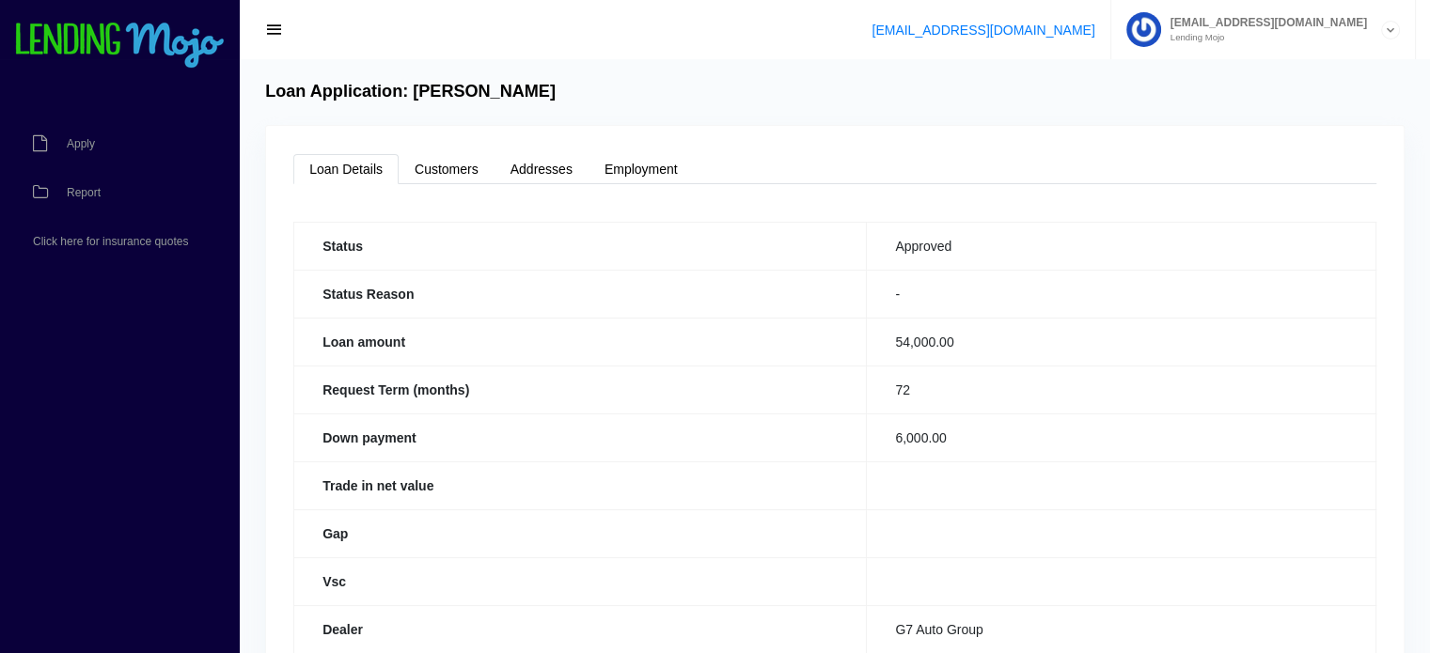
click at [803, 77] on div "Loan Application: Marcileia de Oliveira Loan Details Customers Addresses Employ…" at bounding box center [835, 430] width 1190 height 743
click at [61, 38] on img at bounding box center [119, 46] width 211 height 47
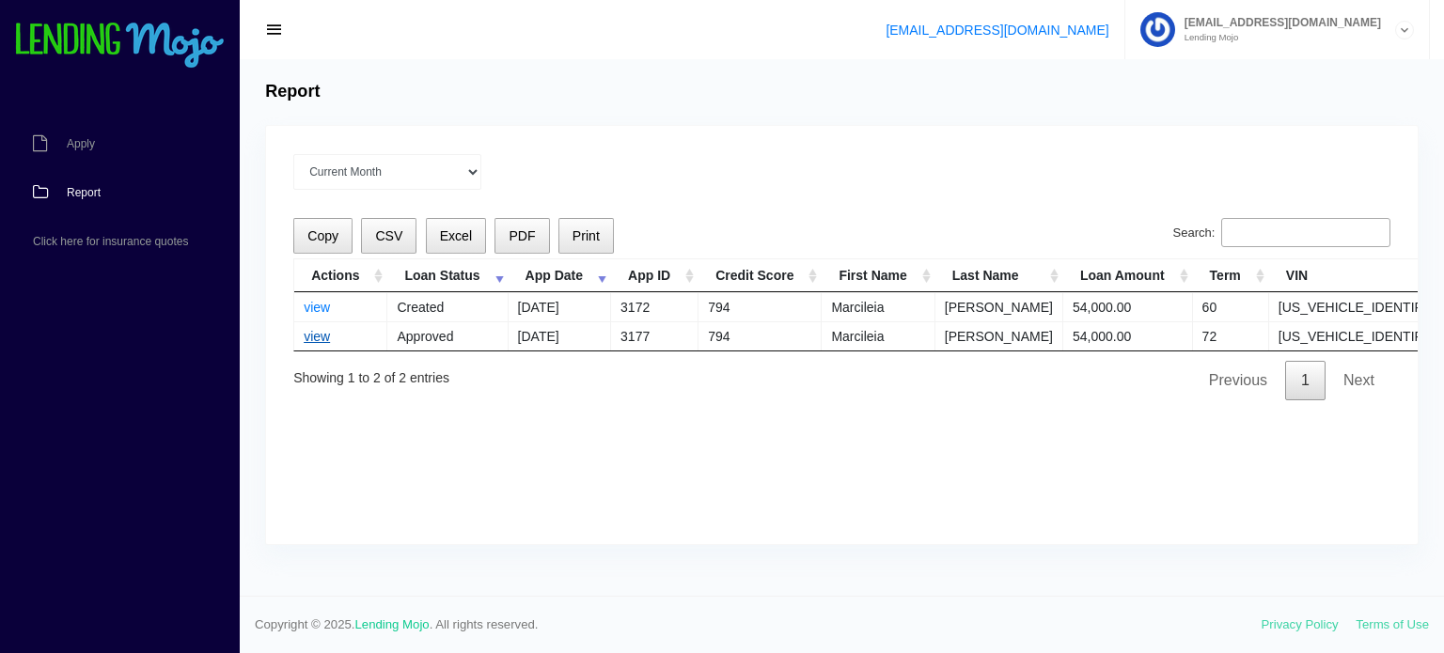
click at [327, 340] on link "view" at bounding box center [317, 336] width 26 height 15
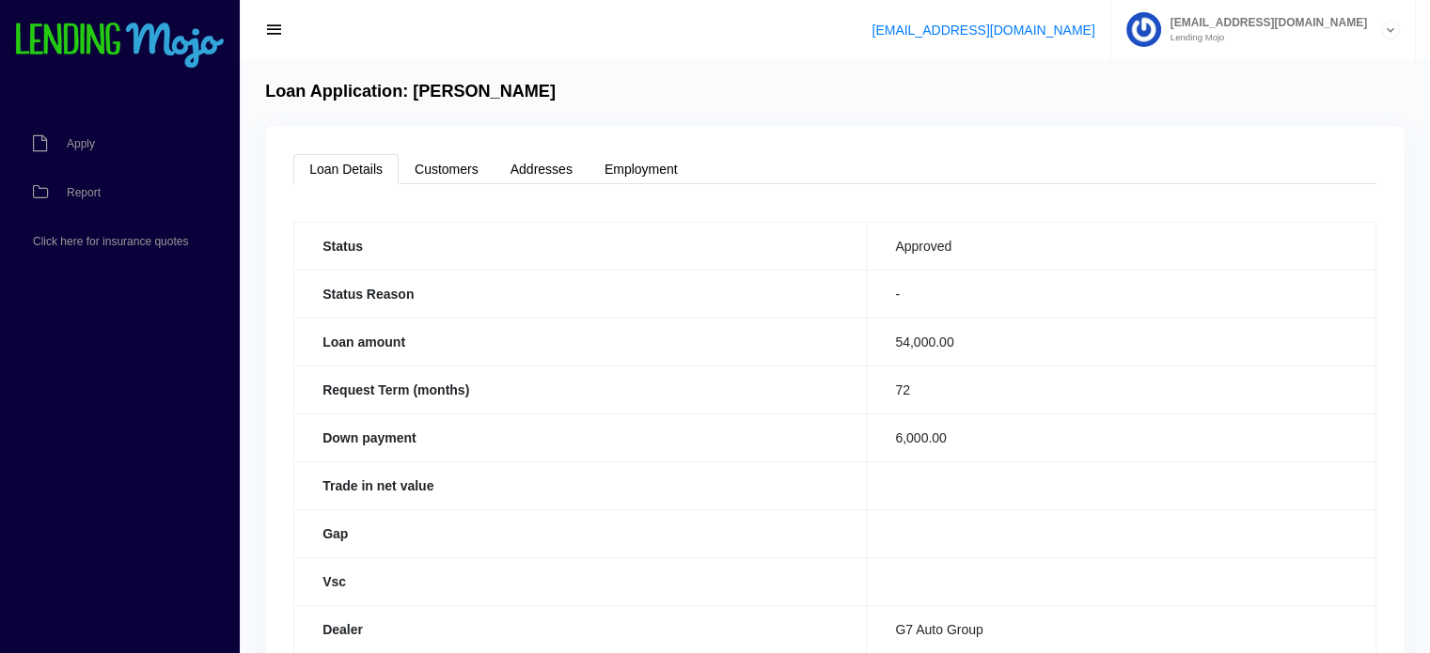
click at [395, 137] on div "Loan Details Customers Addresses Employment Status Approved Status Reason - Loa…" at bounding box center [834, 452] width 1137 height 652
click at [418, 150] on div "Loan Details Customers Addresses Employment Status Approved Status Reason - Loa…" at bounding box center [834, 452] width 1137 height 652
click at [435, 160] on link "Customers" at bounding box center [447, 169] width 96 height 30
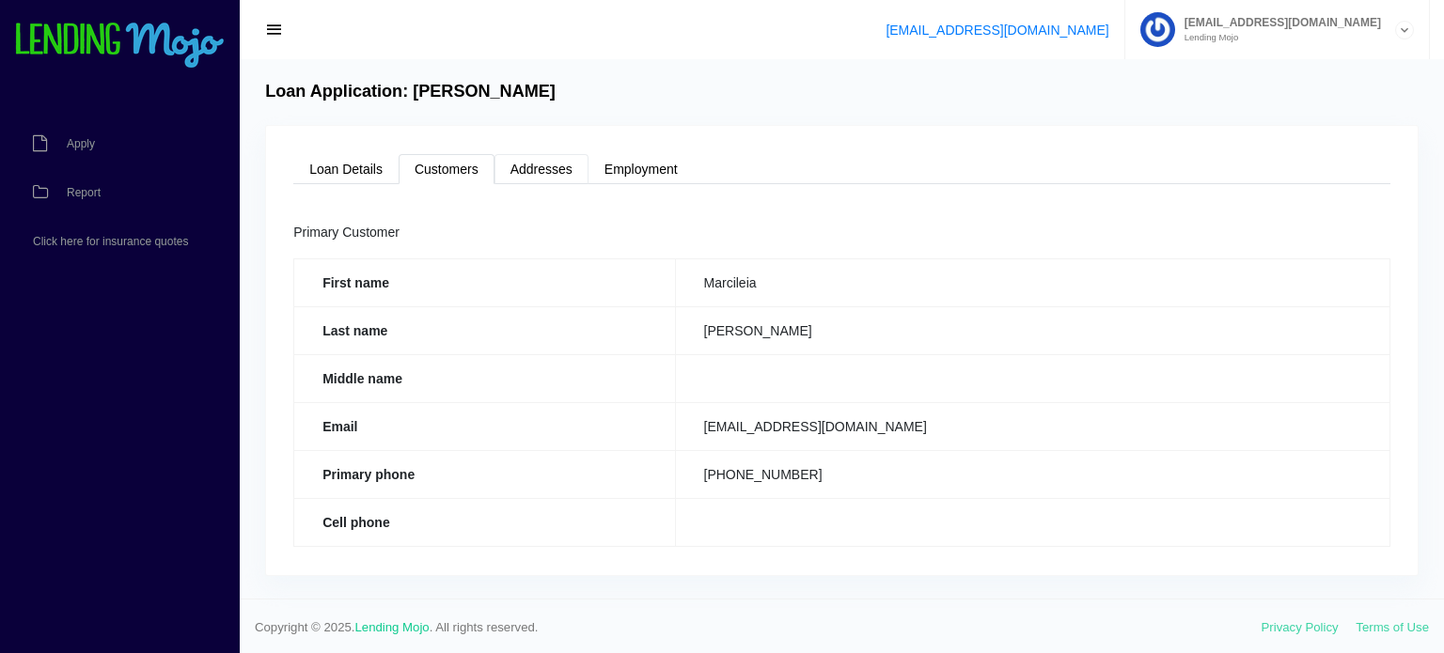
click at [552, 159] on link "Addresses" at bounding box center [541, 169] width 94 height 30
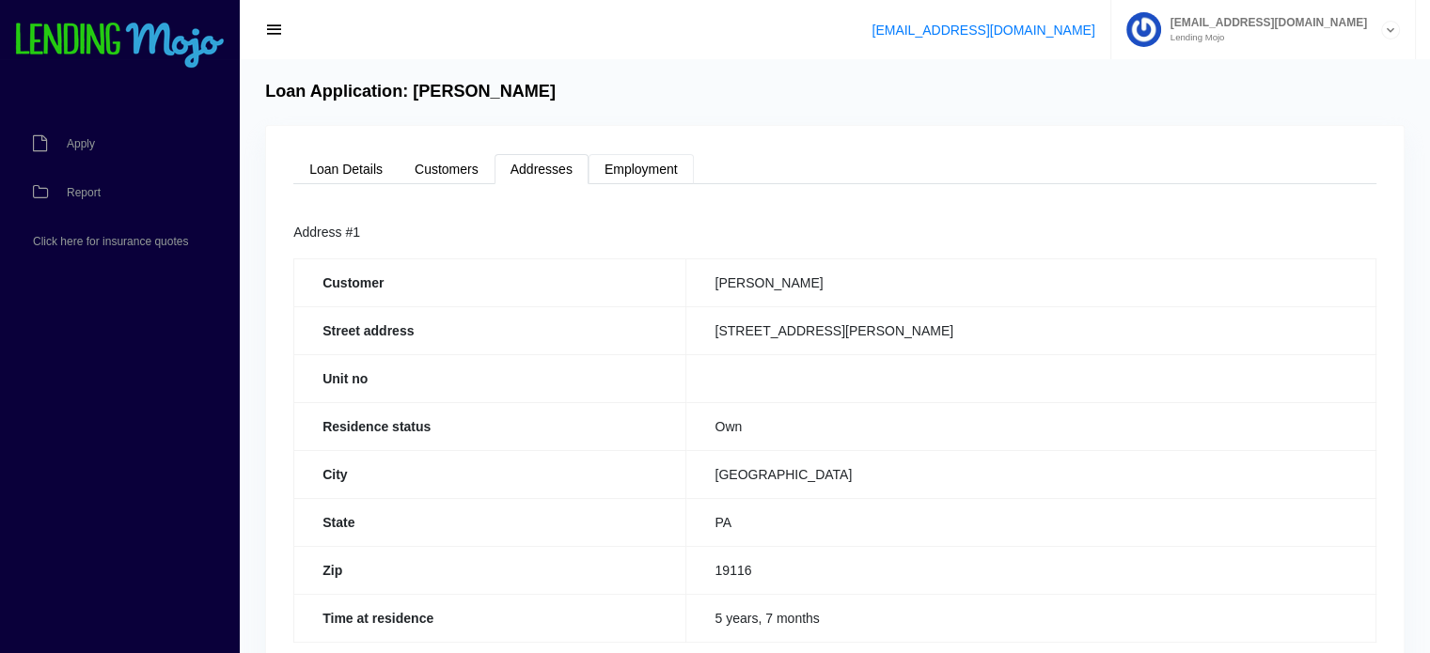
click at [632, 154] on link "Employment" at bounding box center [640, 169] width 105 height 30
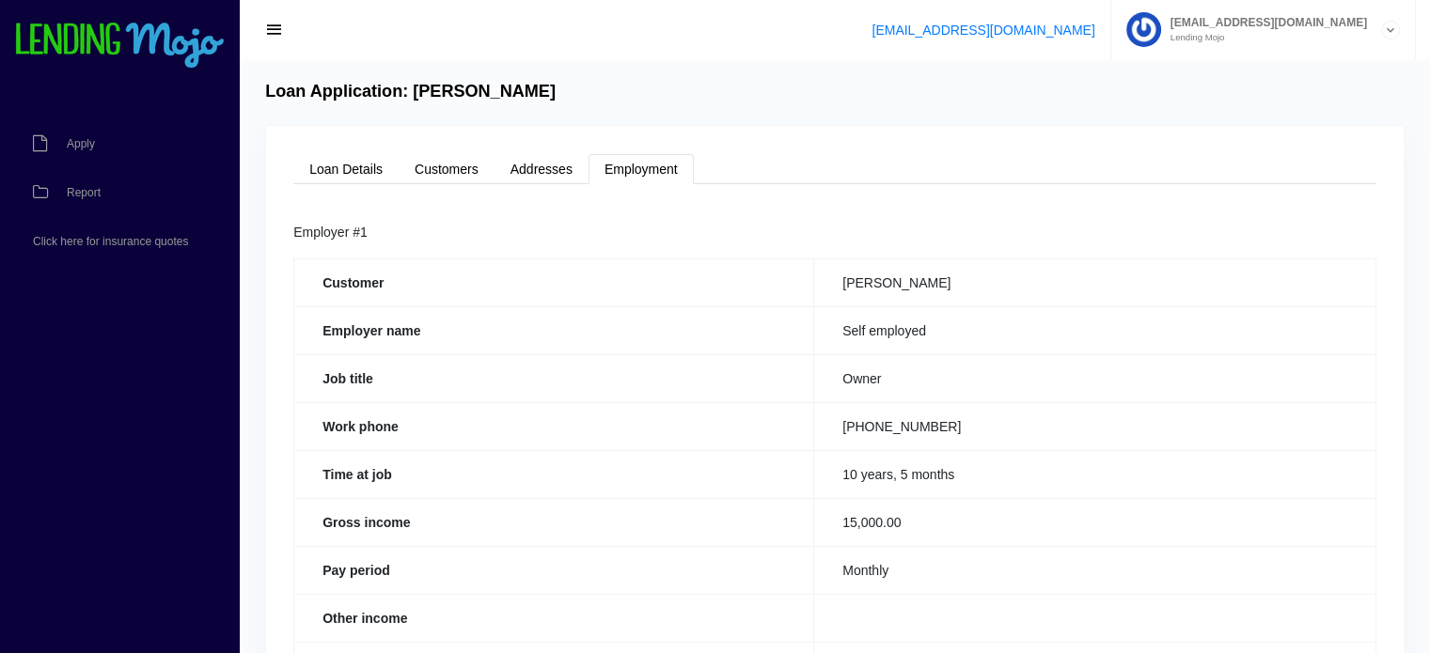
click at [863, 281] on td "Marcileia de Oliveira" at bounding box center [1095, 282] width 562 height 48
copy td "Marcileia"
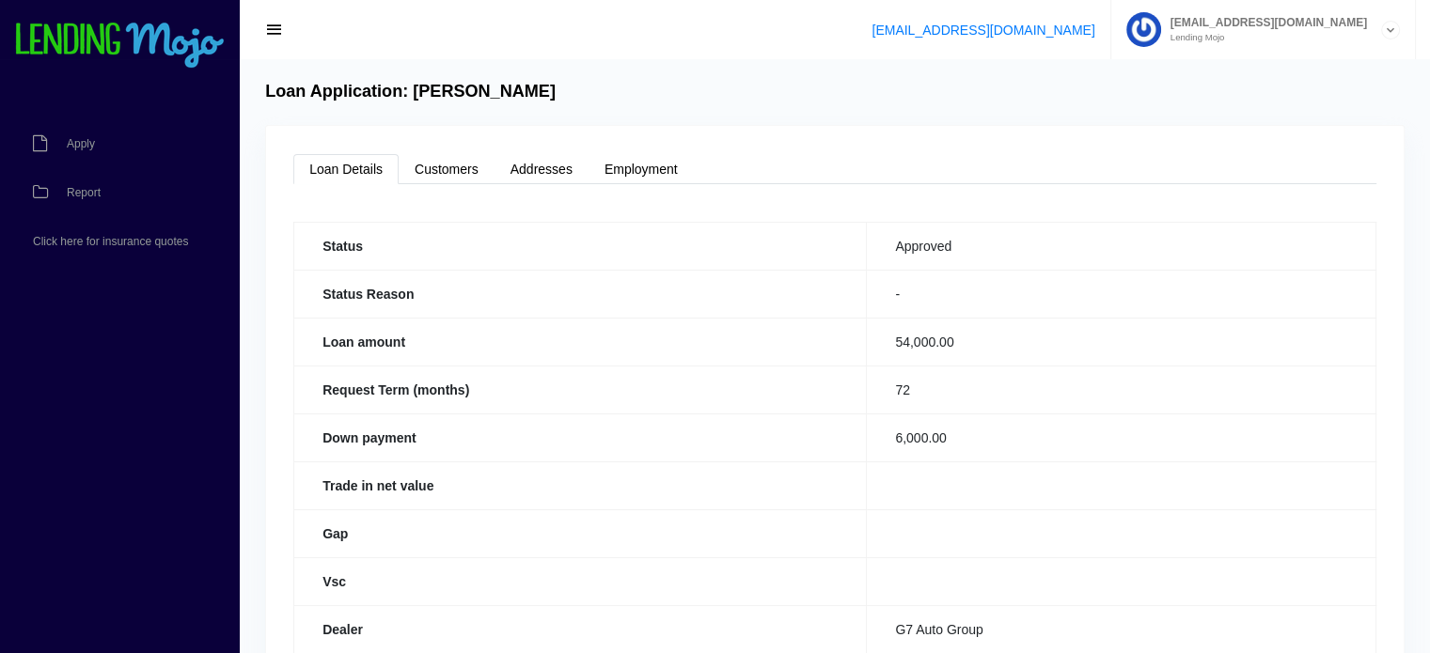
drag, startPoint x: 417, startPoint y: 88, endPoint x: 603, endPoint y: 94, distance: 186.2
click at [603, 94] on div "Loan Application: [PERSON_NAME]" at bounding box center [835, 92] width 1156 height 21
copy h4 "[PERSON_NAME]"
click at [122, 51] on img at bounding box center [119, 46] width 211 height 47
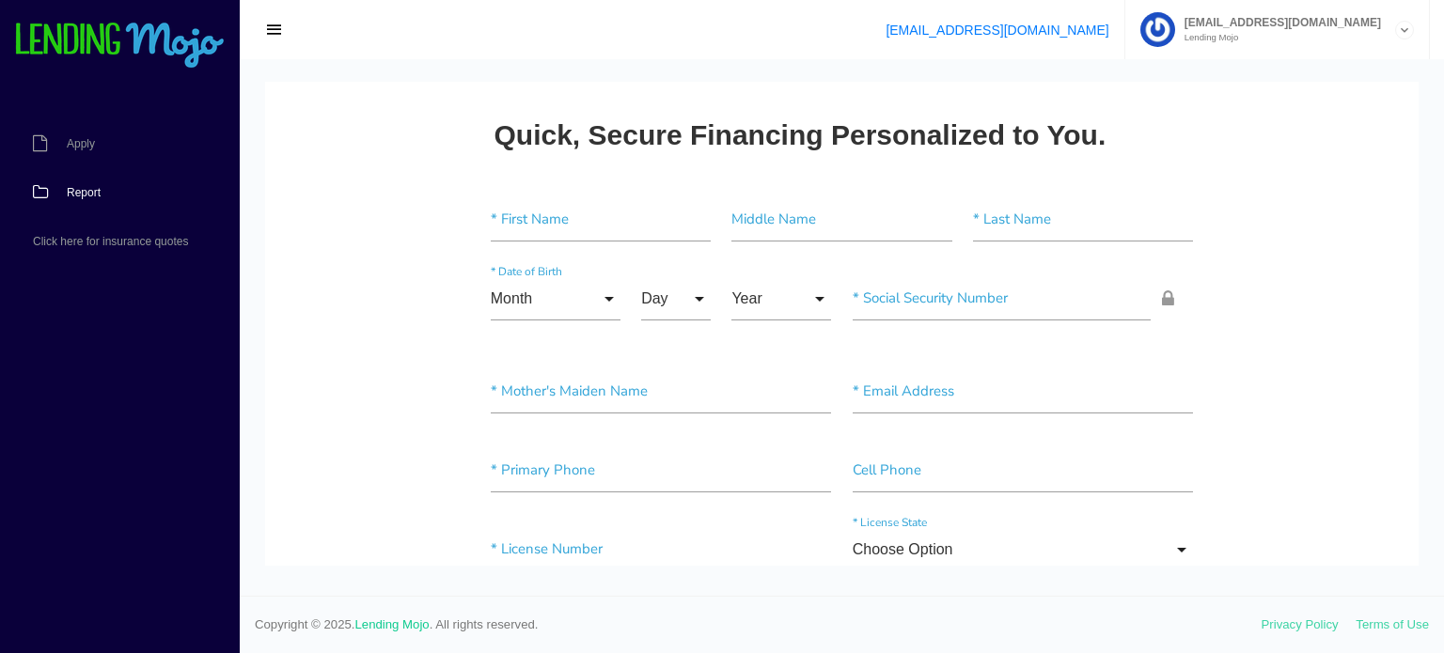
click at [89, 198] on link "Report" at bounding box center [110, 192] width 221 height 49
